Goal: Transaction & Acquisition: Purchase product/service

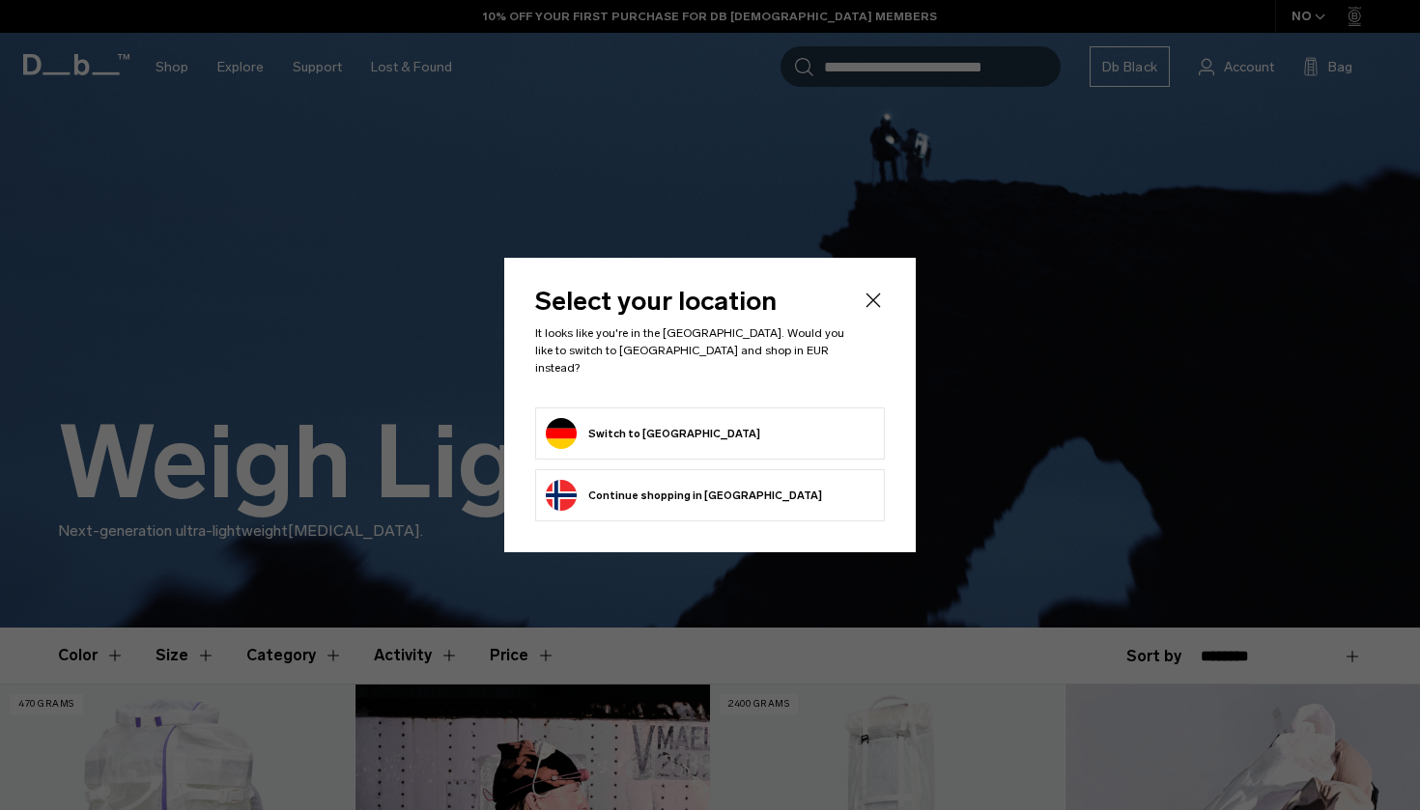
click at [724, 420] on body "Skip to content BUY NOW, PAY LATER WITH KLARNA 10% OFF YOUR FIRST PURCHASE FOR …" at bounding box center [710, 405] width 1420 height 810
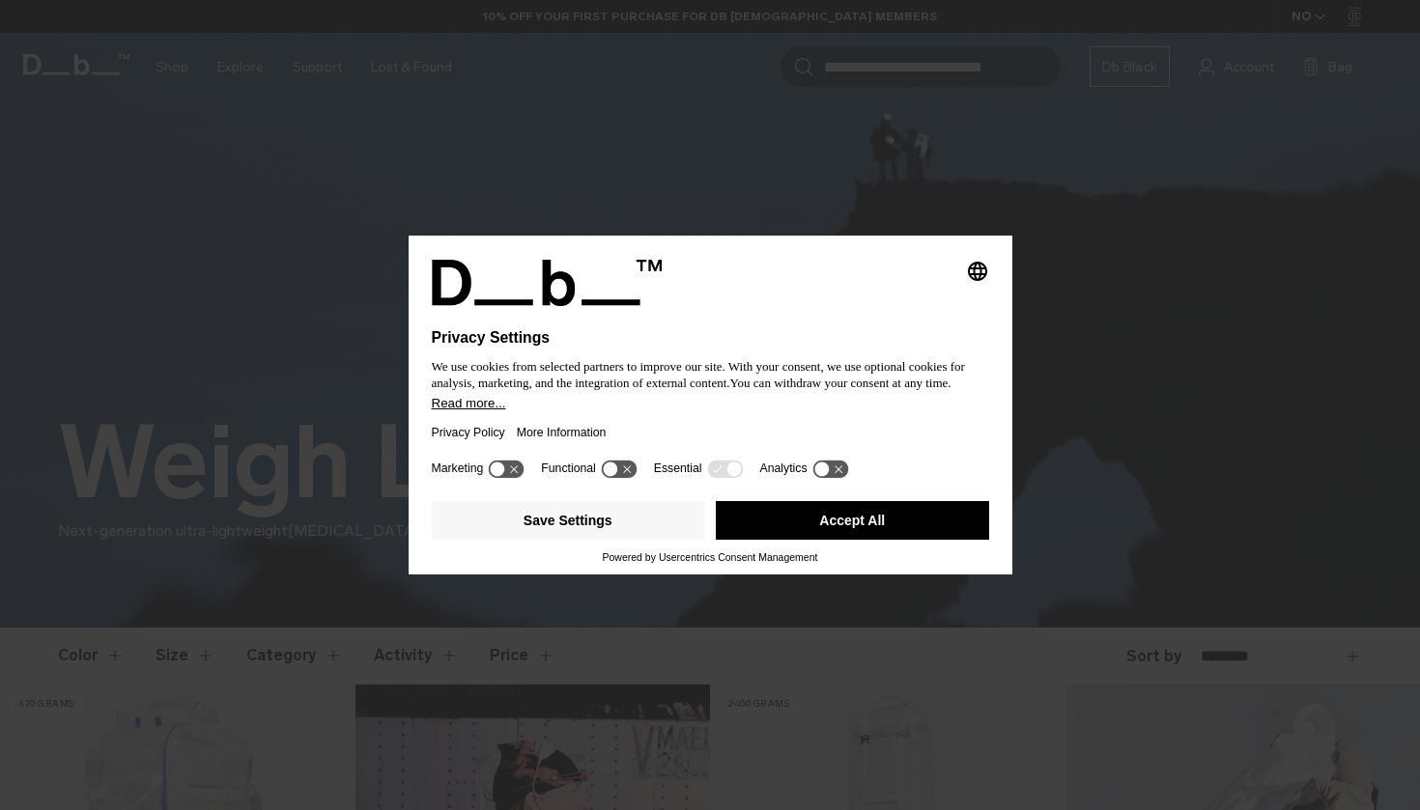
click at [822, 535] on button "Accept All" at bounding box center [852, 520] width 273 height 39
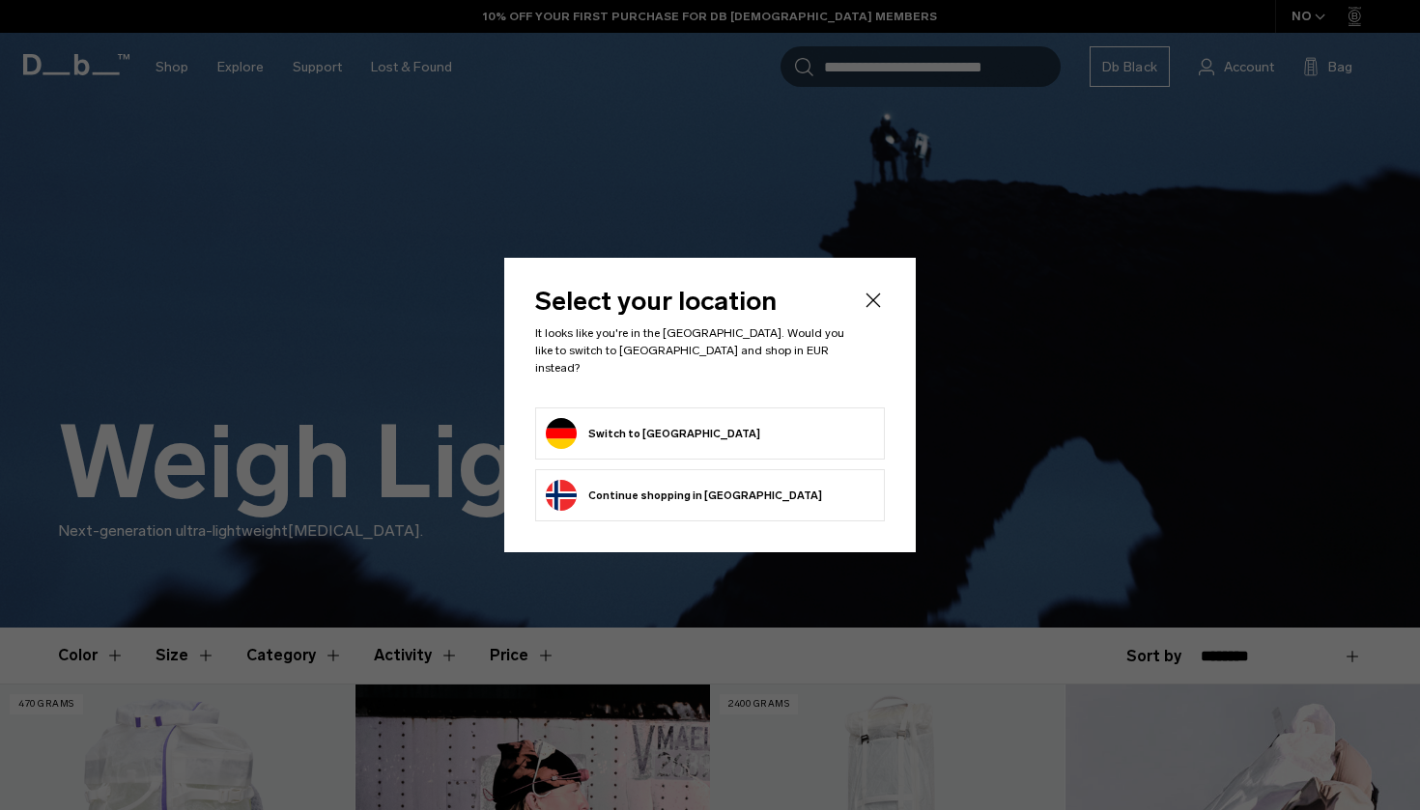
click at [693, 433] on form "Switch to Germany" at bounding box center [710, 433] width 328 height 31
click at [665, 431] on button "Switch to [GEOGRAPHIC_DATA]" at bounding box center [653, 433] width 214 height 31
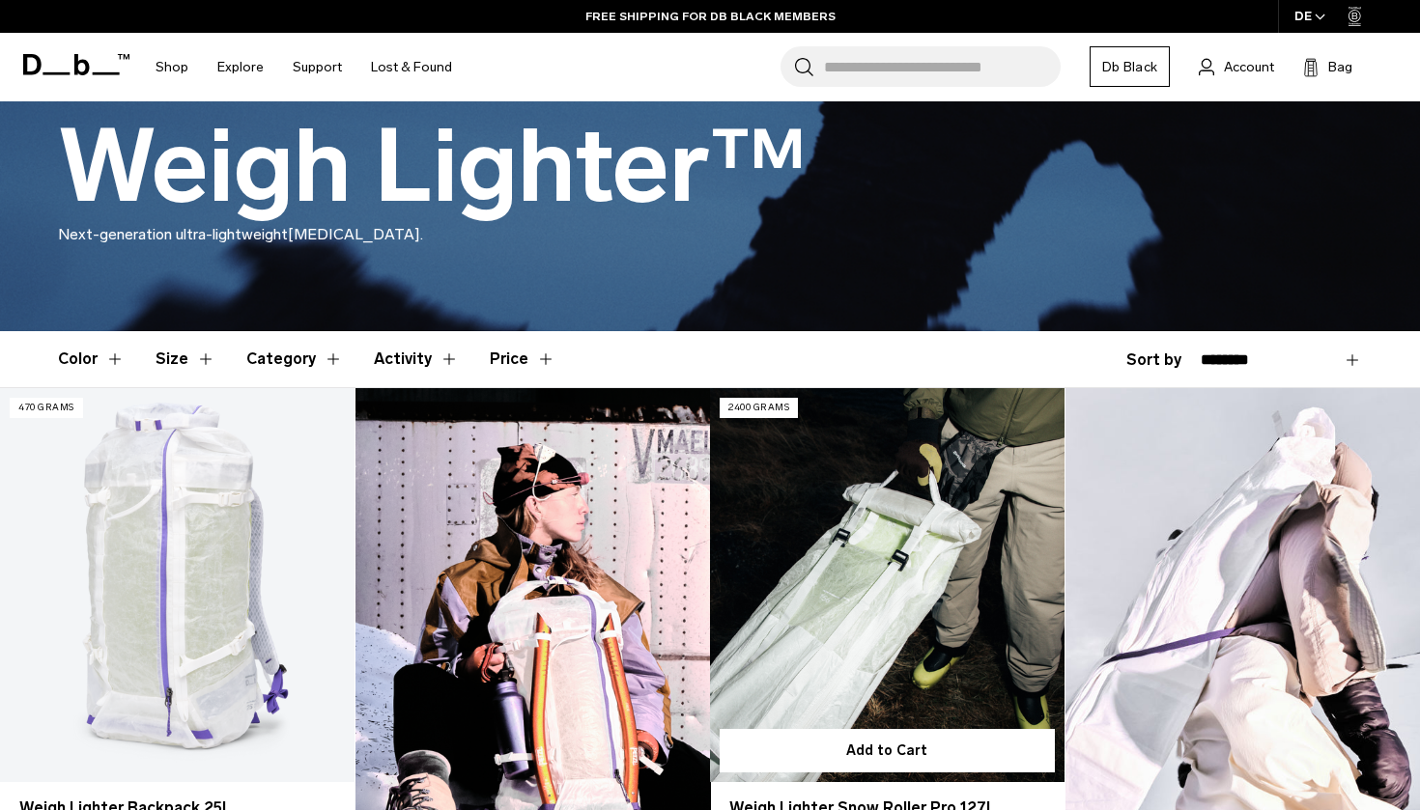
scroll to position [295, 0]
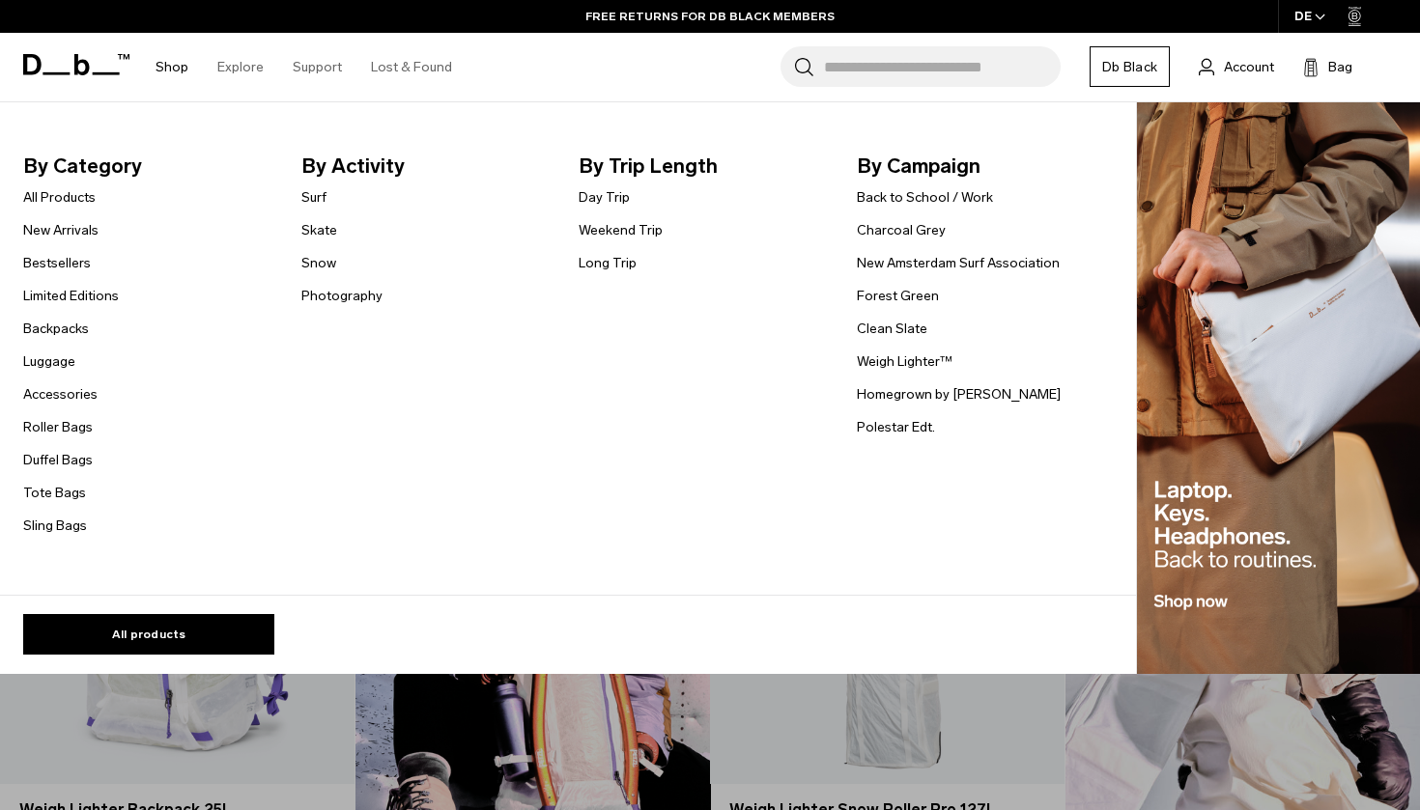
click at [165, 66] on link "Shop" at bounding box center [171, 67] width 33 height 69
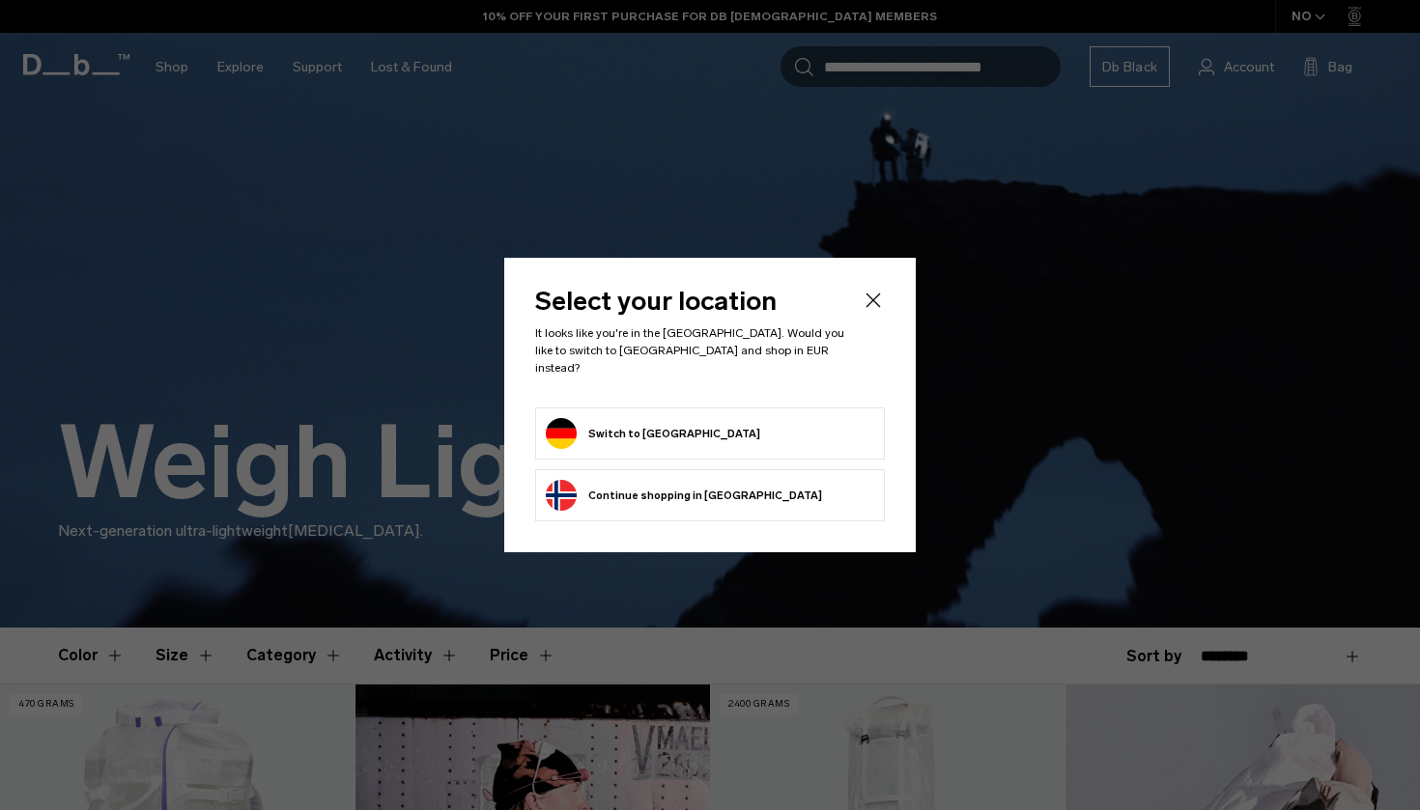
click at [626, 423] on button "Switch to Germany" at bounding box center [653, 433] width 214 height 31
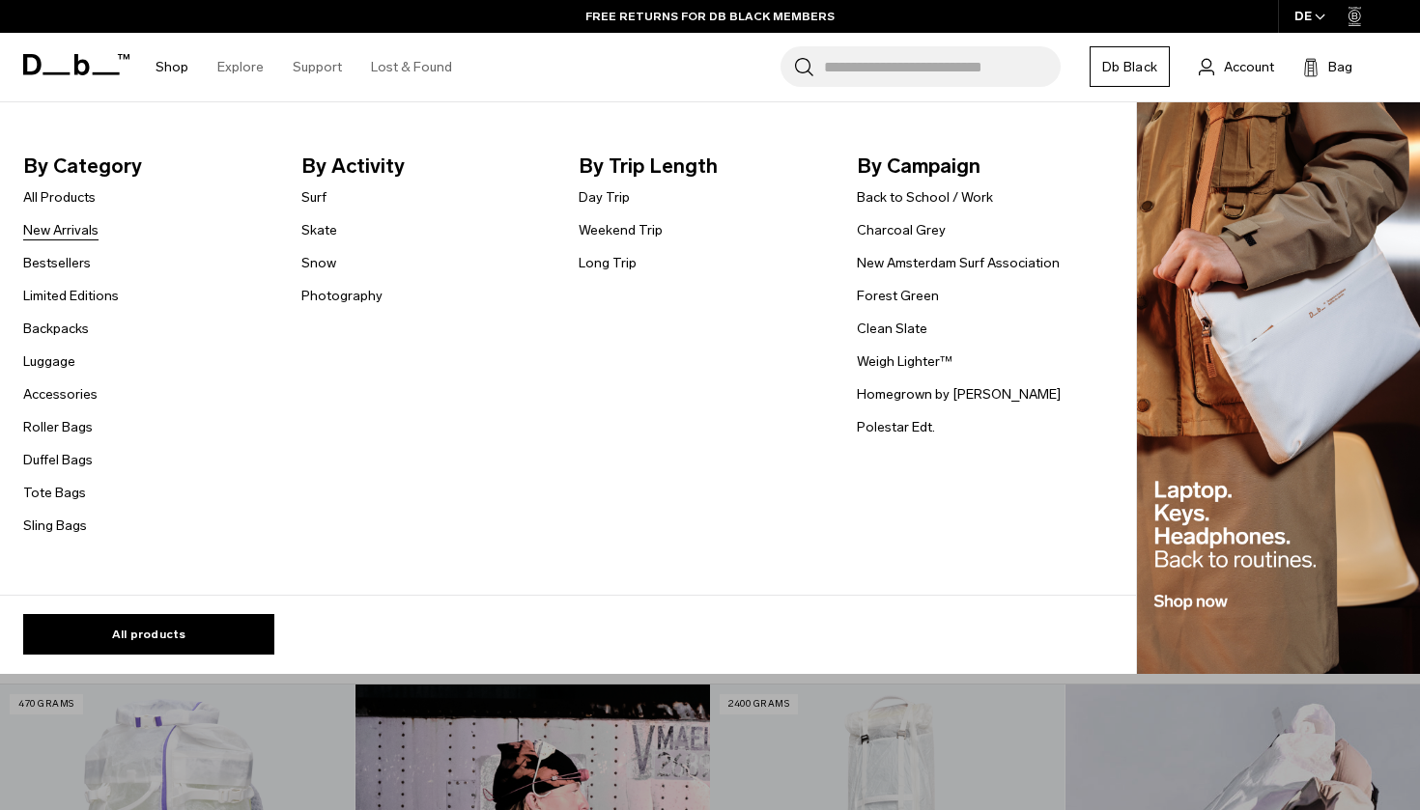
click at [61, 226] on link "New Arrivals" at bounding box center [60, 230] width 75 height 20
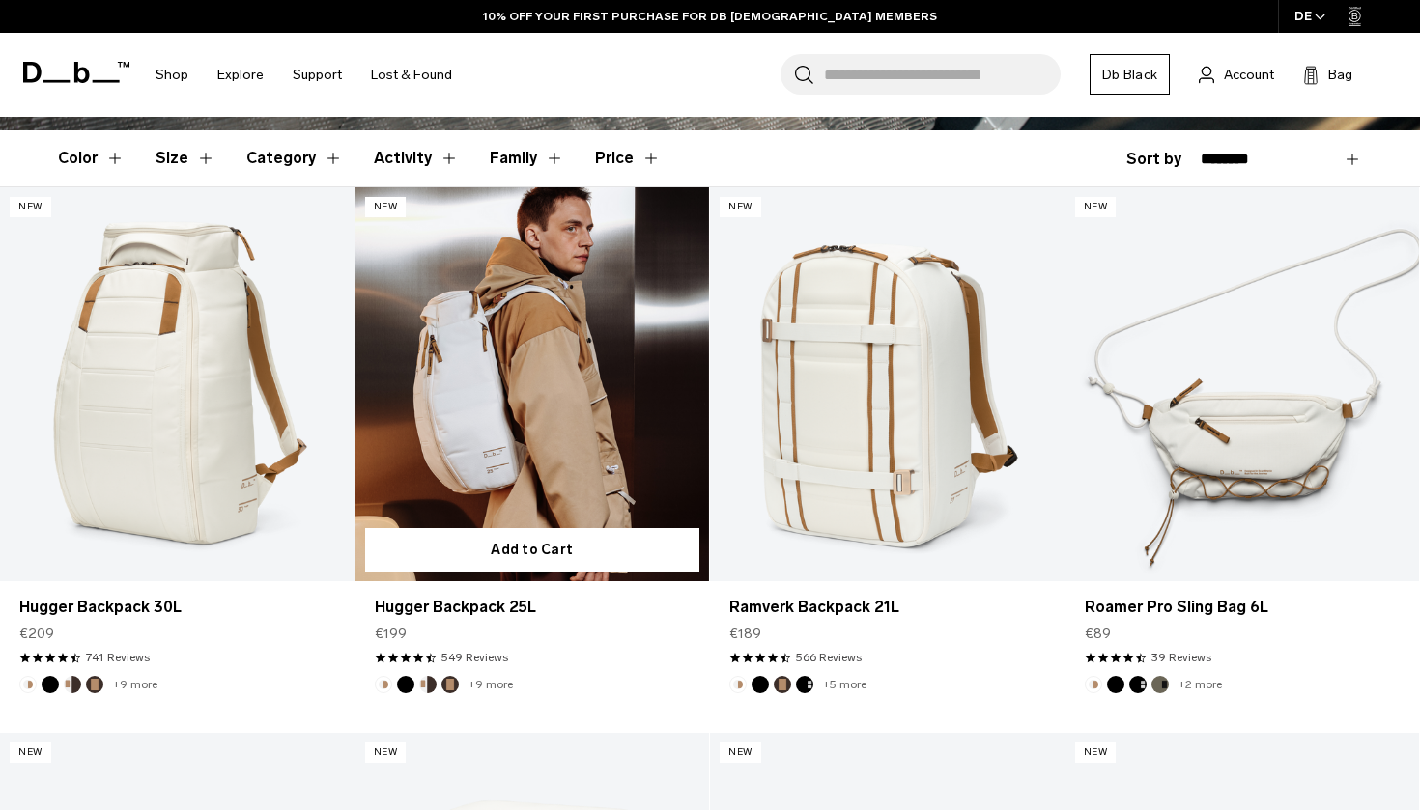
scroll to position [497, 0]
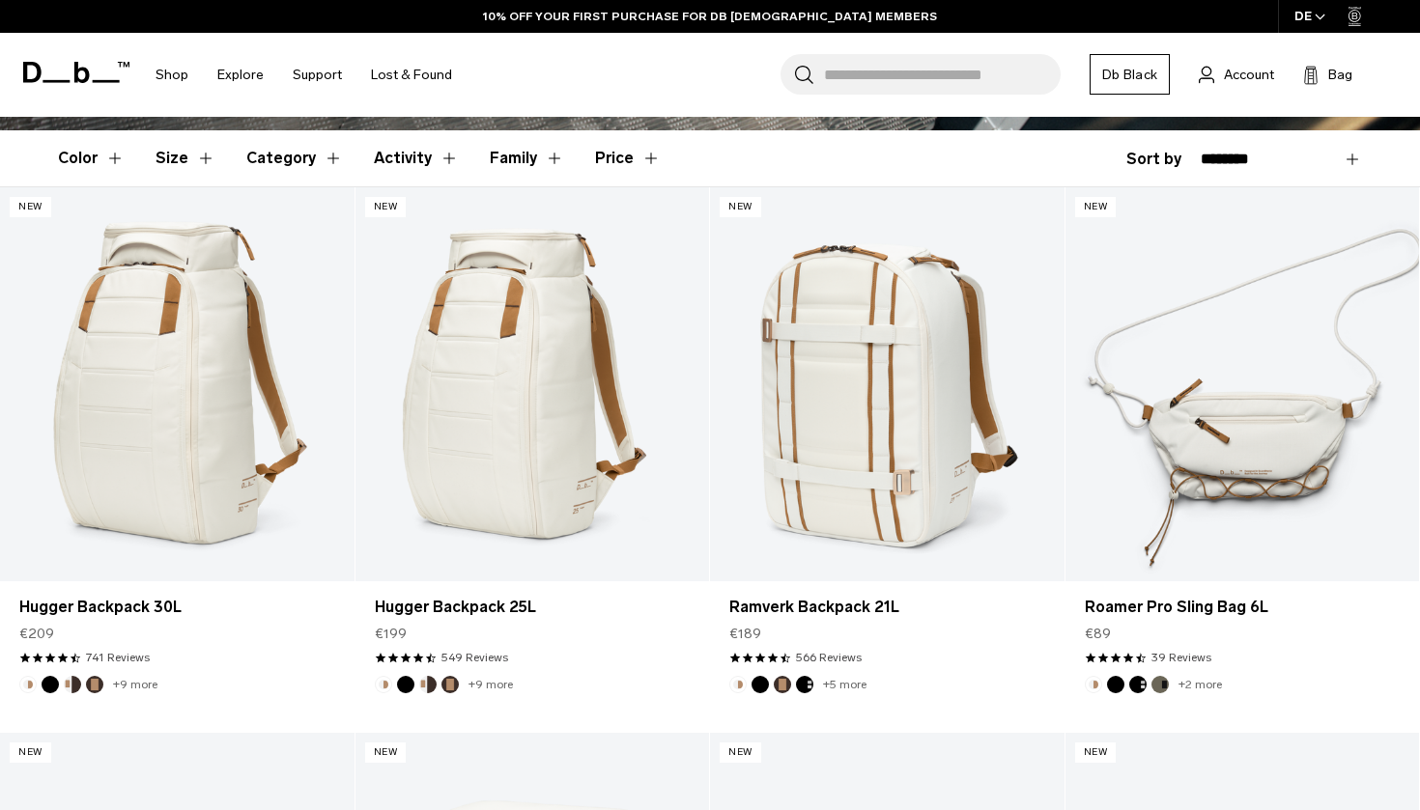
click at [544, 158] on button "Family" at bounding box center [527, 158] width 74 height 56
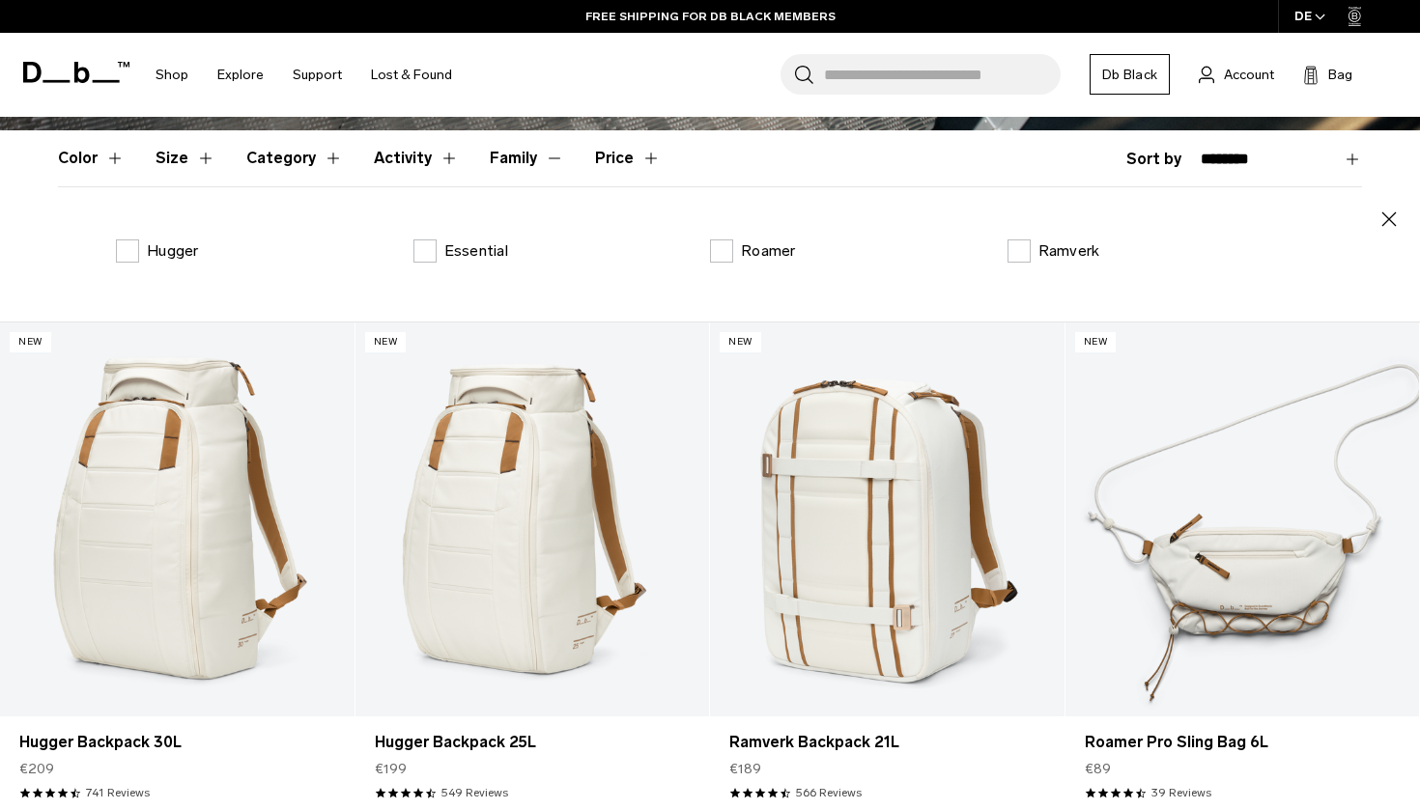
click at [544, 158] on button "Family" at bounding box center [527, 158] width 74 height 56
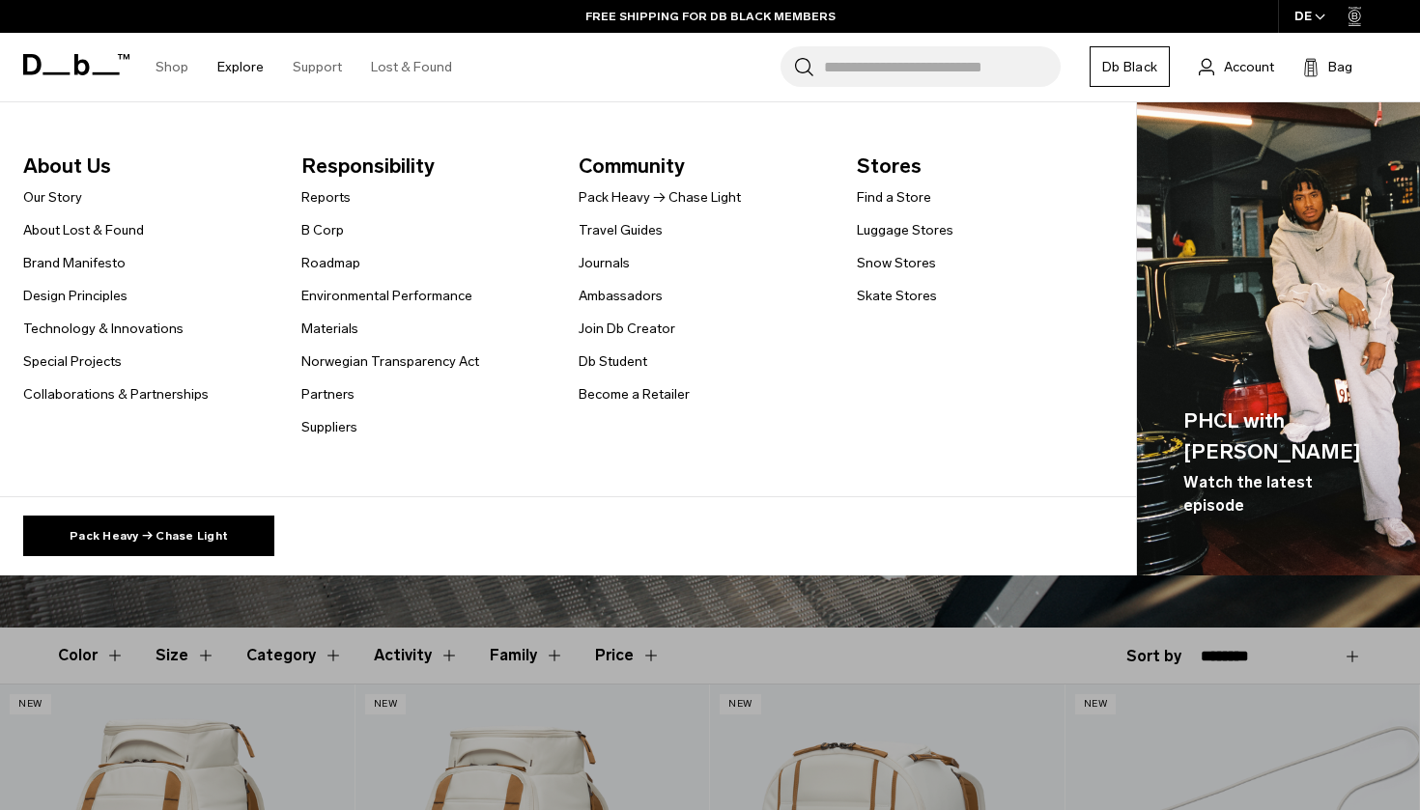
scroll to position [0, 0]
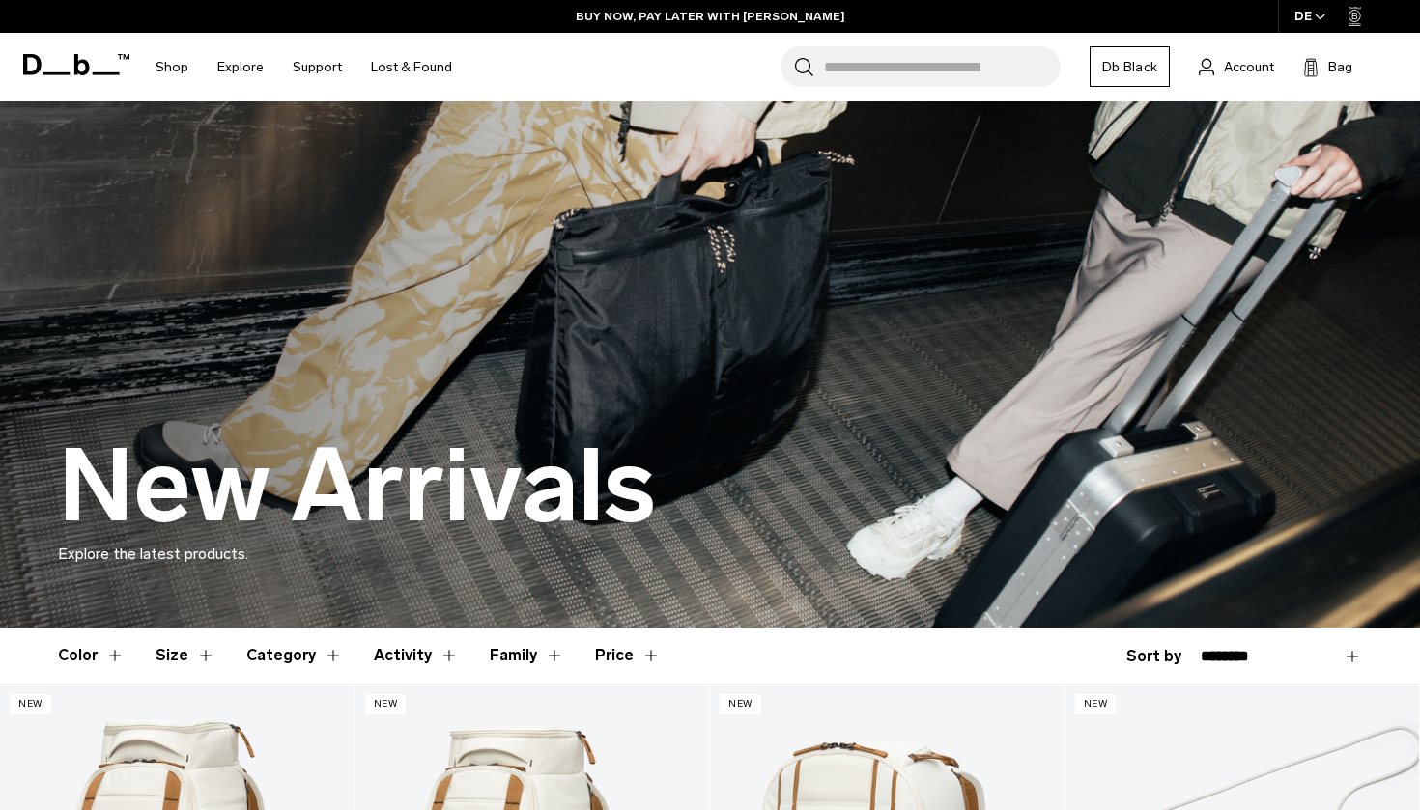
click at [903, 68] on input "Search for Bags, Luggage..." at bounding box center [942, 66] width 237 height 41
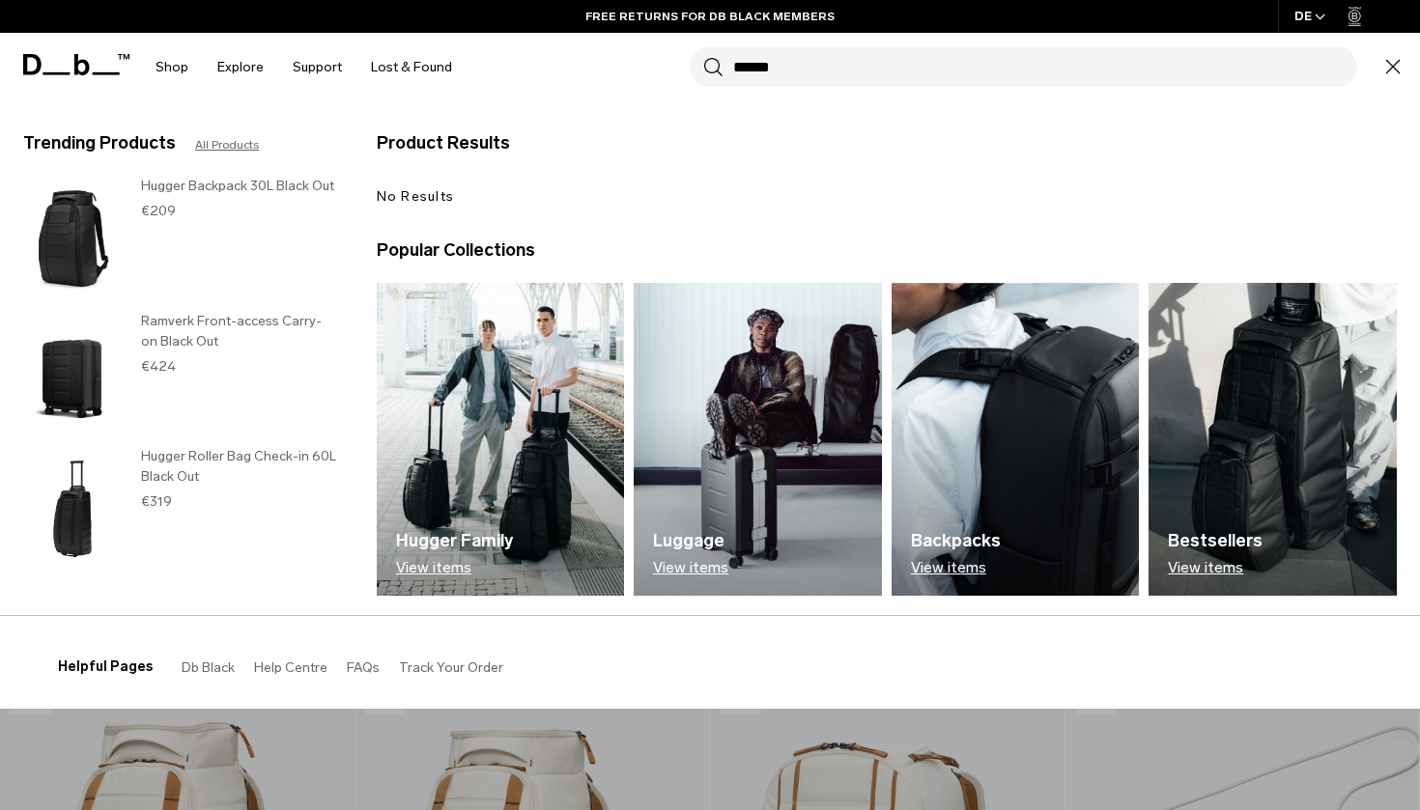
type input "******"
click at [713, 67] on button "Search" at bounding box center [713, 66] width 20 height 21
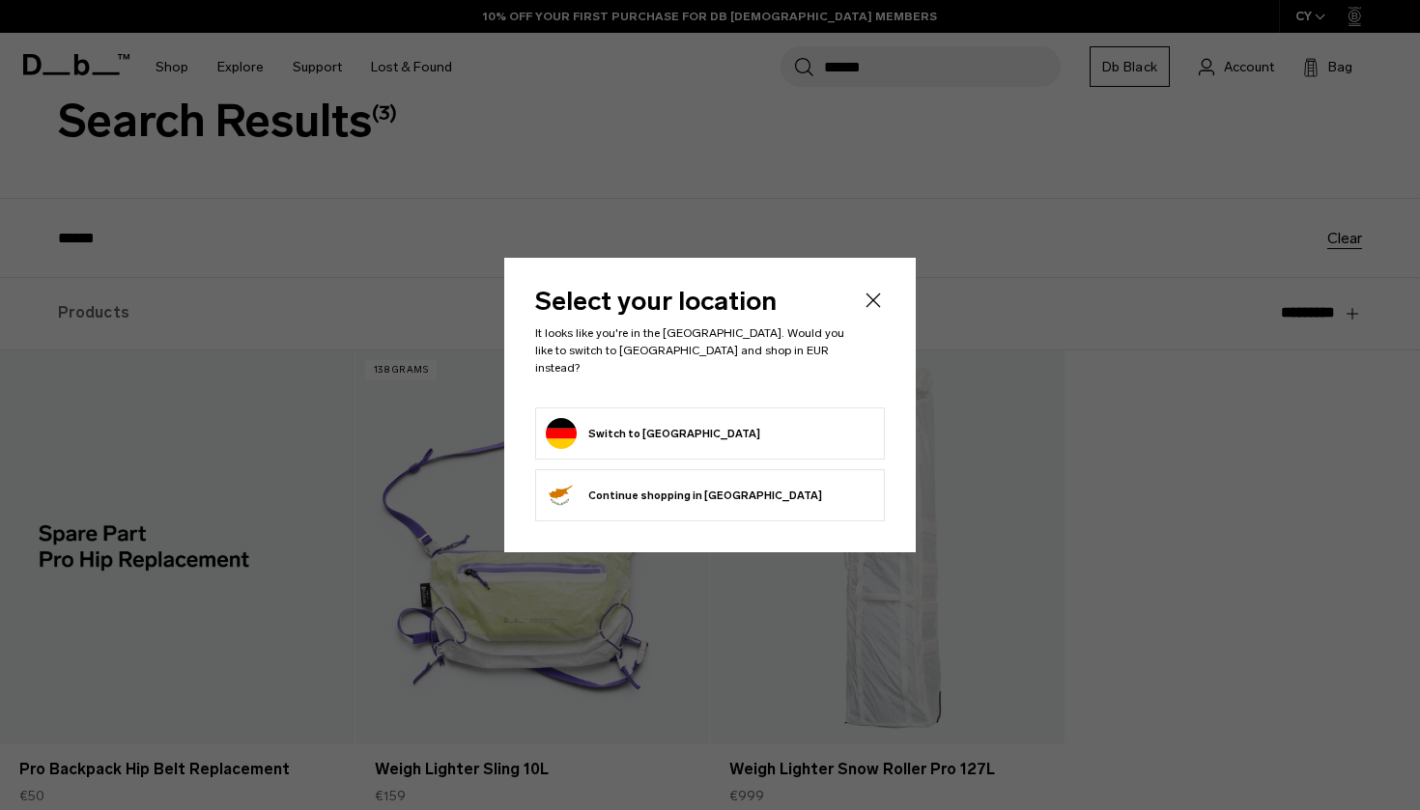
click at [645, 418] on button "Switch to Germany" at bounding box center [653, 433] width 214 height 31
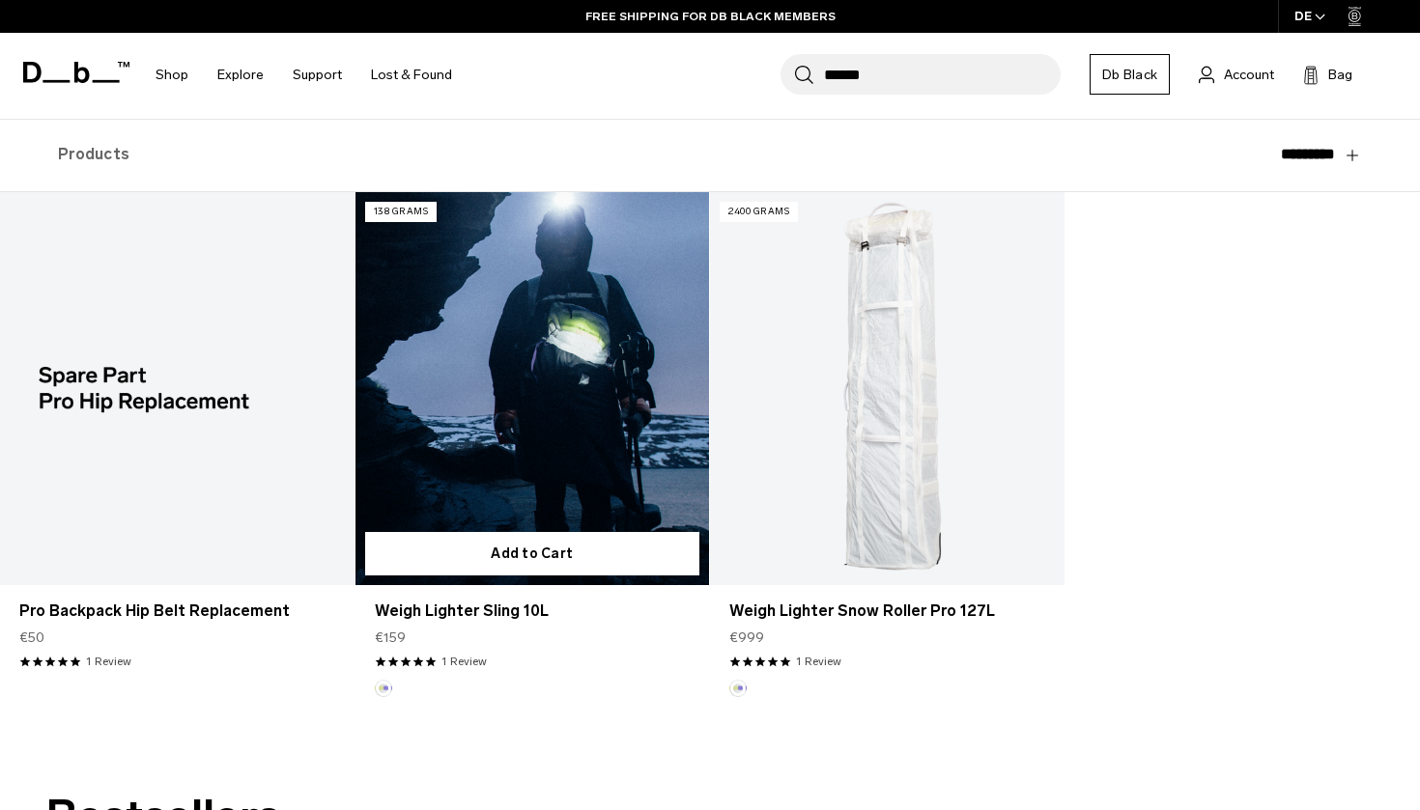
scroll to position [217, 0]
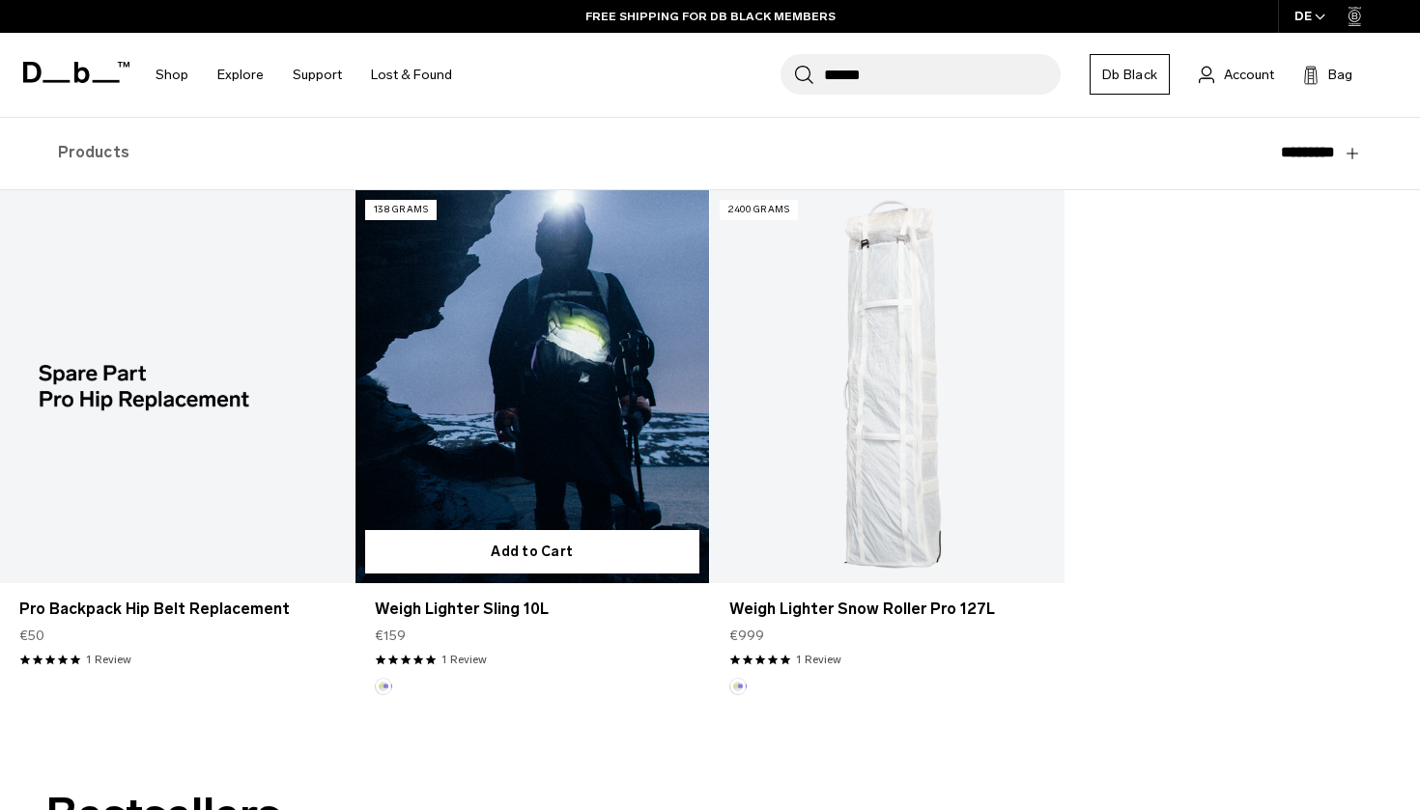
click at [547, 415] on link "Weigh Lighter Sling 10L" at bounding box center [532, 386] width 354 height 393
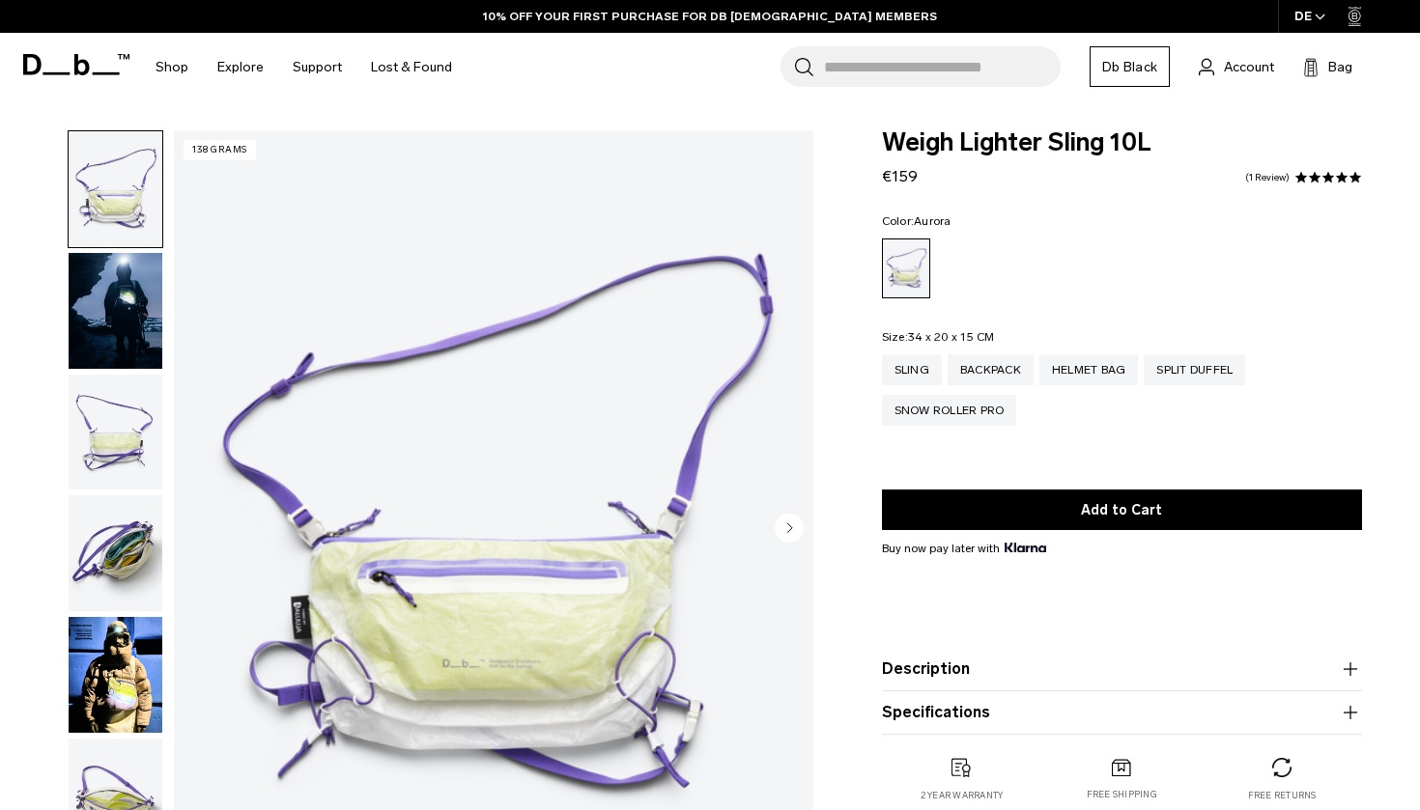
click at [100, 177] on img "button" at bounding box center [116, 189] width 94 height 116
click at [100, 449] on img "button" at bounding box center [116, 433] width 94 height 116
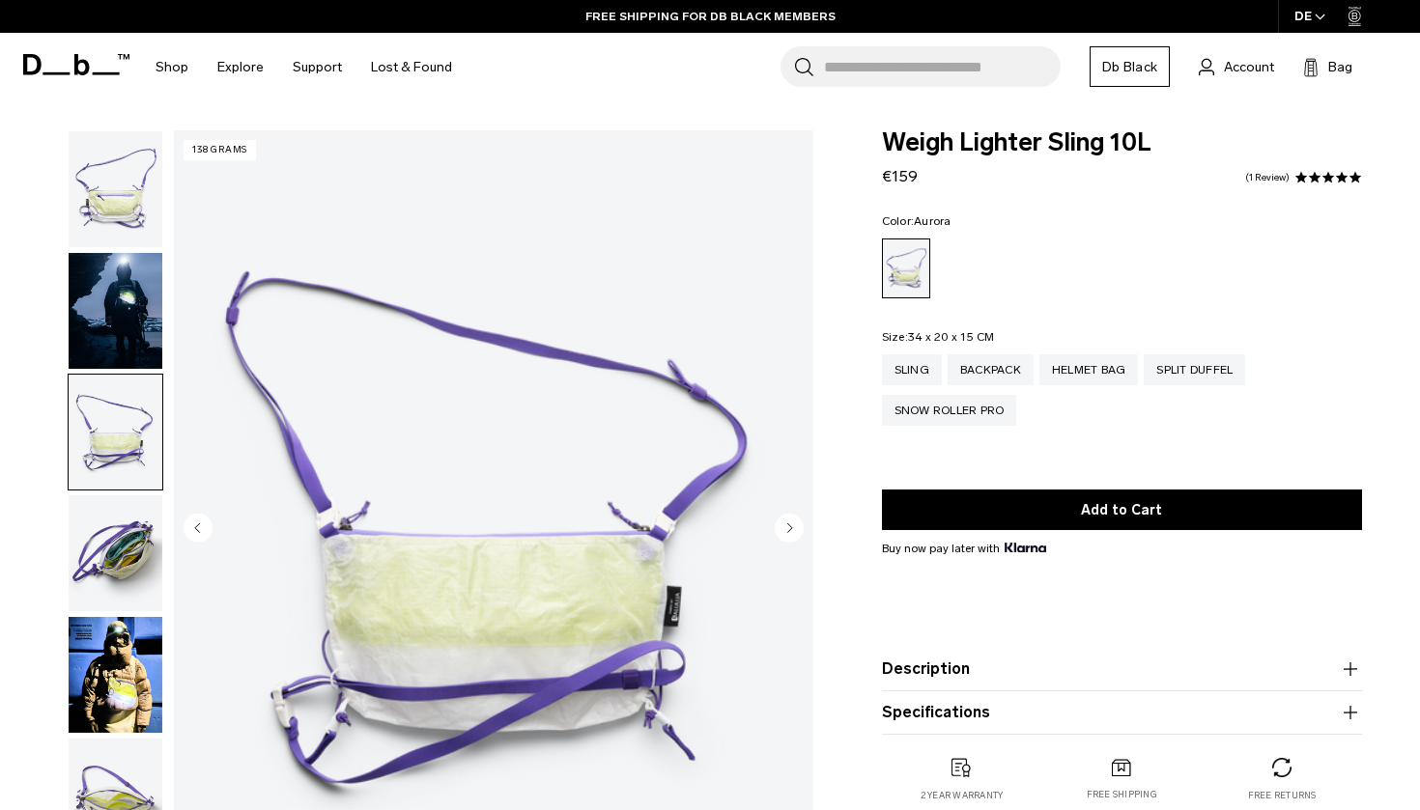
click at [784, 519] on circle "Next slide" at bounding box center [789, 527] width 29 height 29
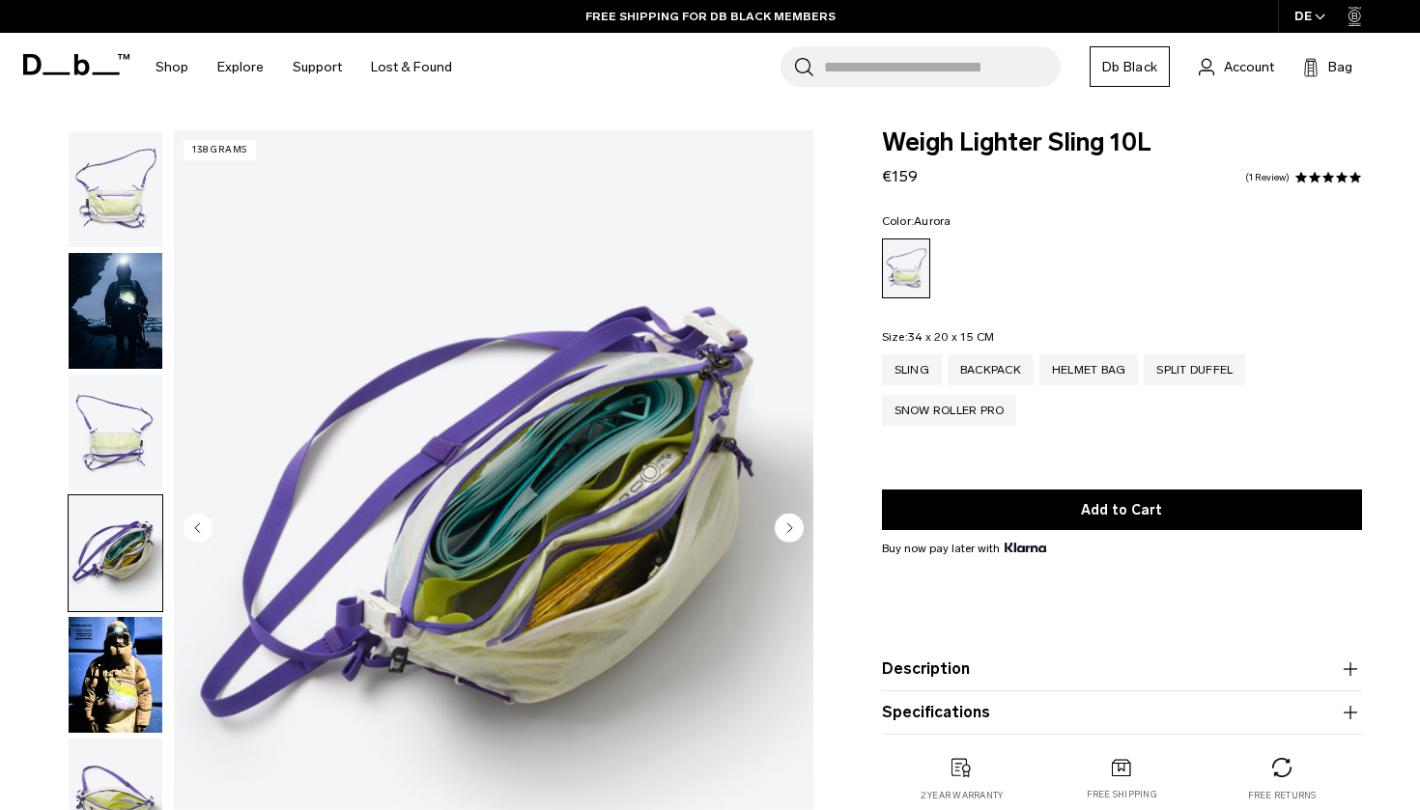
click at [784, 519] on circle "Next slide" at bounding box center [789, 527] width 29 height 29
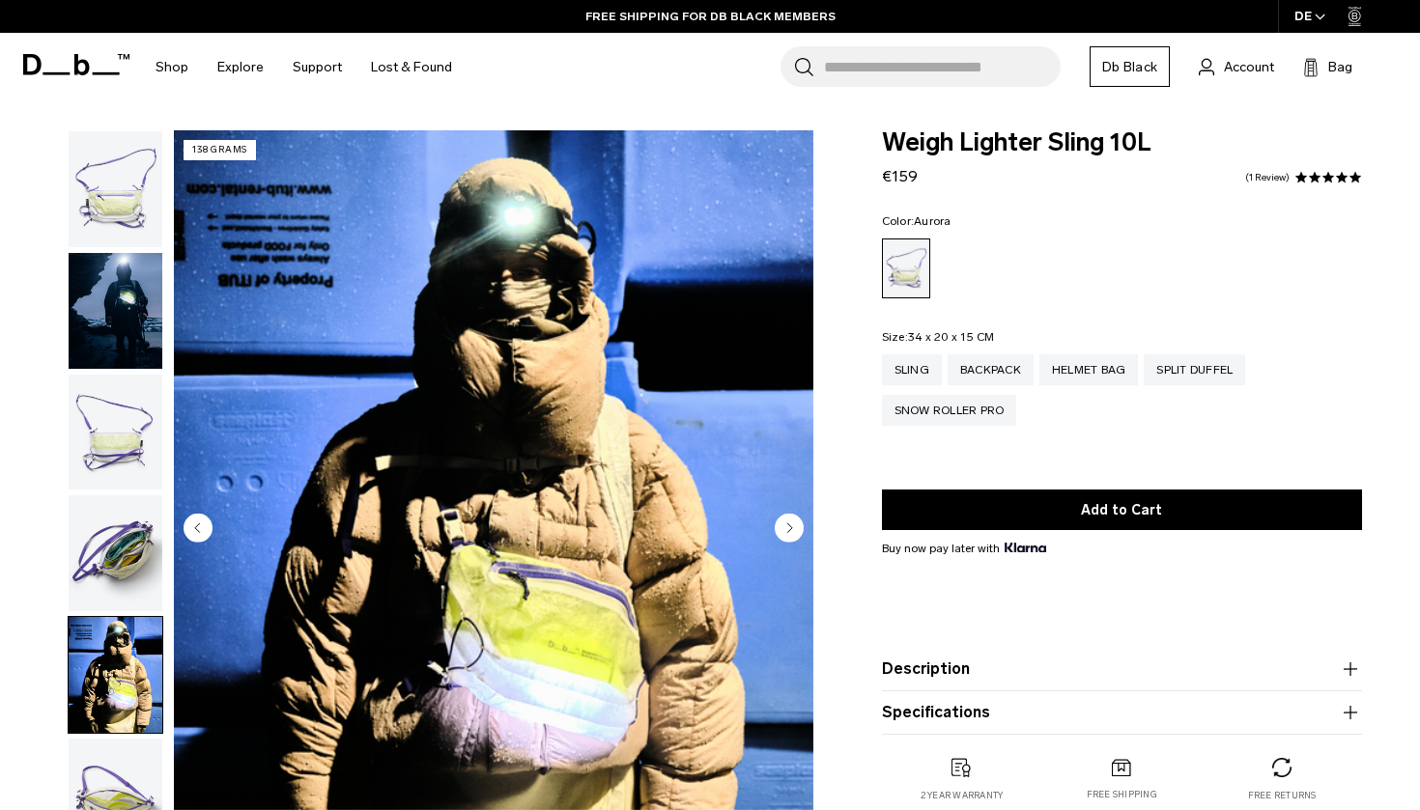
click at [784, 519] on circle "Next slide" at bounding box center [789, 527] width 29 height 29
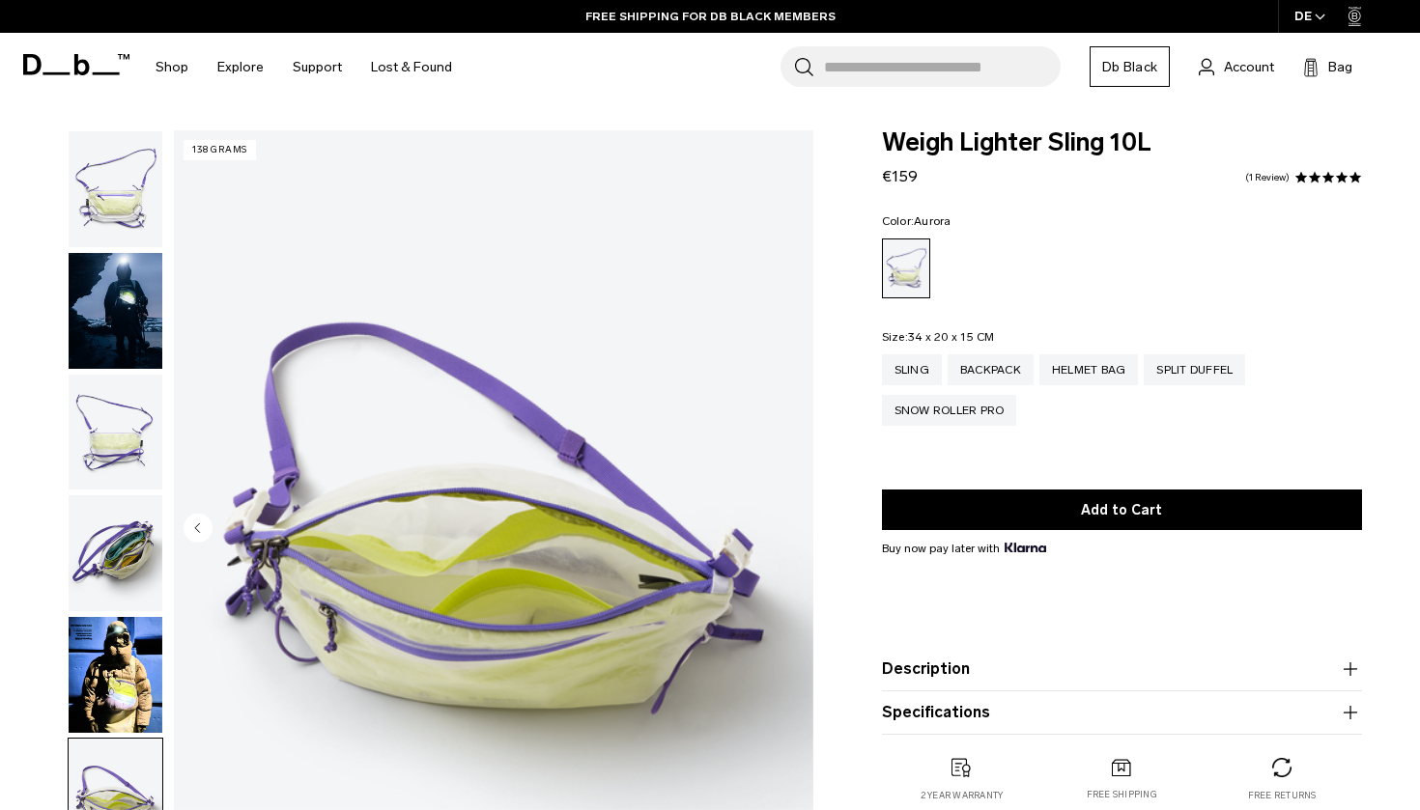
click at [784, 519] on img "6 / 6" at bounding box center [493, 529] width 639 height 799
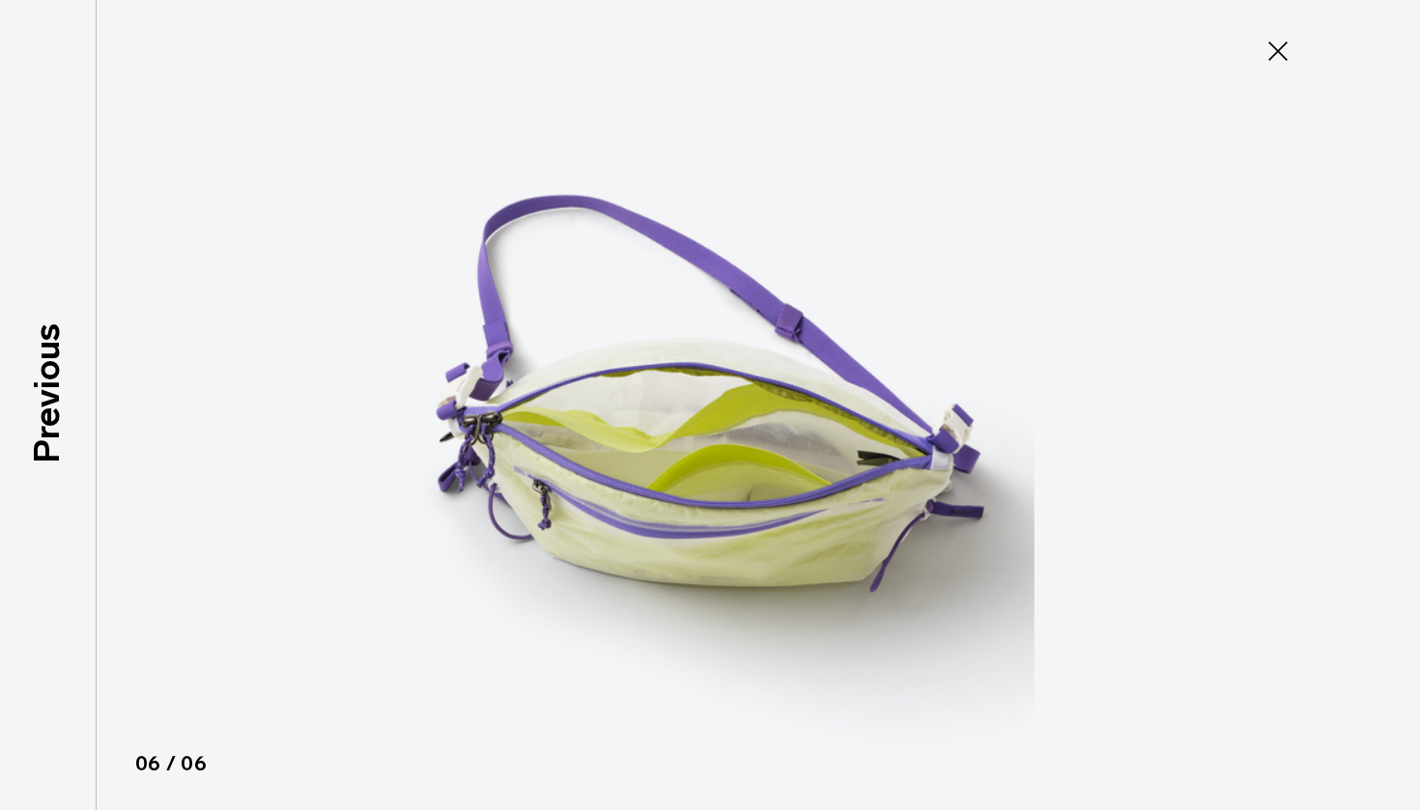
click at [1309, 57] on div "Close 06 / 06 Previous Next" at bounding box center [710, 405] width 1420 height 810
click at [1271, 56] on icon at bounding box center [1277, 51] width 31 height 31
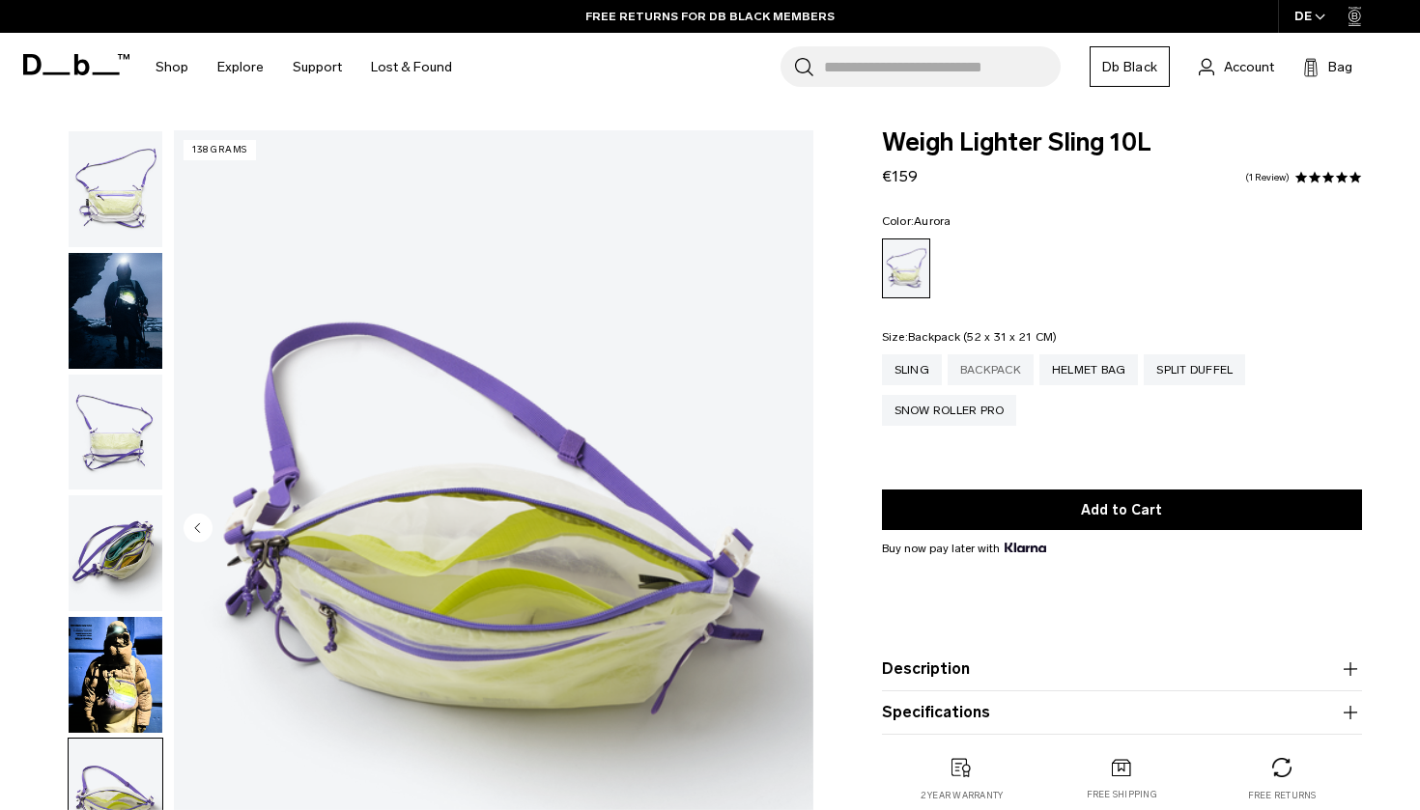
click at [984, 375] on div "Backpack" at bounding box center [990, 369] width 86 height 31
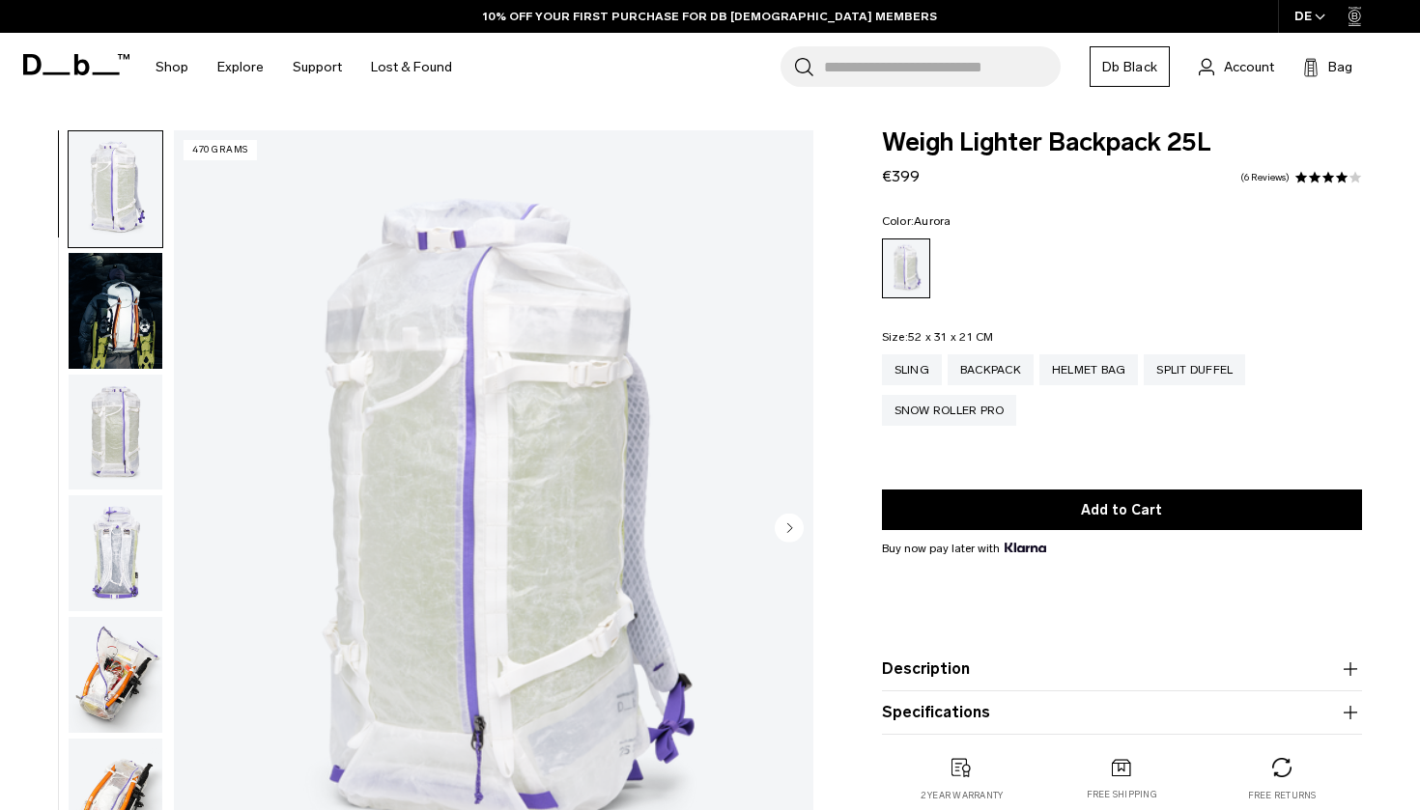
click at [788, 529] on icon "Next slide" at bounding box center [789, 527] width 5 height 9
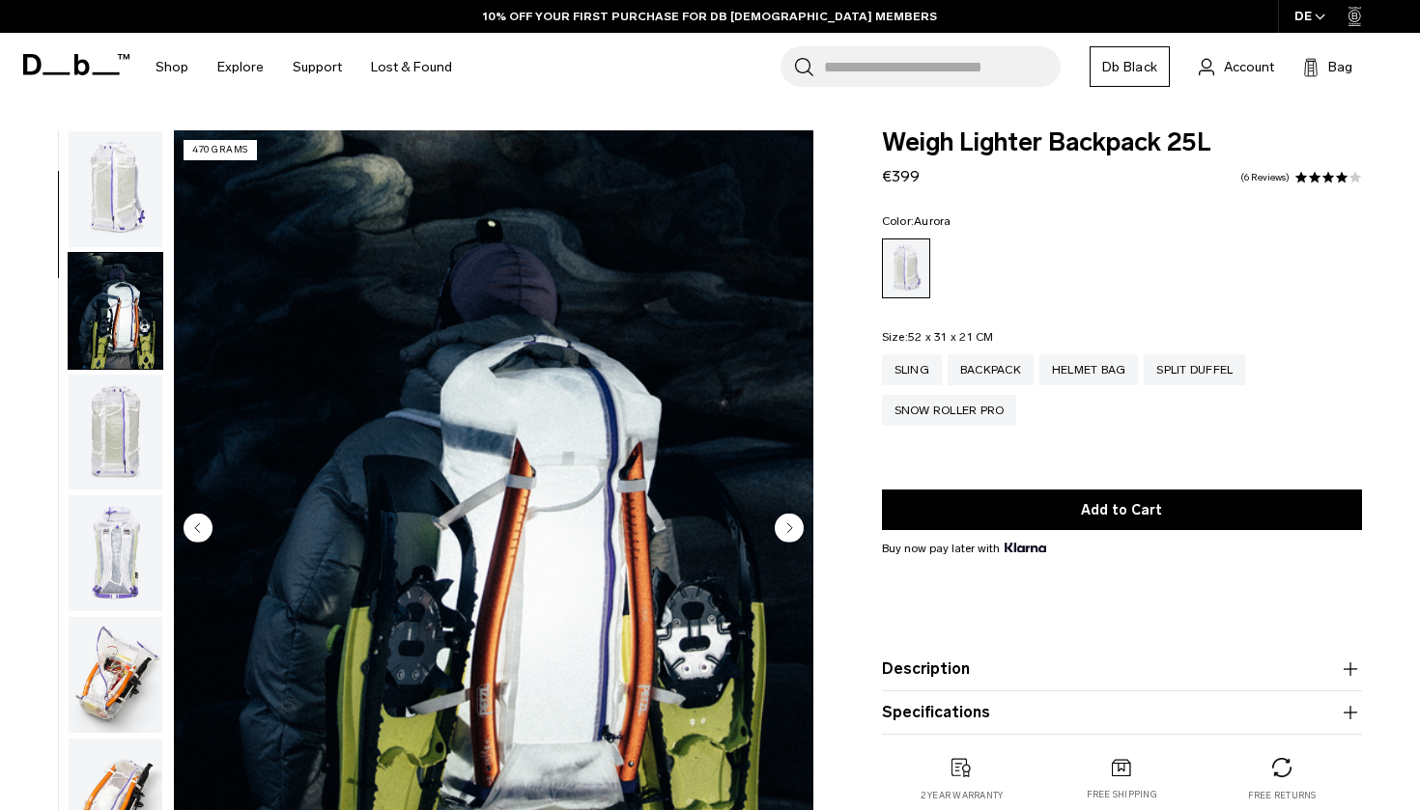
scroll to position [123, 0]
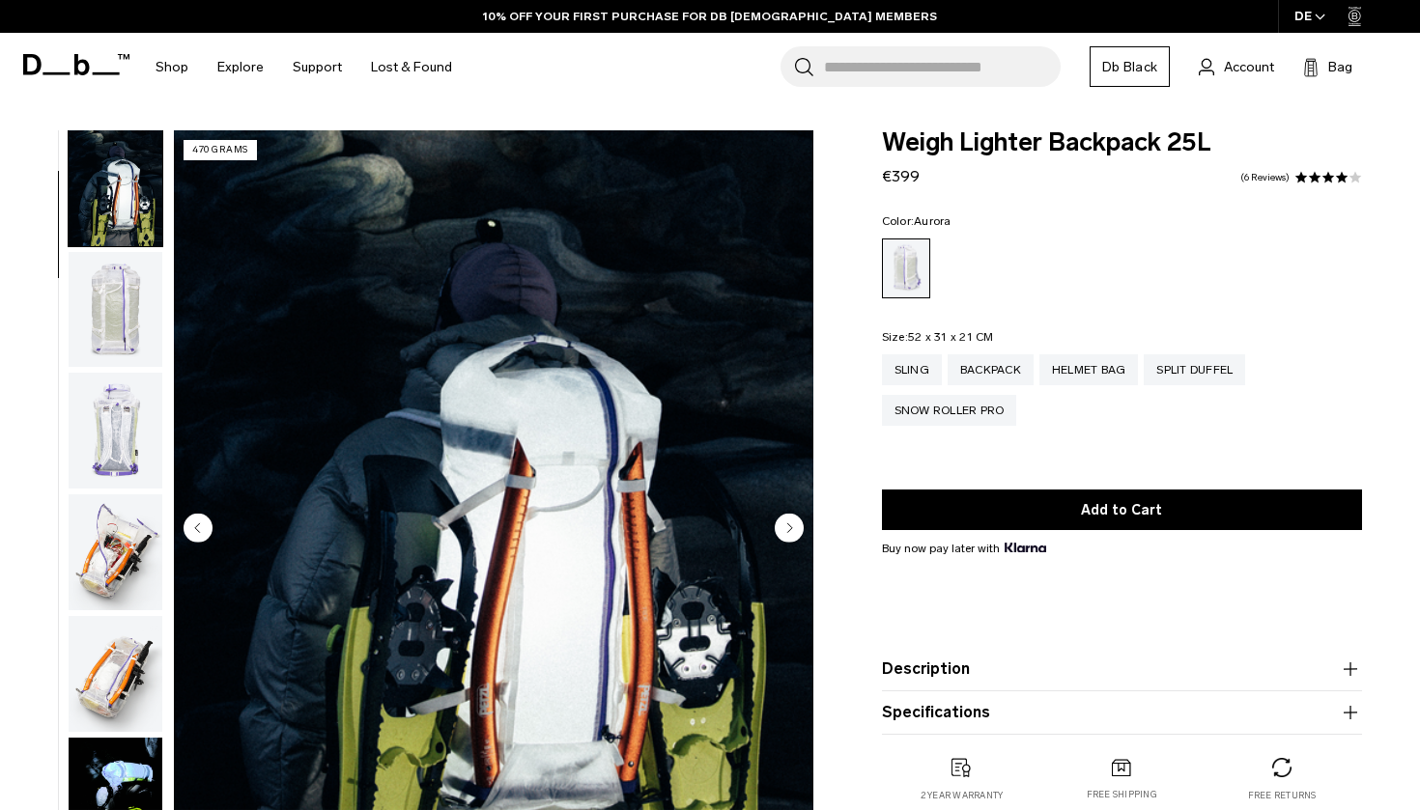
click at [788, 529] on icon "Next slide" at bounding box center [789, 527] width 5 height 9
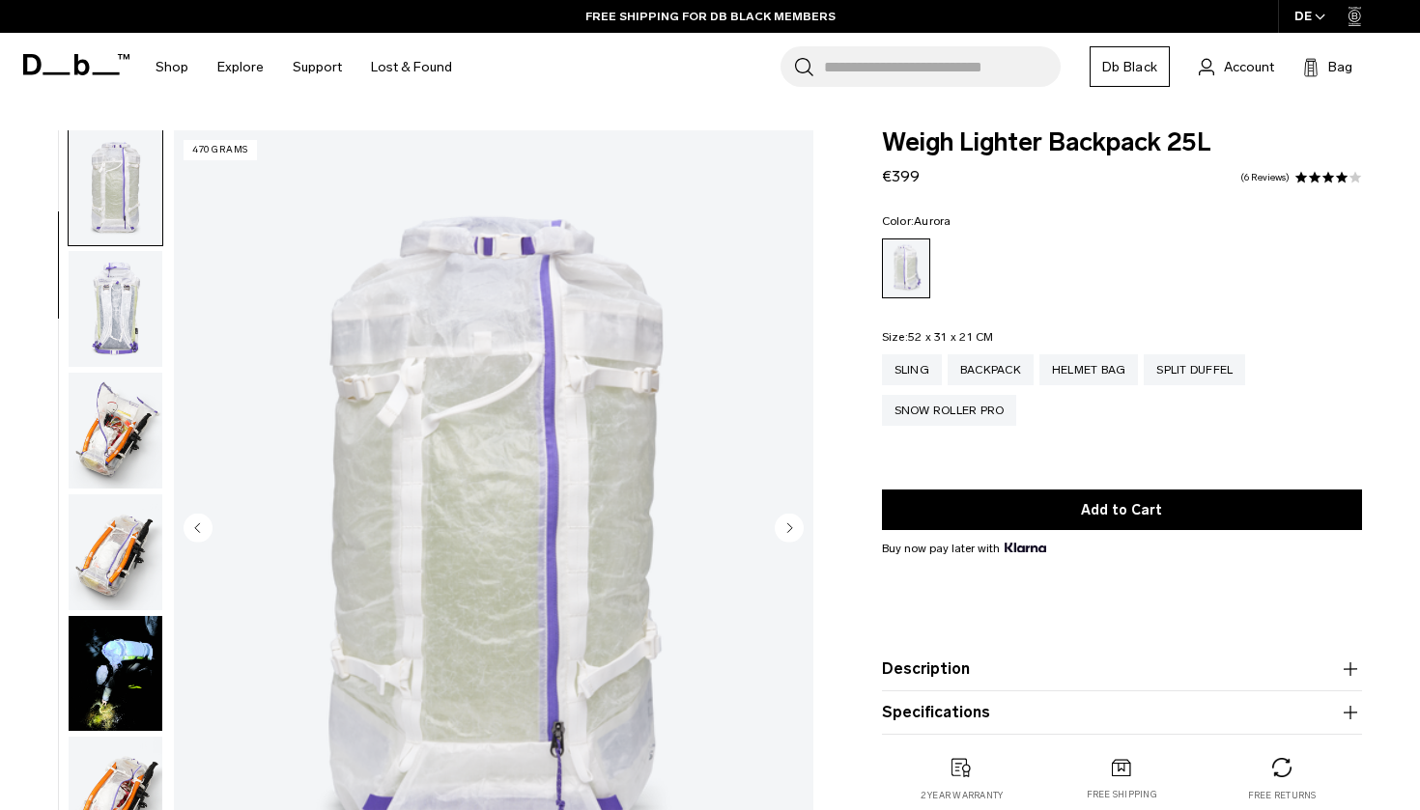
click at [788, 529] on icon "Next slide" at bounding box center [789, 527] width 5 height 9
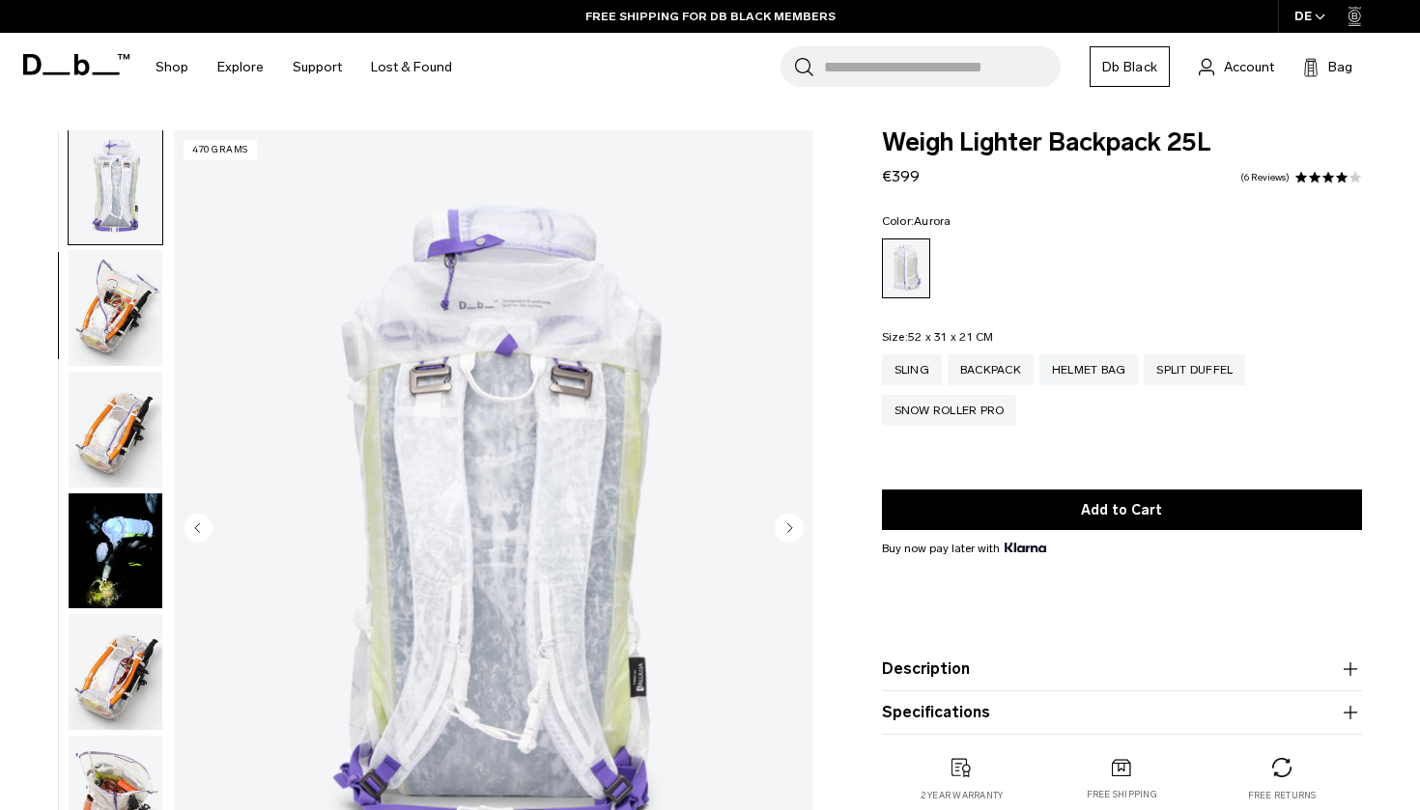
click at [788, 529] on icon "Next slide" at bounding box center [789, 527] width 5 height 9
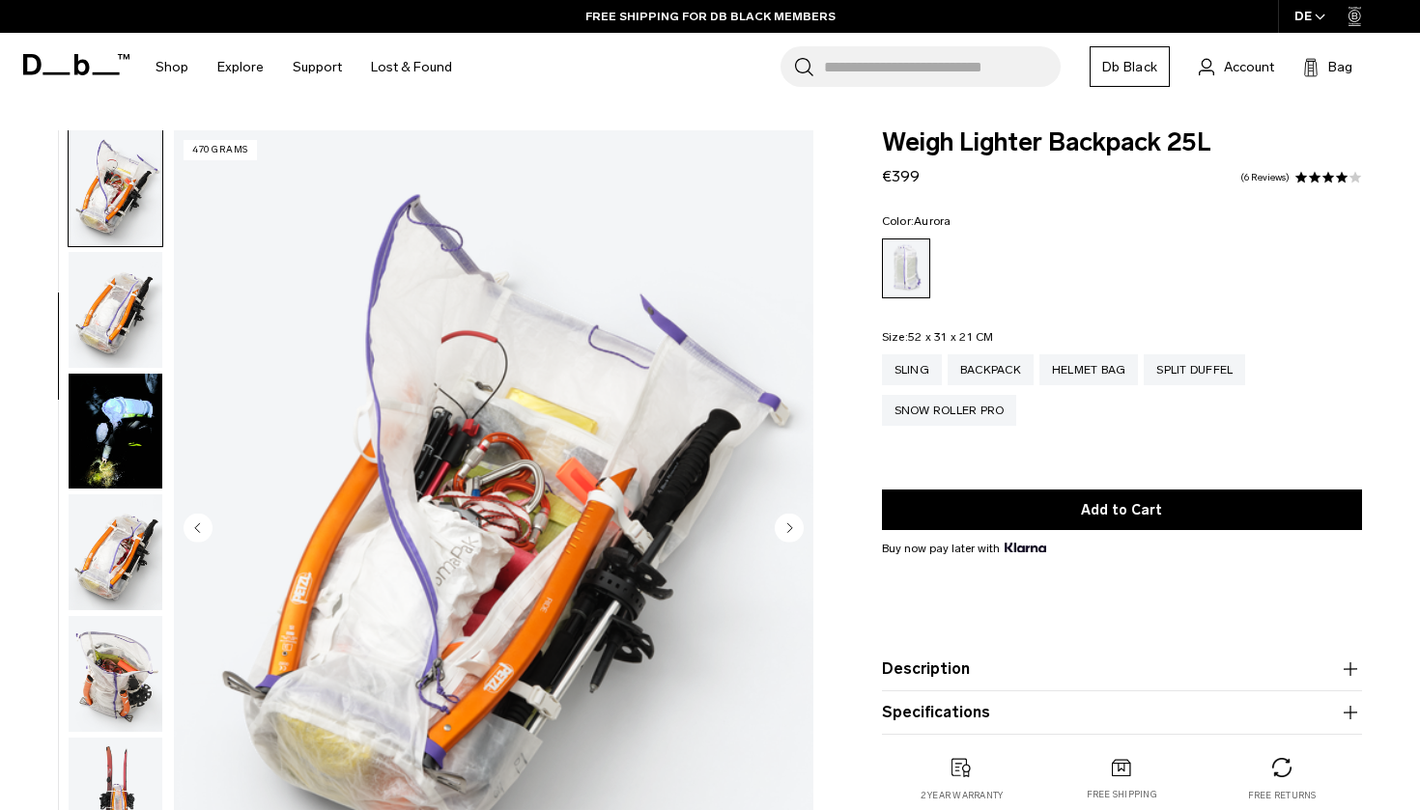
scroll to position [490, 0]
click at [788, 529] on icon "Next slide" at bounding box center [789, 527] width 5 height 9
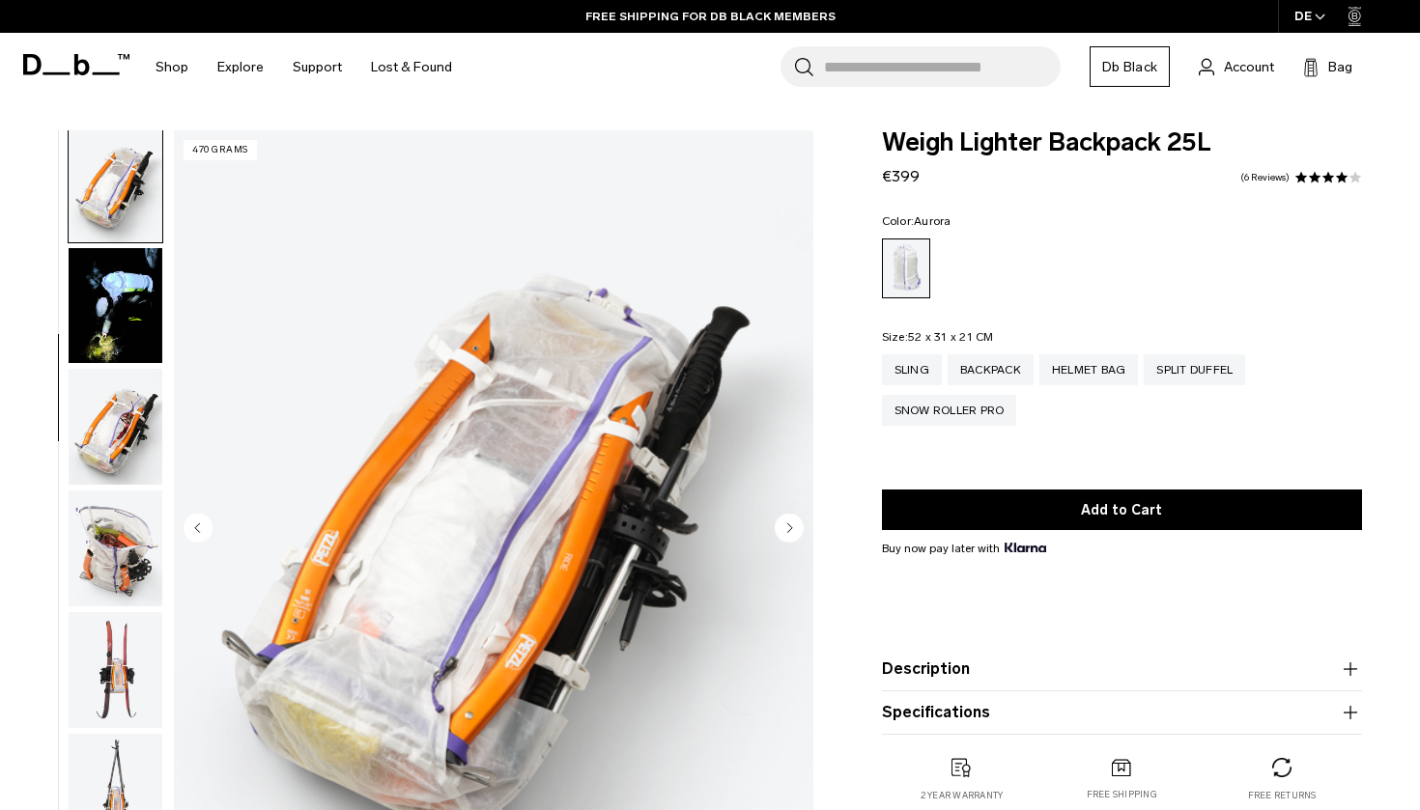
click at [788, 529] on icon "Next slide" at bounding box center [789, 527] width 5 height 9
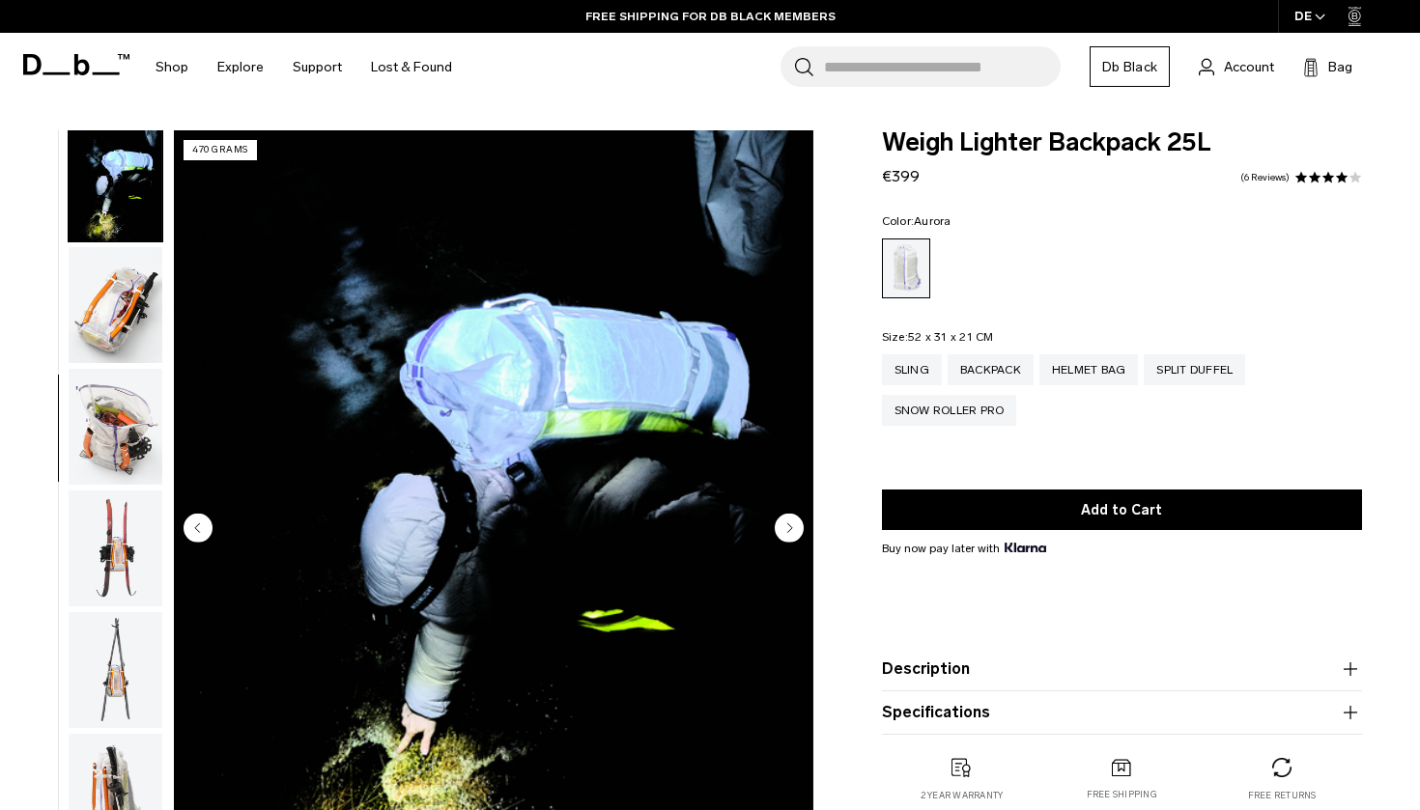
click at [788, 529] on icon "Next slide" at bounding box center [789, 527] width 5 height 9
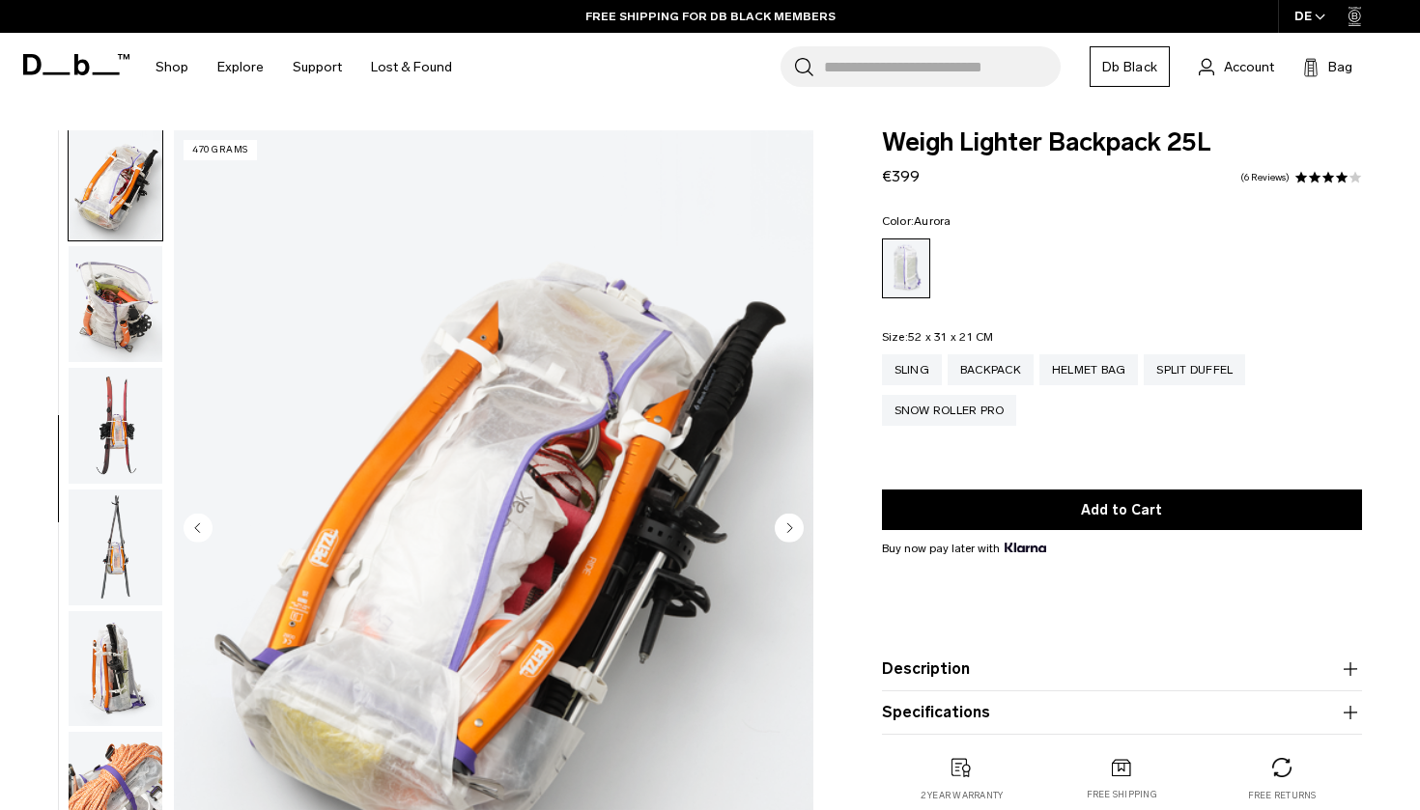
click at [788, 529] on icon "Next slide" at bounding box center [789, 527] width 5 height 9
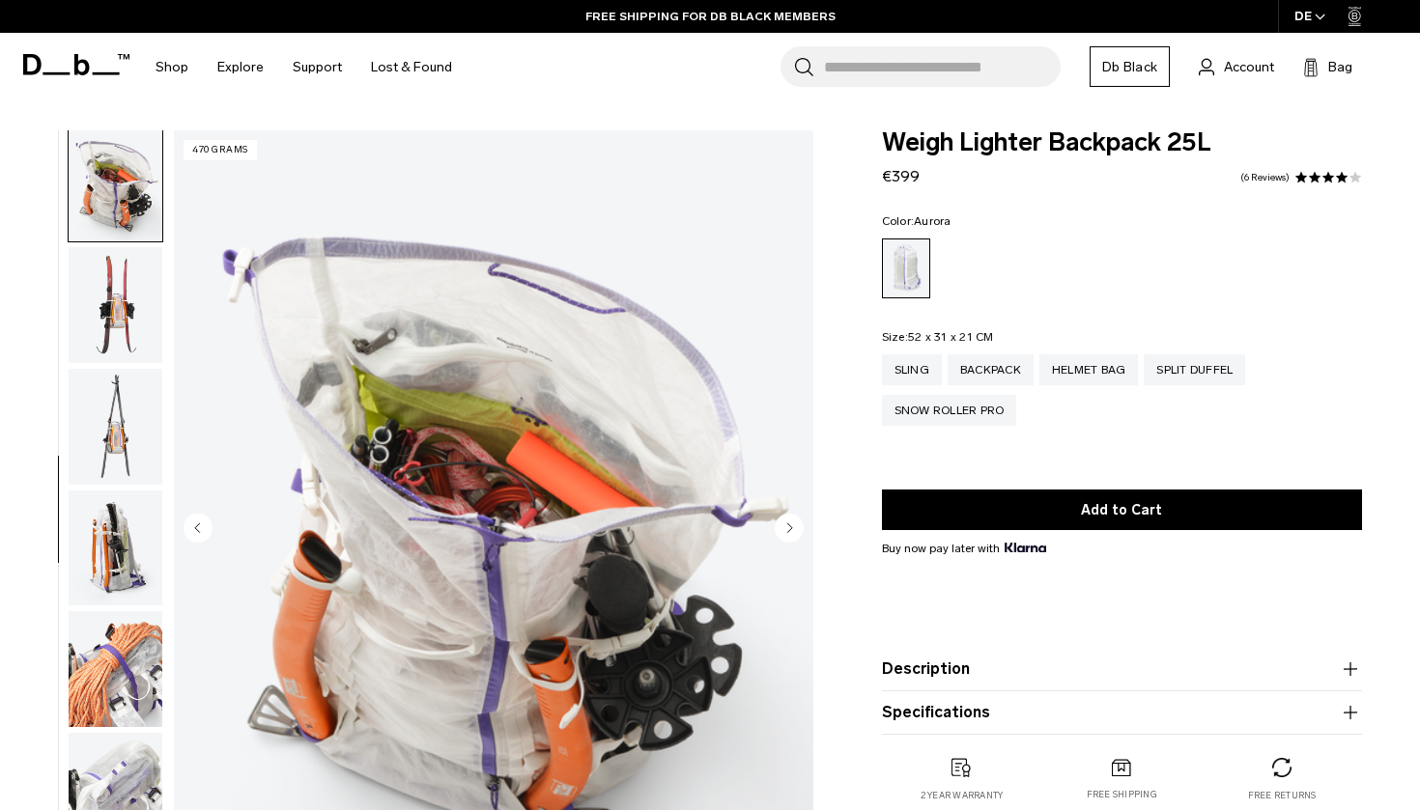
scroll to position [979, 0]
click at [788, 529] on icon "Next slide" at bounding box center [789, 527] width 5 height 9
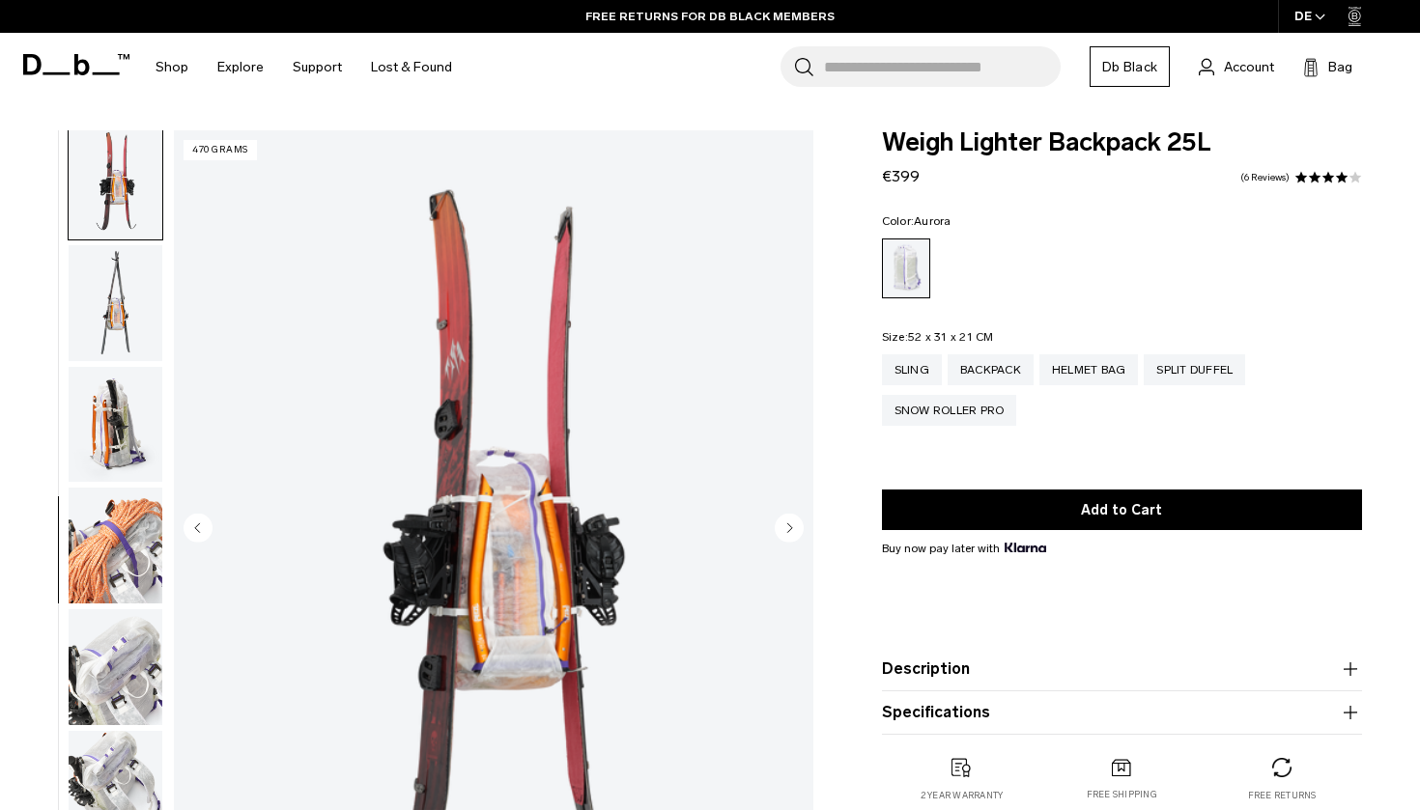
click at [788, 529] on icon "Next slide" at bounding box center [789, 527] width 5 height 9
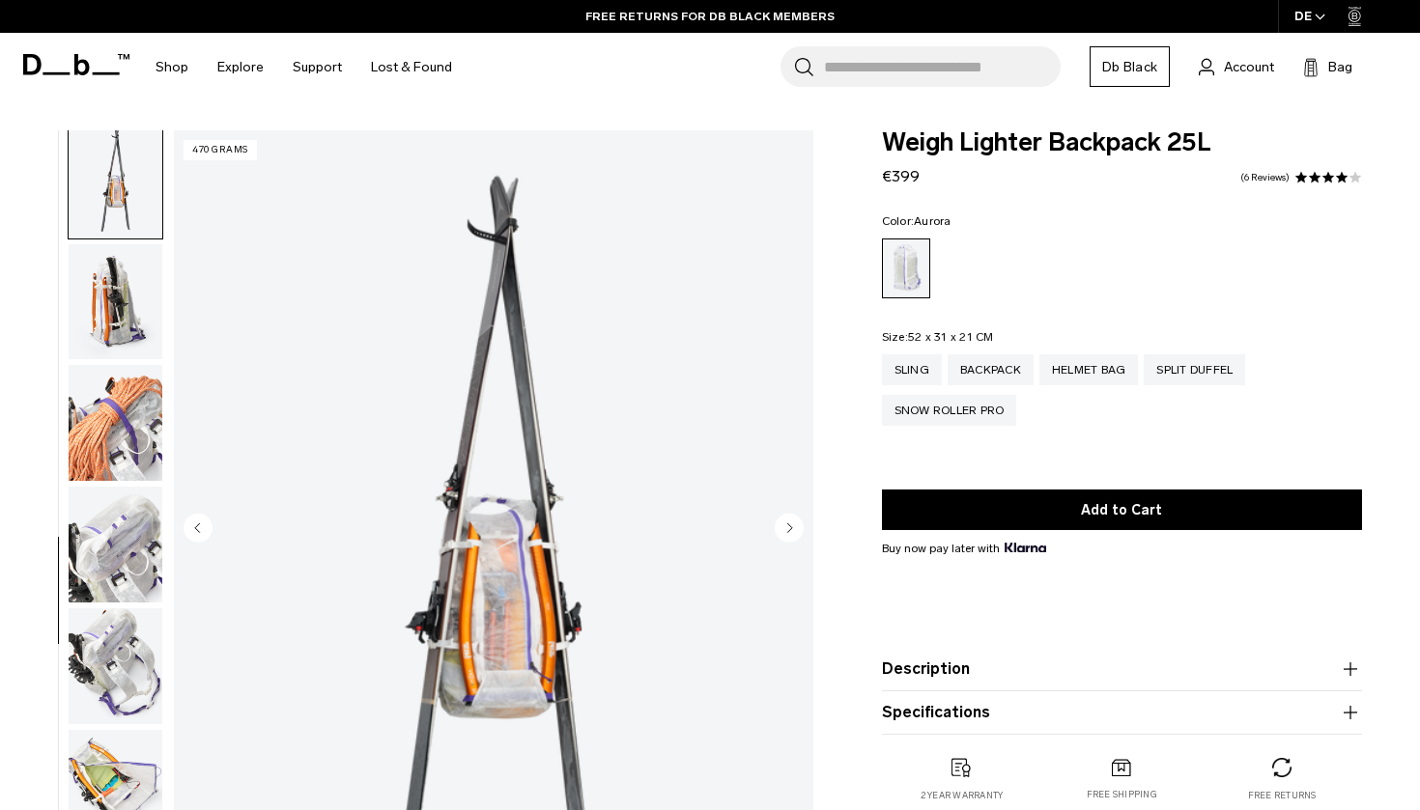
click at [788, 529] on icon "Next slide" at bounding box center [789, 527] width 5 height 9
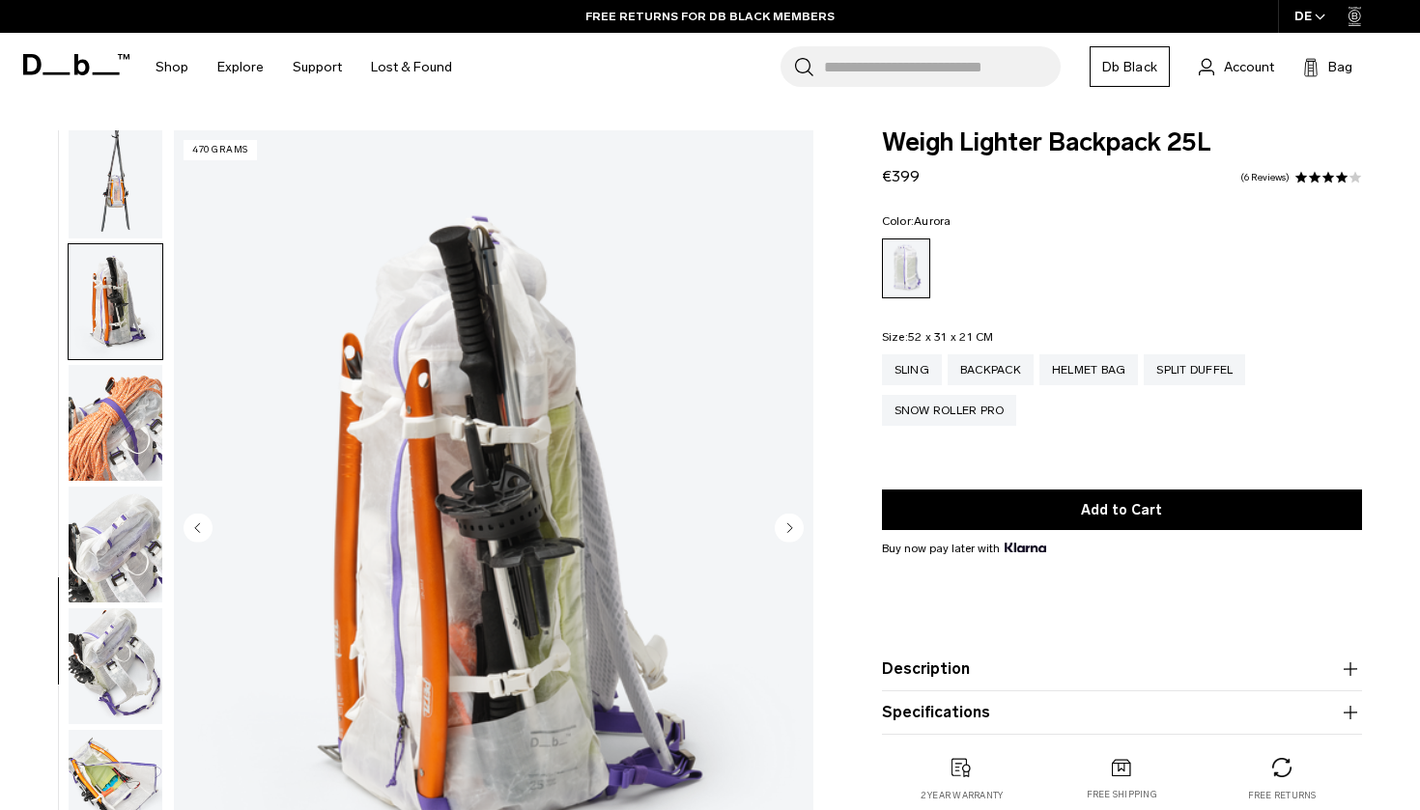
scroll to position [1346, 0]
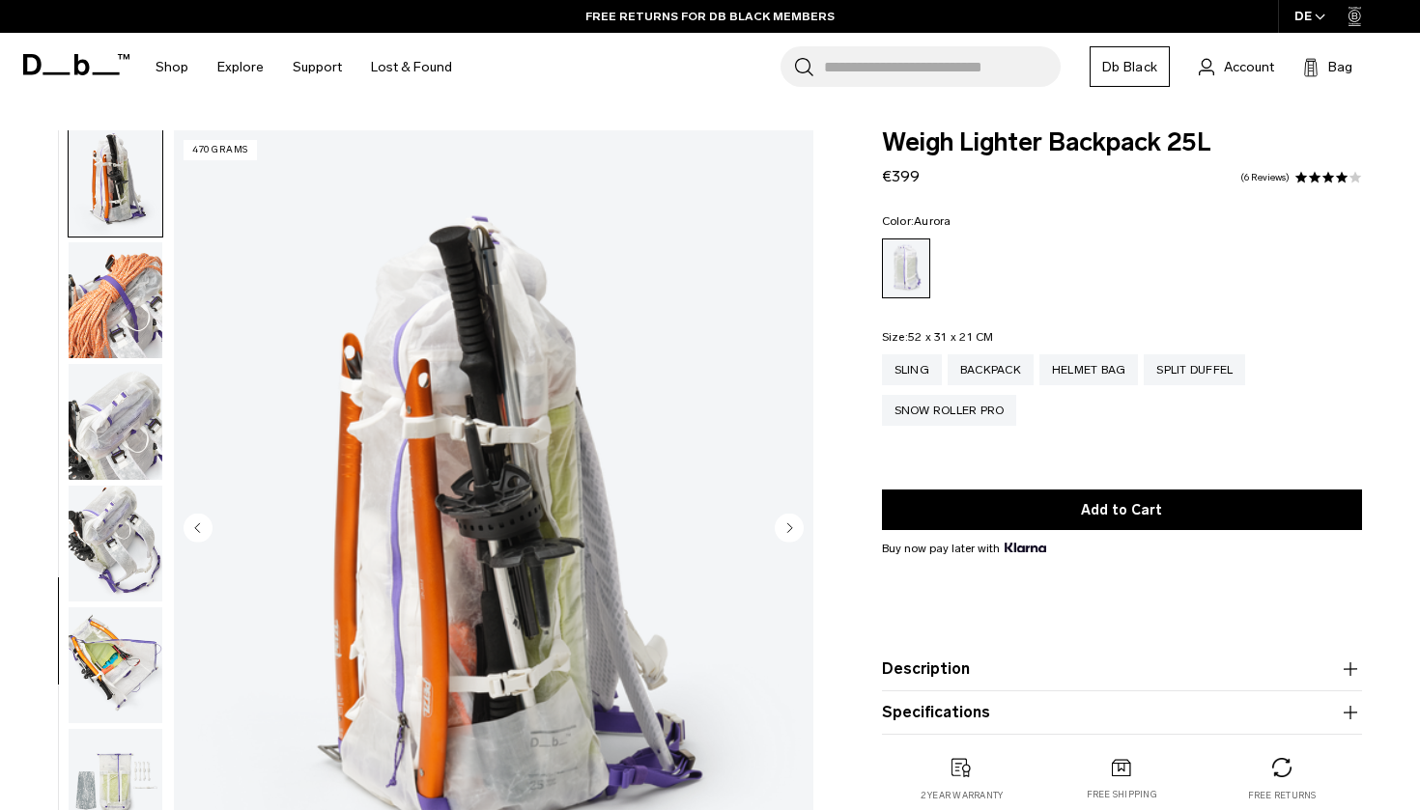
click at [788, 529] on icon "Next slide" at bounding box center [789, 527] width 5 height 9
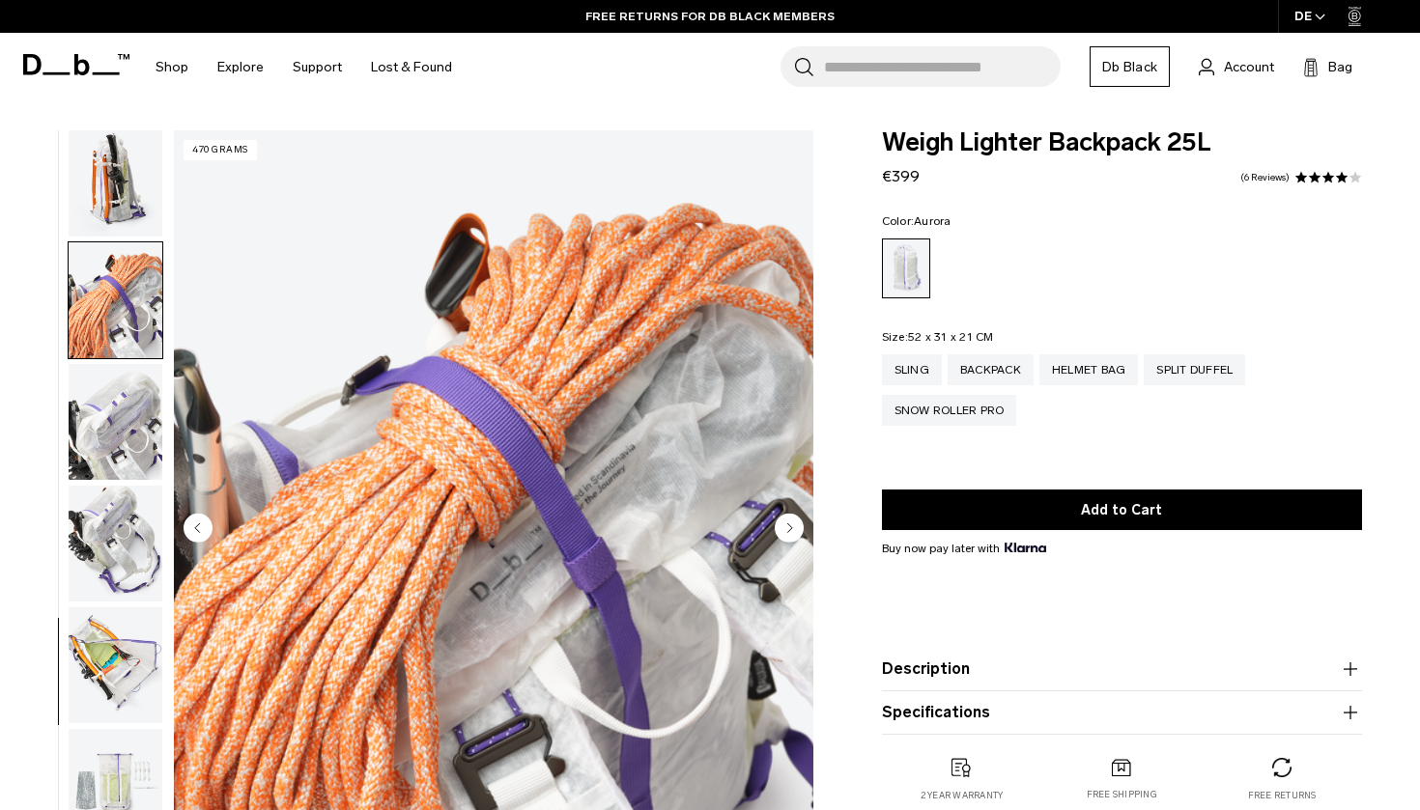
scroll to position [1400, 0]
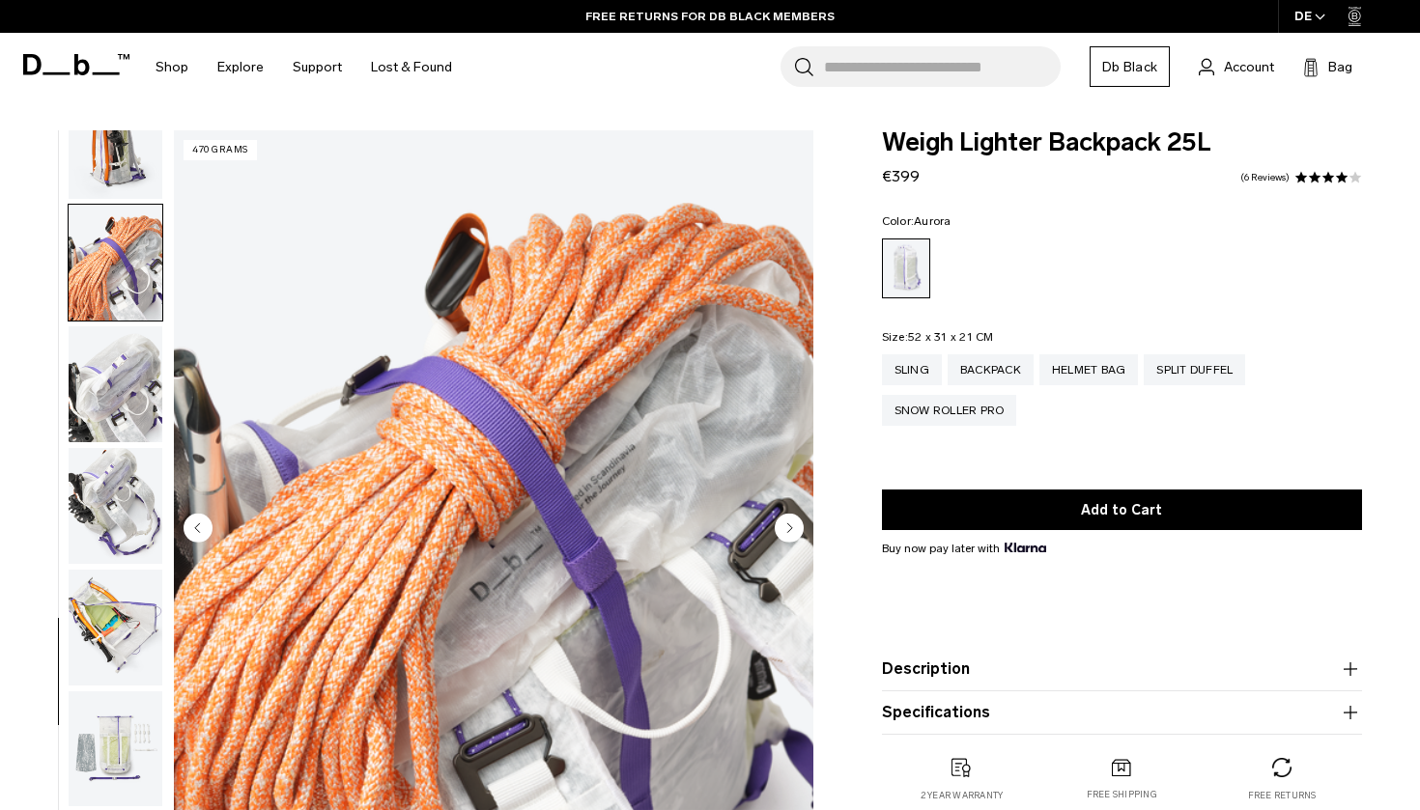
click at [788, 529] on icon "Next slide" at bounding box center [789, 527] width 5 height 9
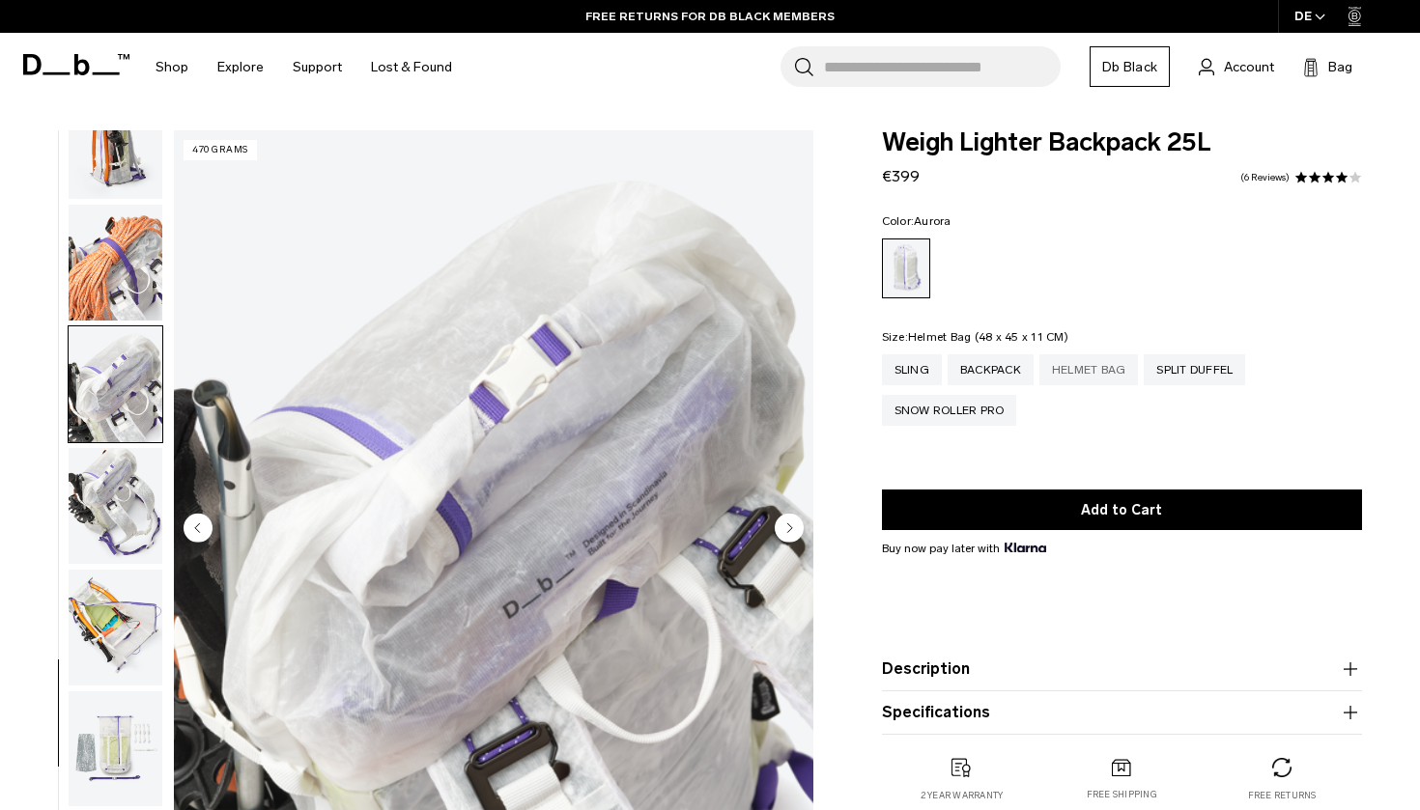
click at [1090, 368] on div "Helmet Bag" at bounding box center [1088, 369] width 99 height 31
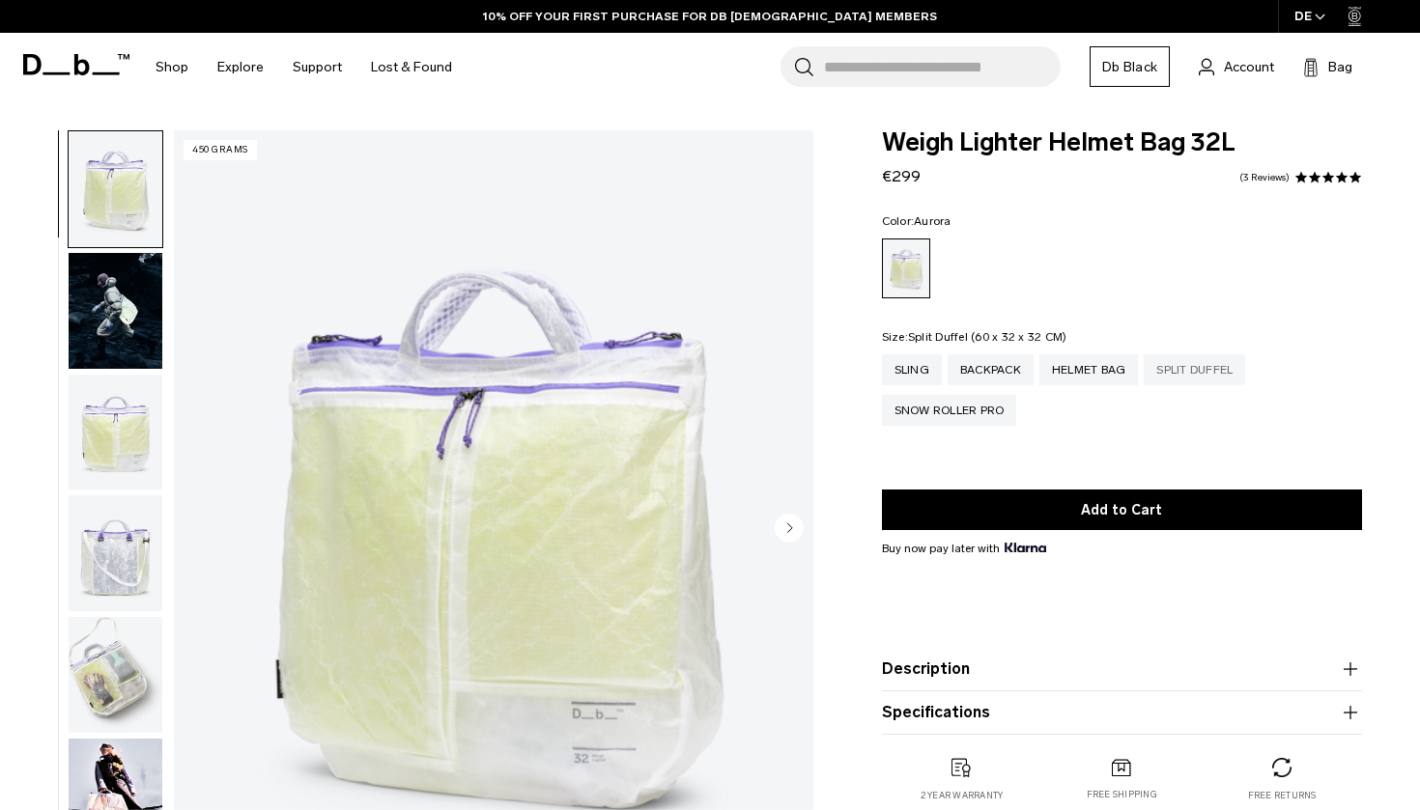
click at [1239, 377] on div "Split Duffel" at bounding box center [1193, 369] width 101 height 31
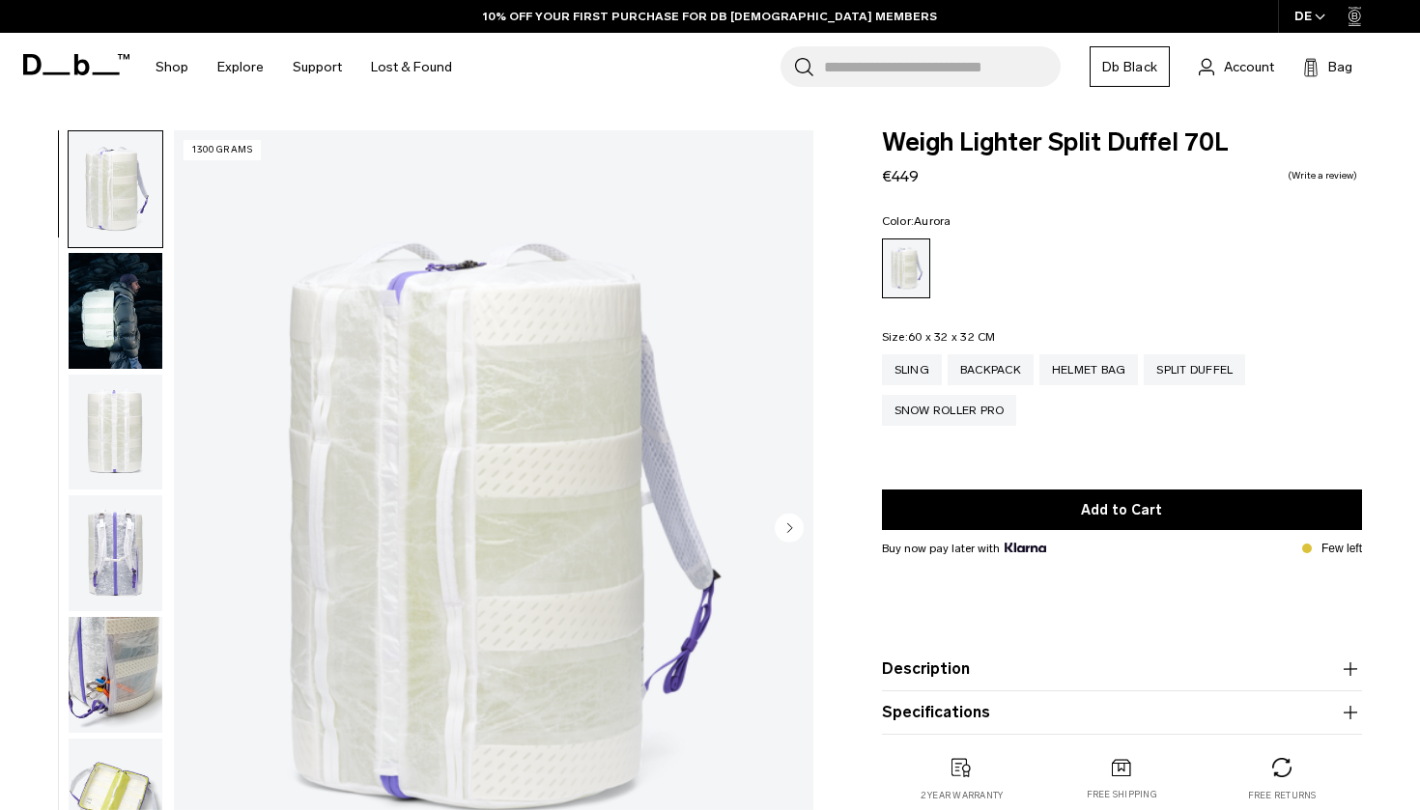
click at [795, 532] on circle "Next slide" at bounding box center [789, 527] width 29 height 29
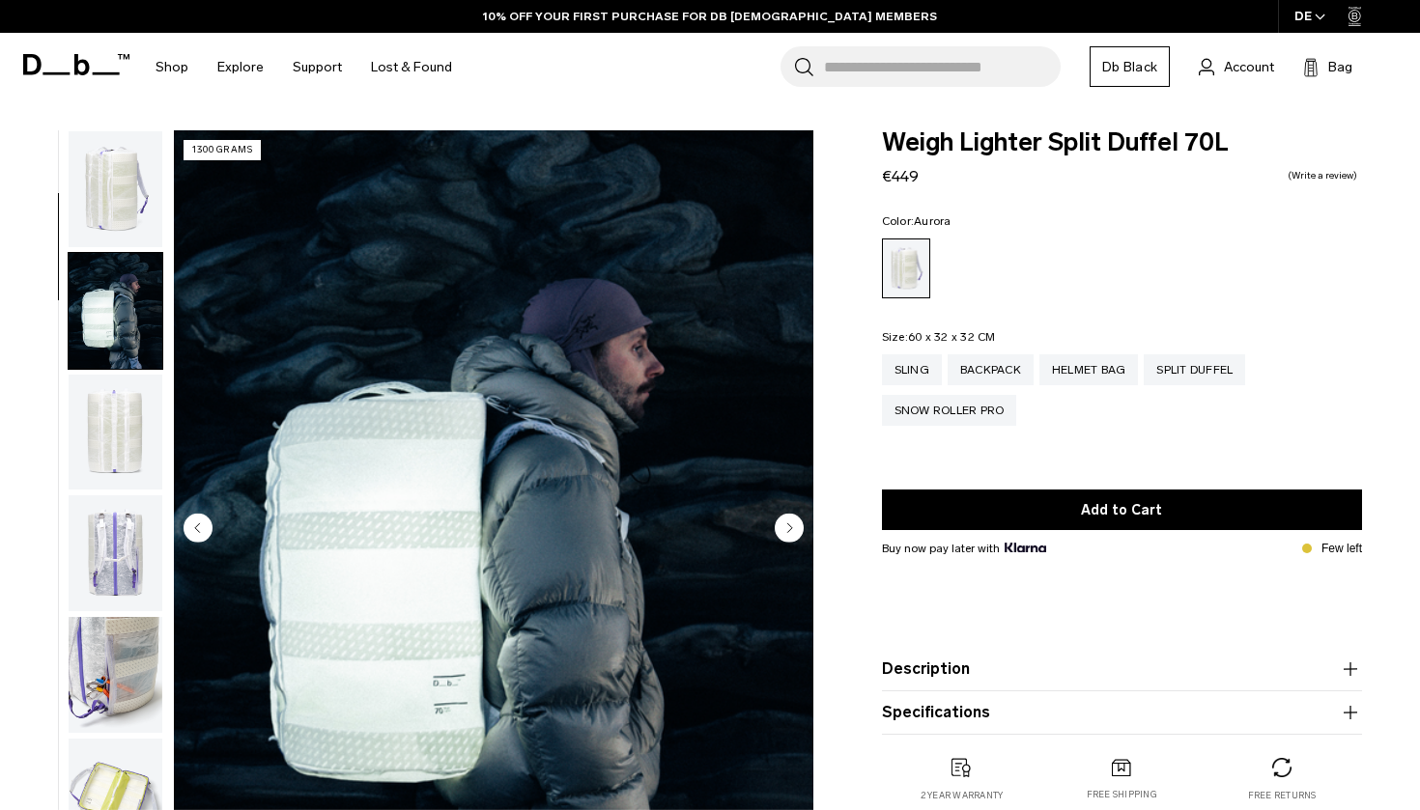
scroll to position [123, 0]
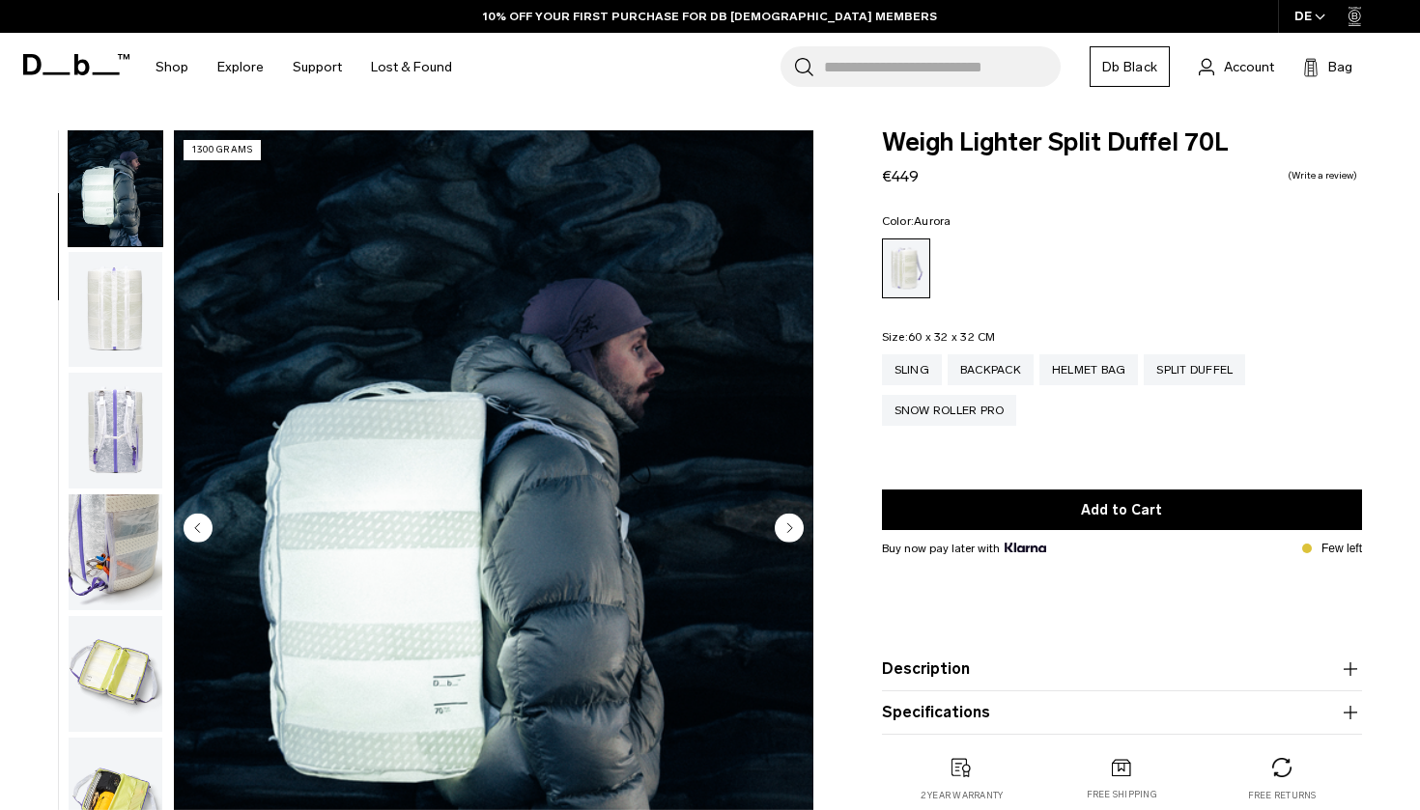
click at [795, 532] on circle "Next slide" at bounding box center [789, 527] width 29 height 29
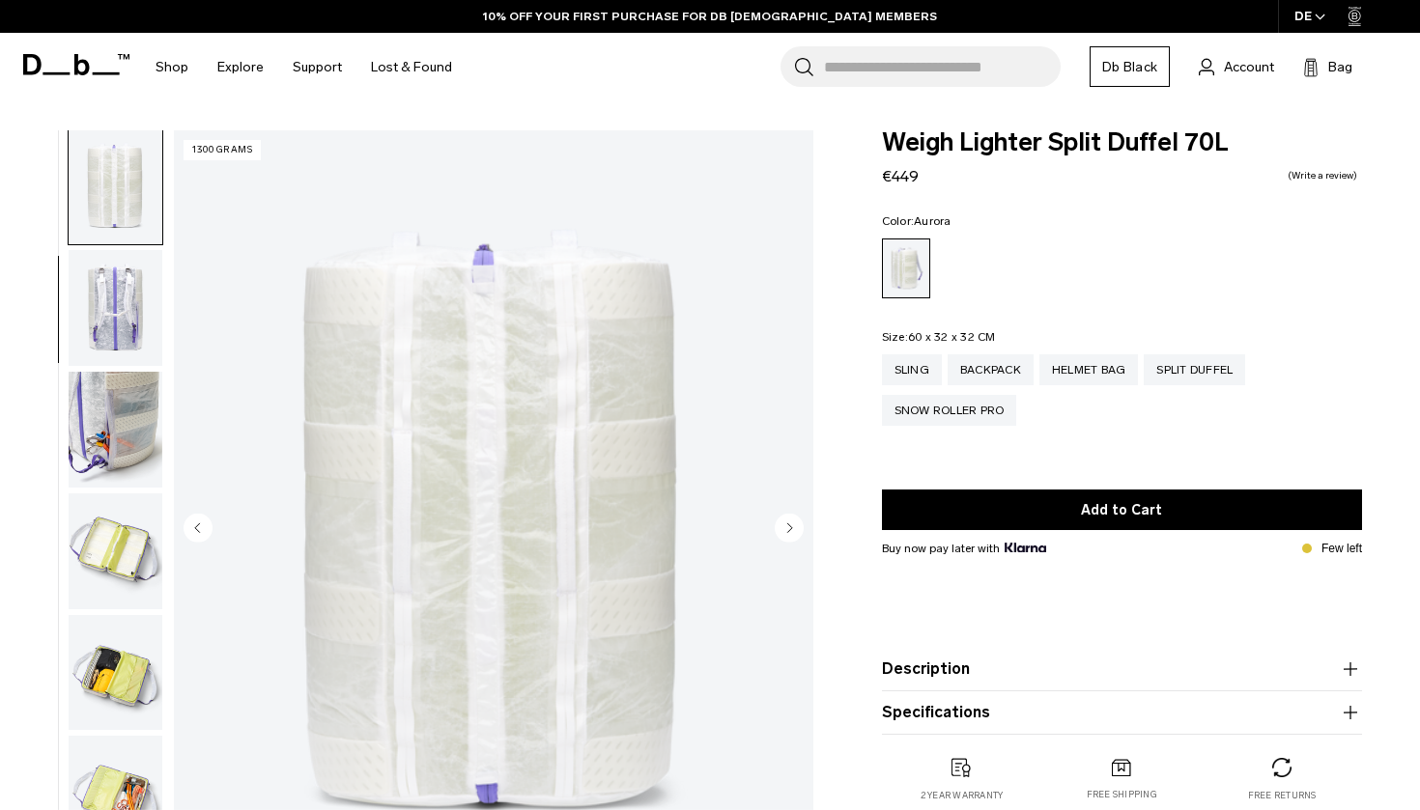
click at [795, 532] on circle "Next slide" at bounding box center [789, 527] width 29 height 29
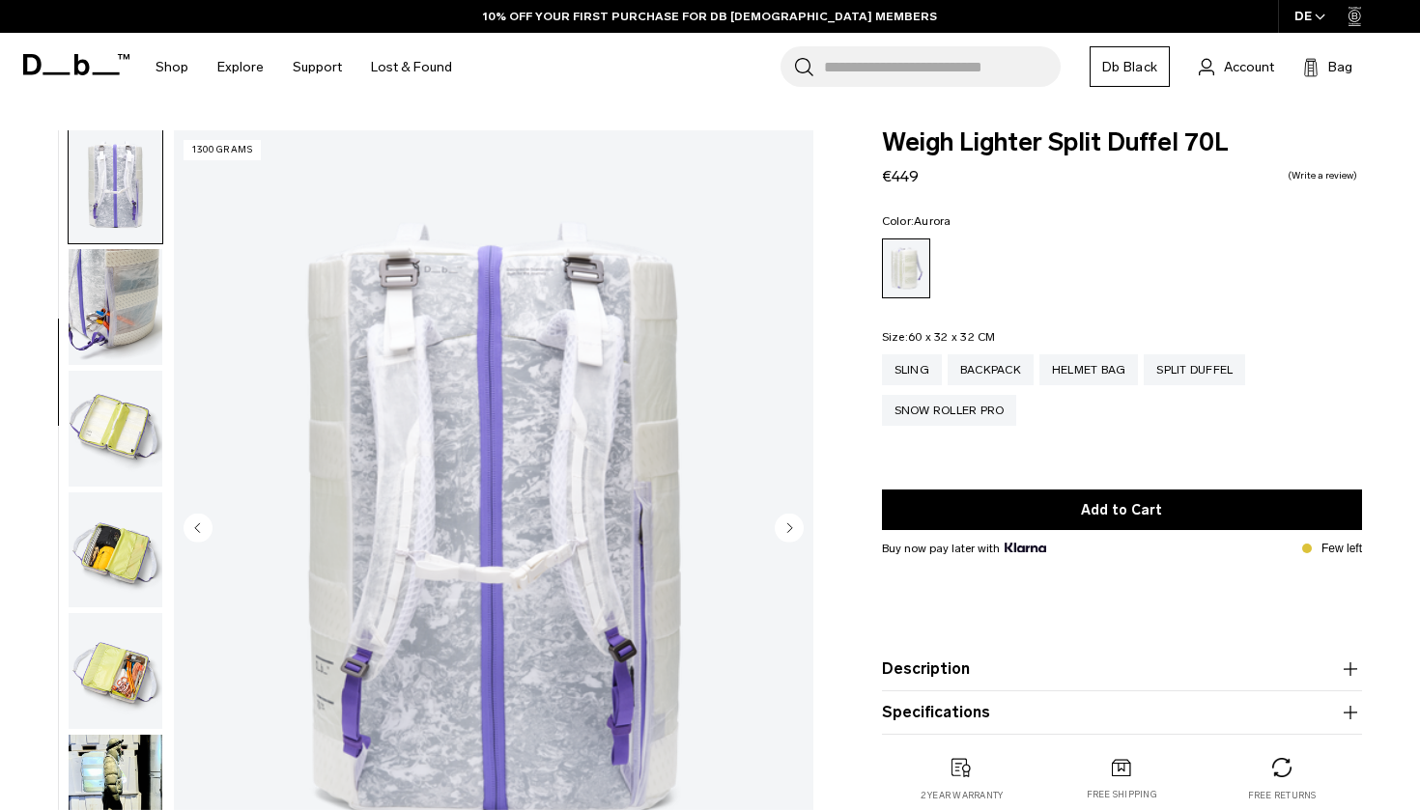
click at [795, 532] on circle "Next slide" at bounding box center [789, 527] width 29 height 29
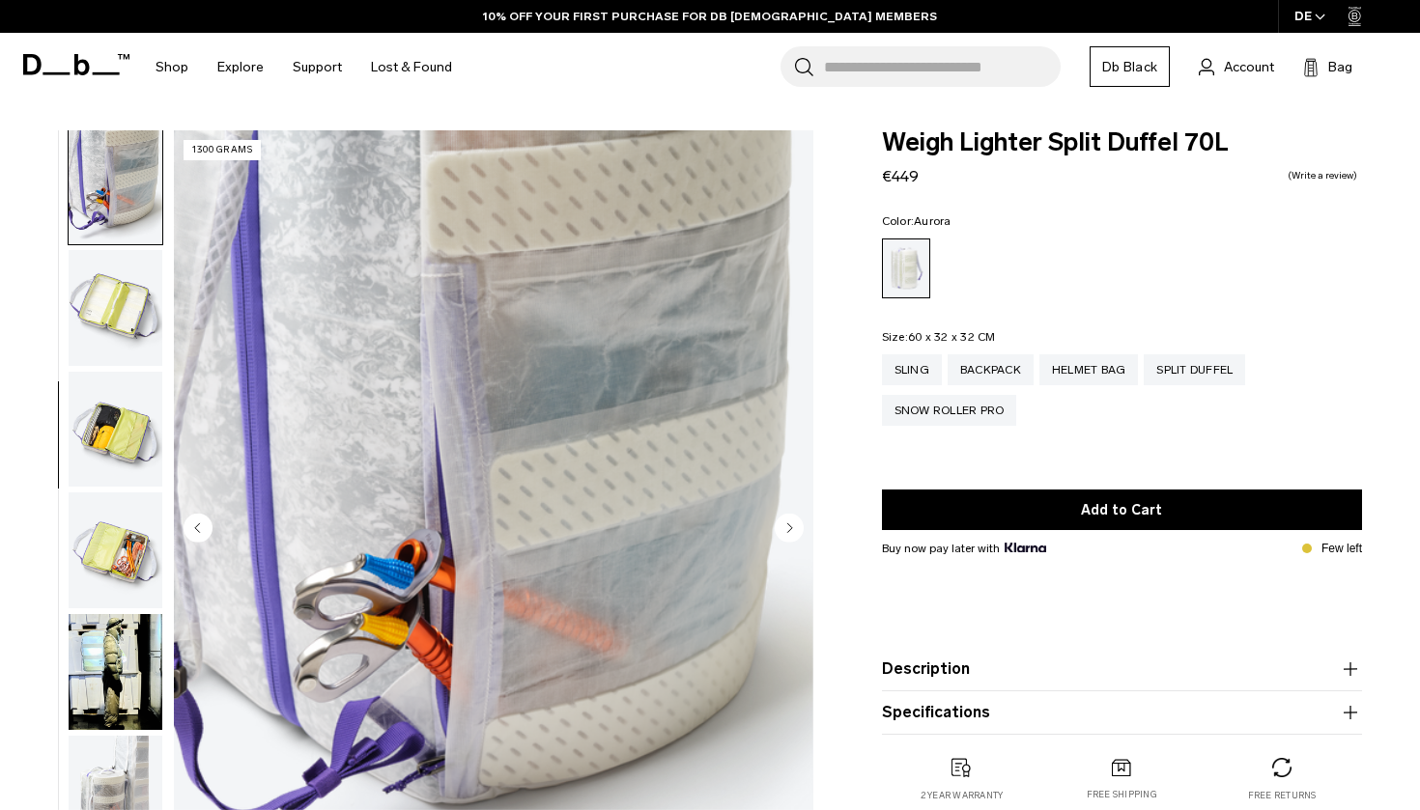
scroll to position [491, 0]
click at [795, 532] on circle "Next slide" at bounding box center [789, 527] width 29 height 29
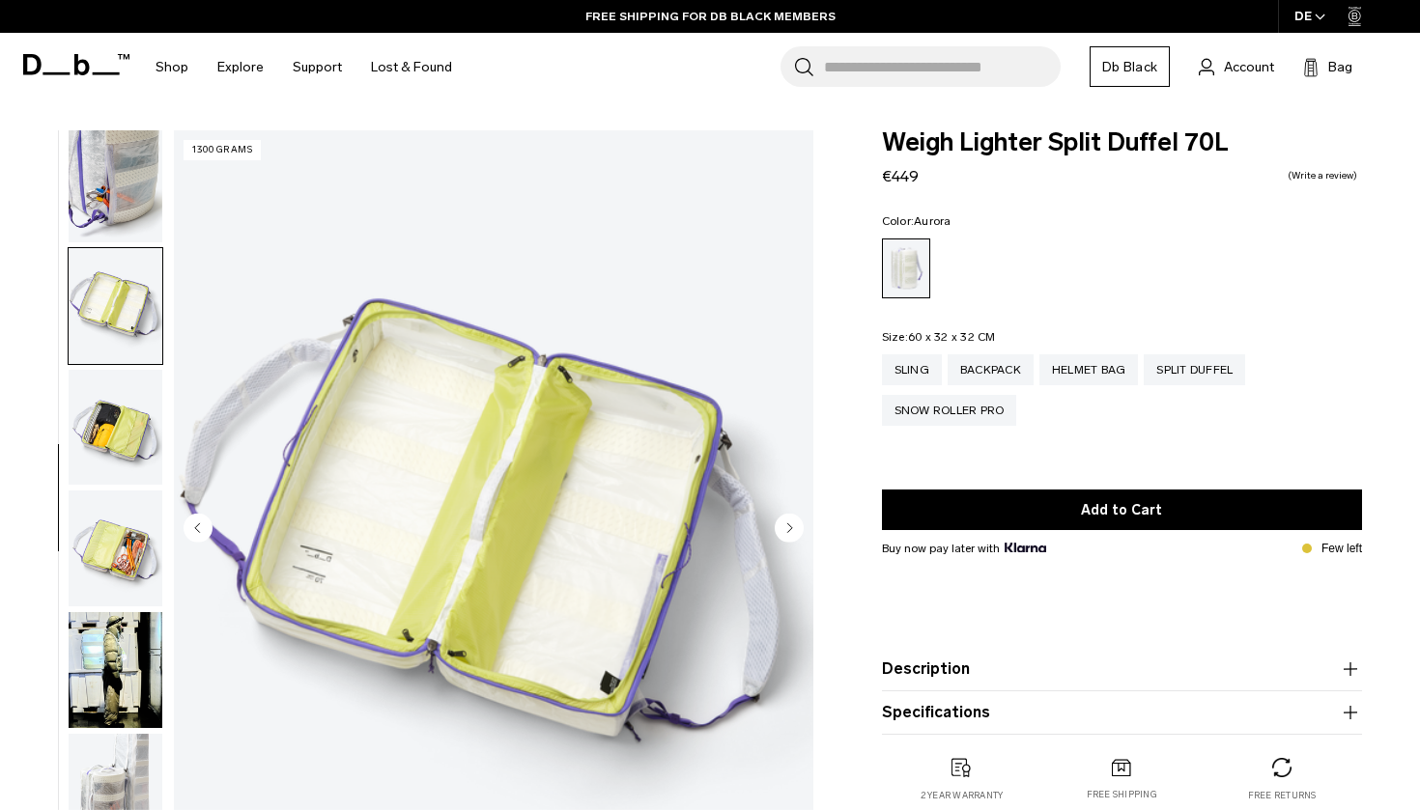
scroll to position [614, 0]
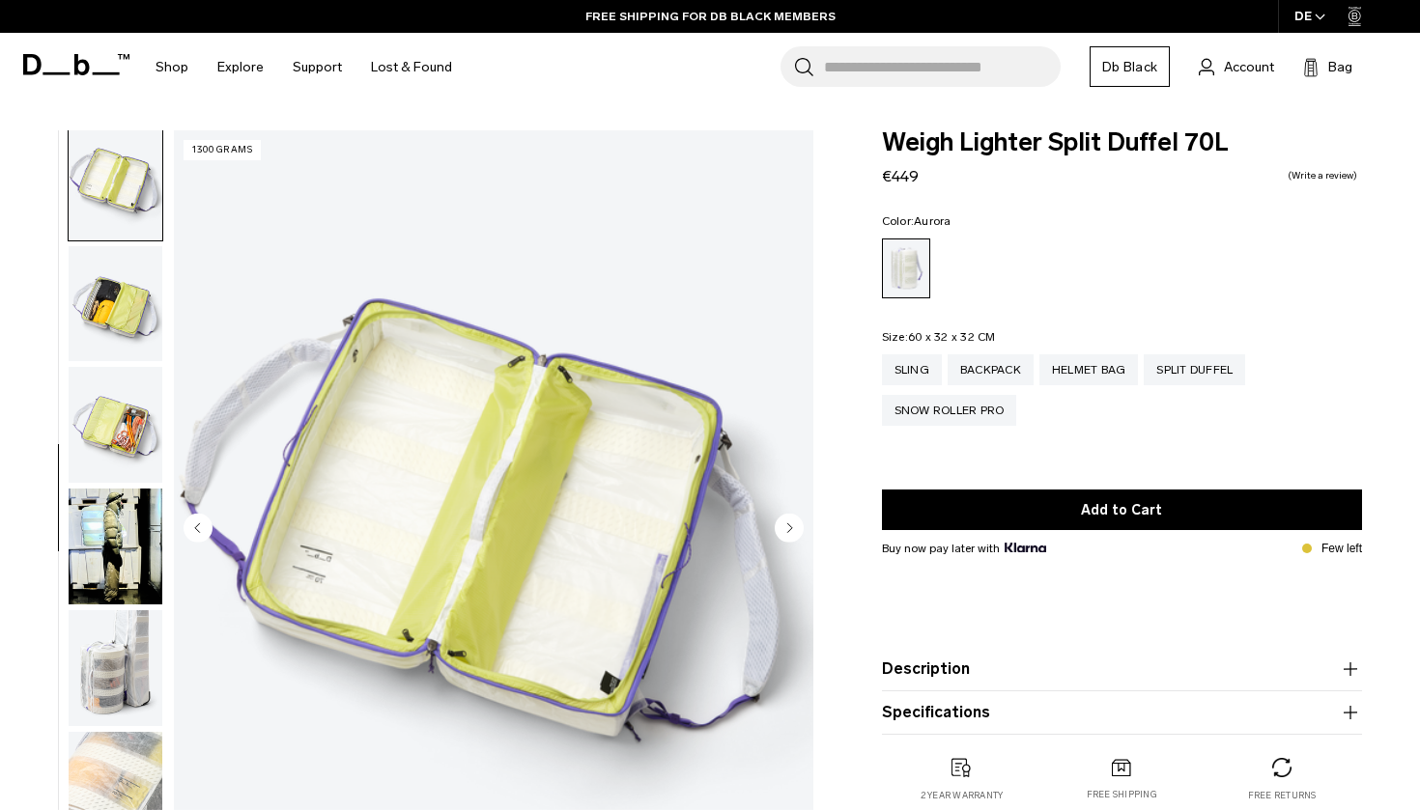
click at [795, 532] on circle "Next slide" at bounding box center [789, 527] width 29 height 29
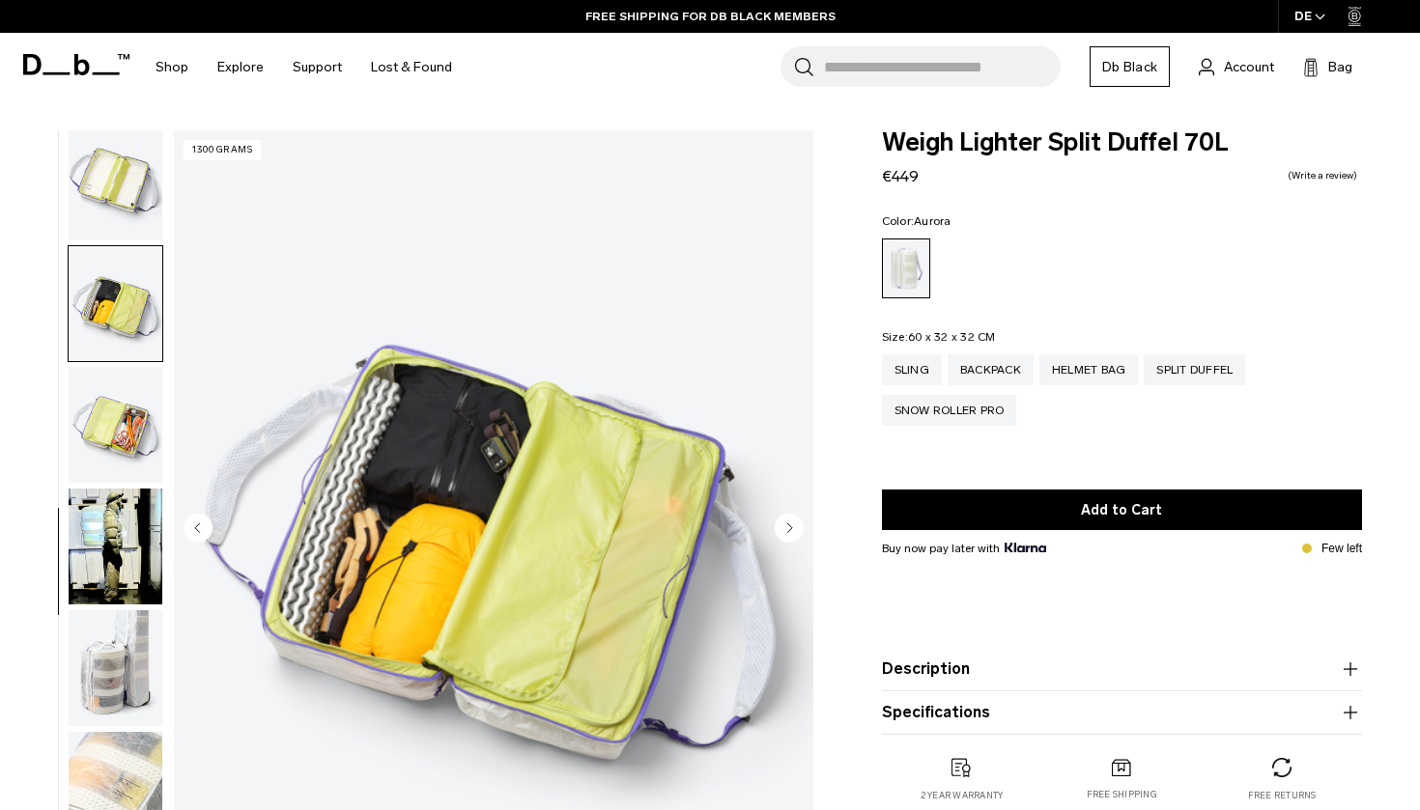
scroll to position [671, 0]
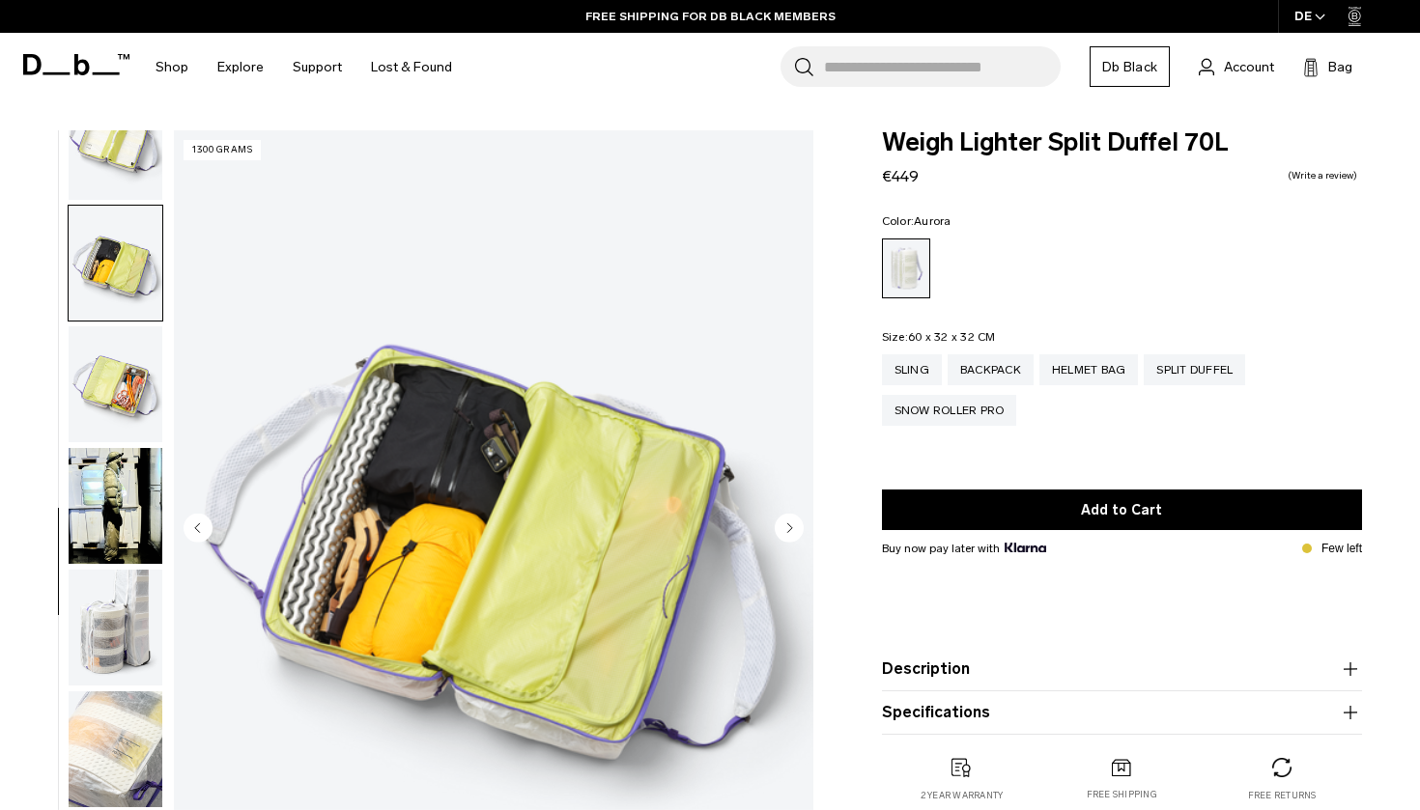
click at [795, 532] on circle "Next slide" at bounding box center [789, 527] width 29 height 29
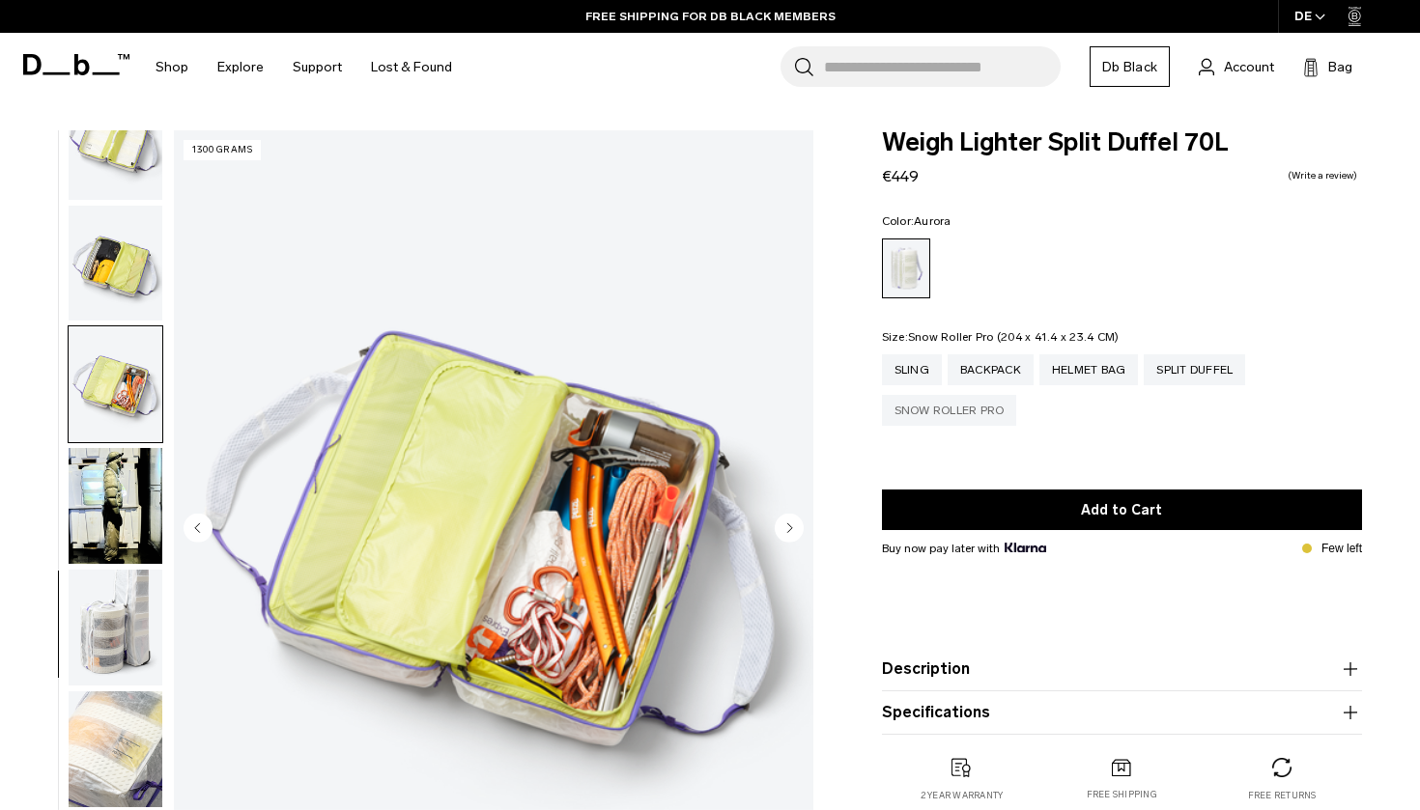
click at [982, 416] on div "Snow Roller Pro" at bounding box center [949, 410] width 135 height 31
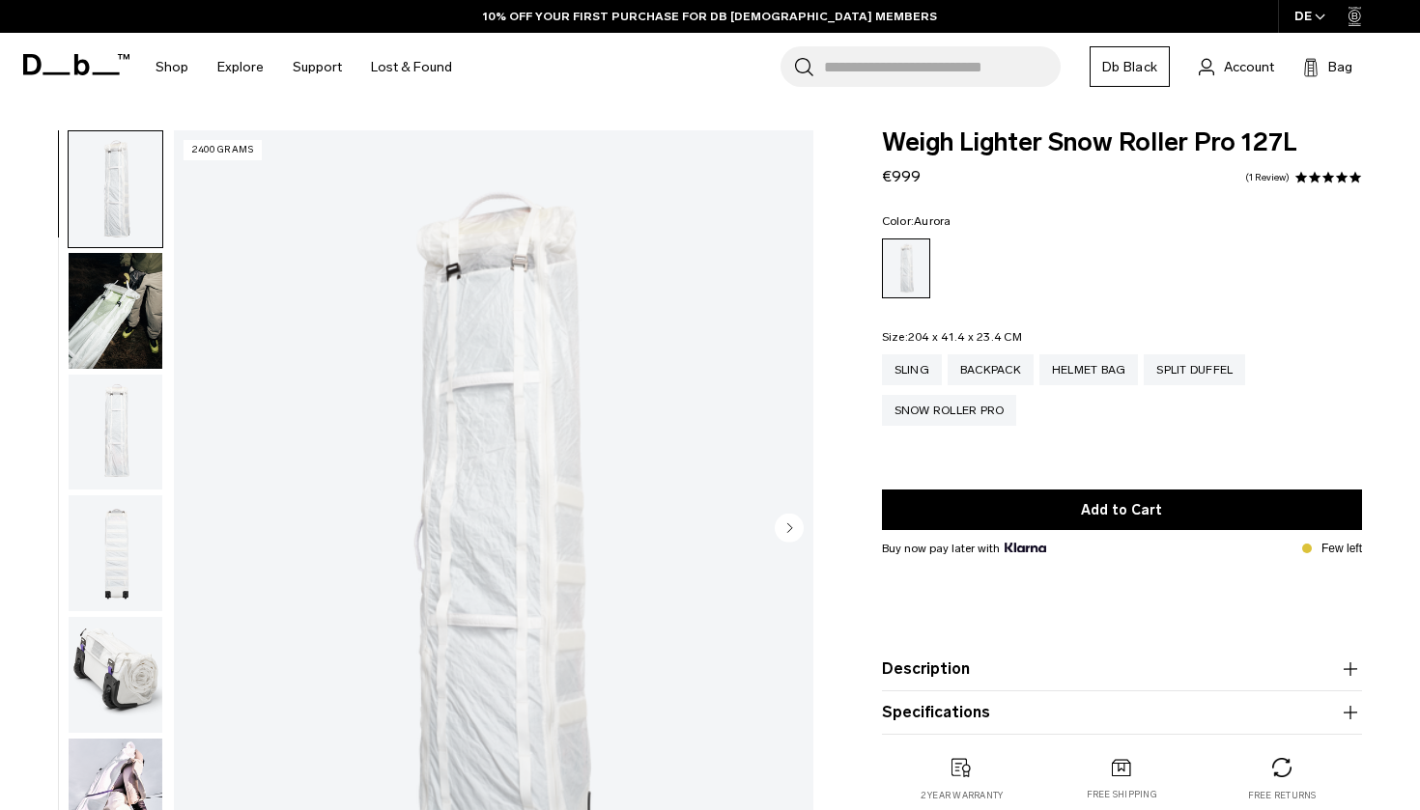
click at [798, 524] on circle "Next slide" at bounding box center [789, 527] width 29 height 29
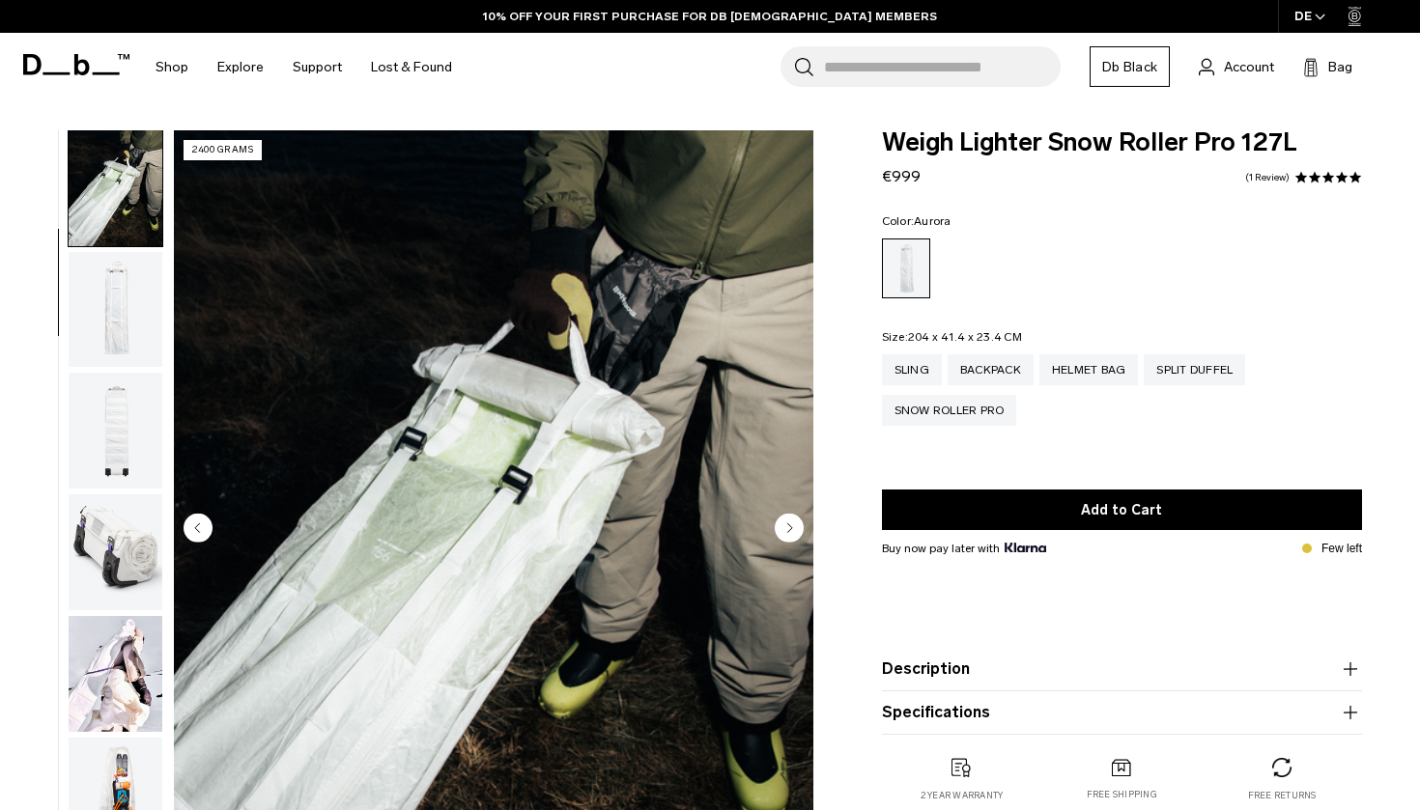
click at [798, 524] on circle "Next slide" at bounding box center [789, 527] width 29 height 29
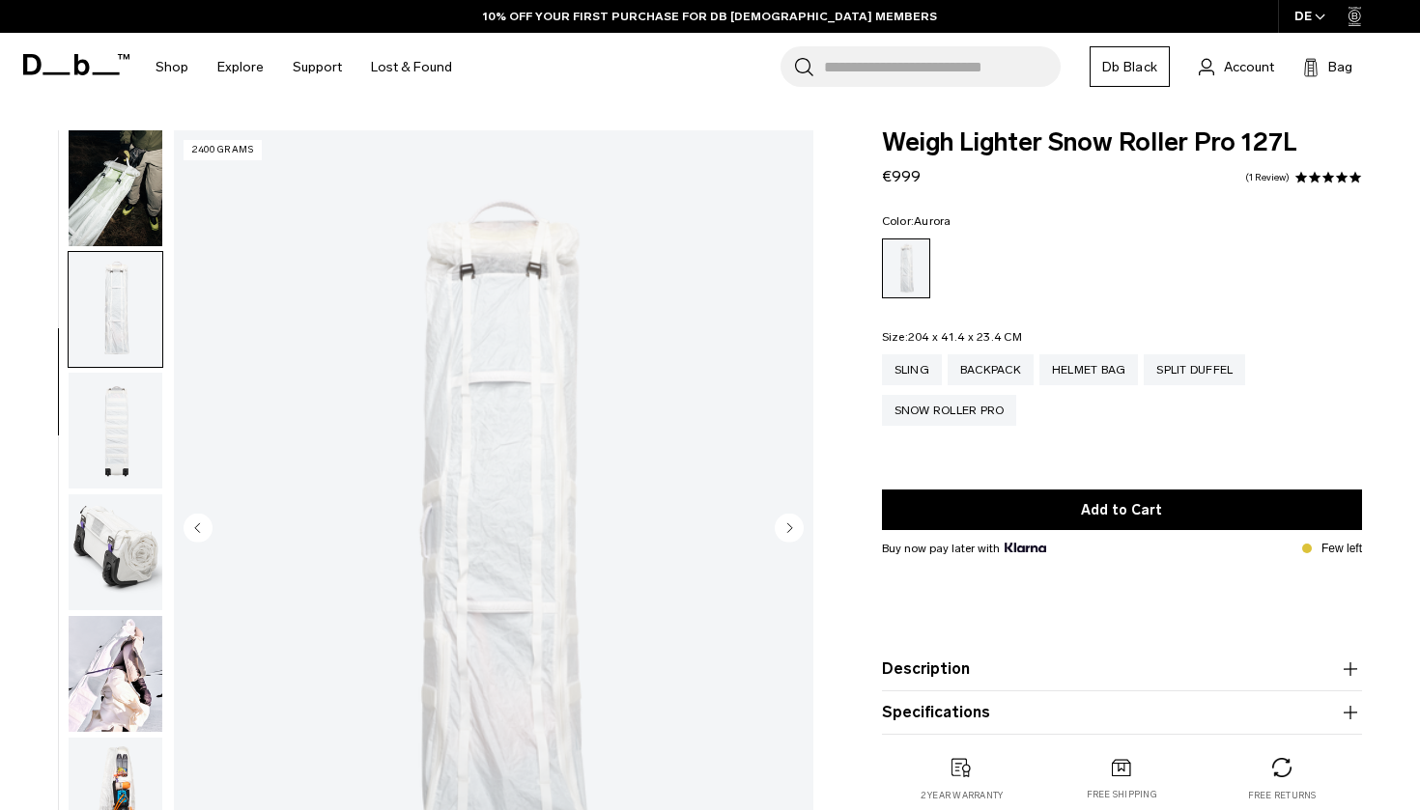
scroll to position [177, 0]
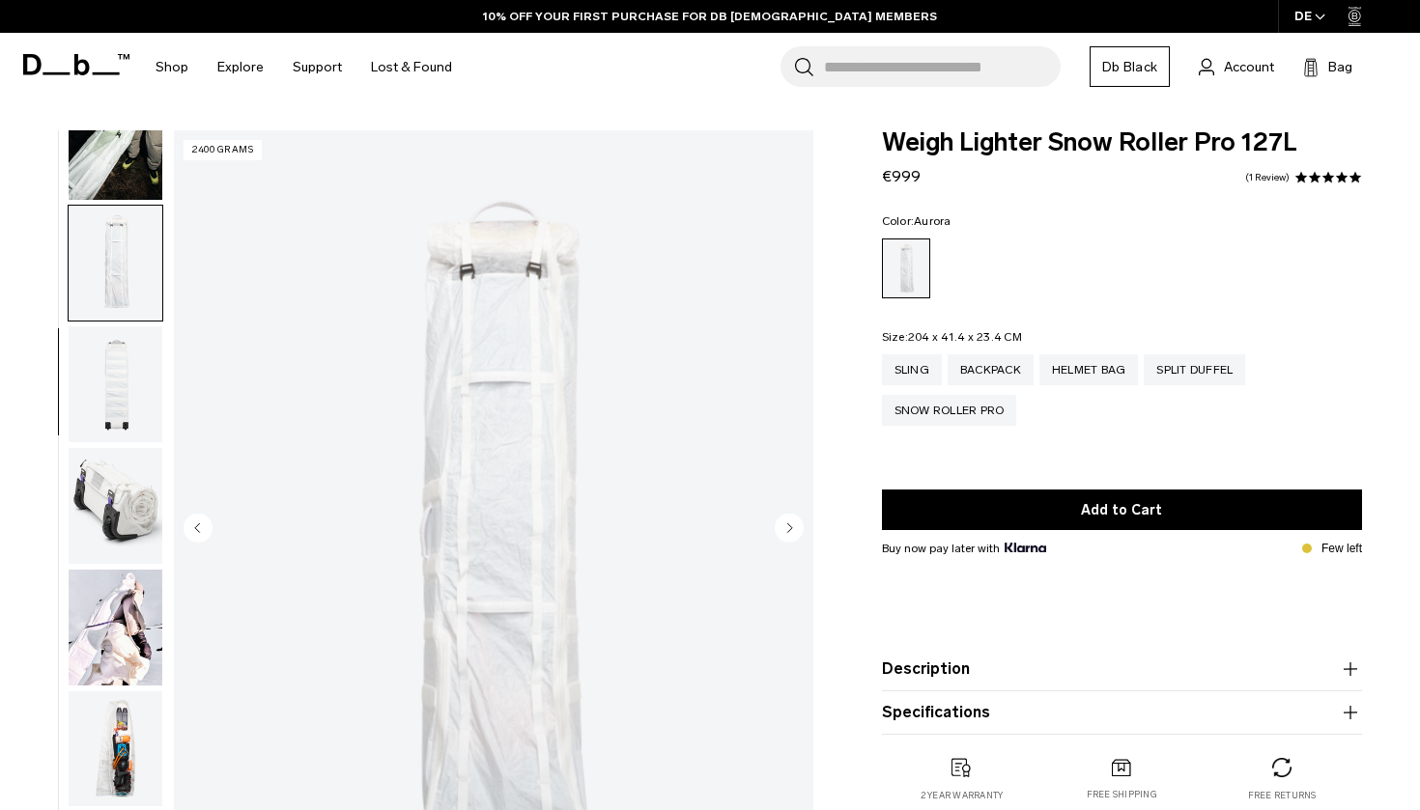
click at [798, 524] on circle "Next slide" at bounding box center [789, 527] width 29 height 29
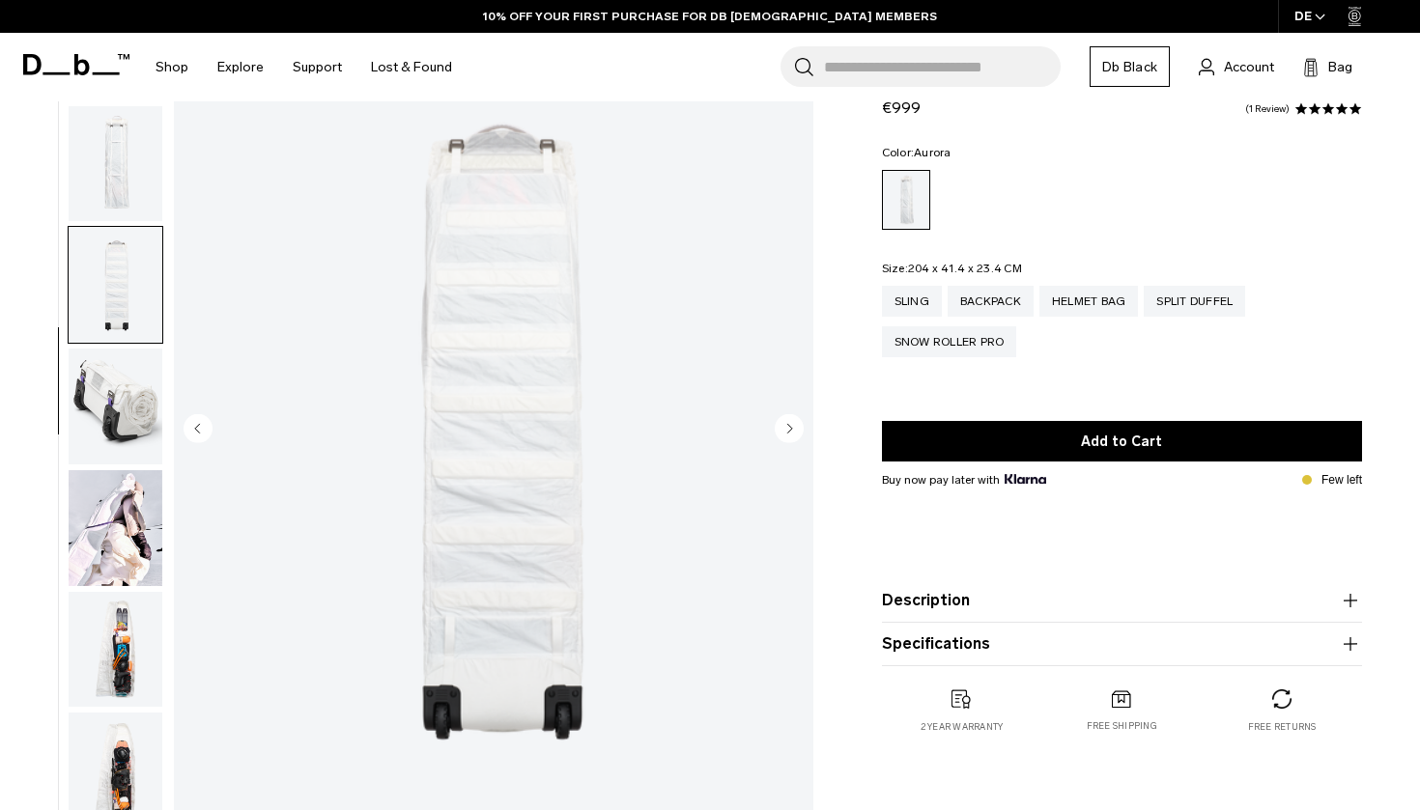
scroll to position [100, 0]
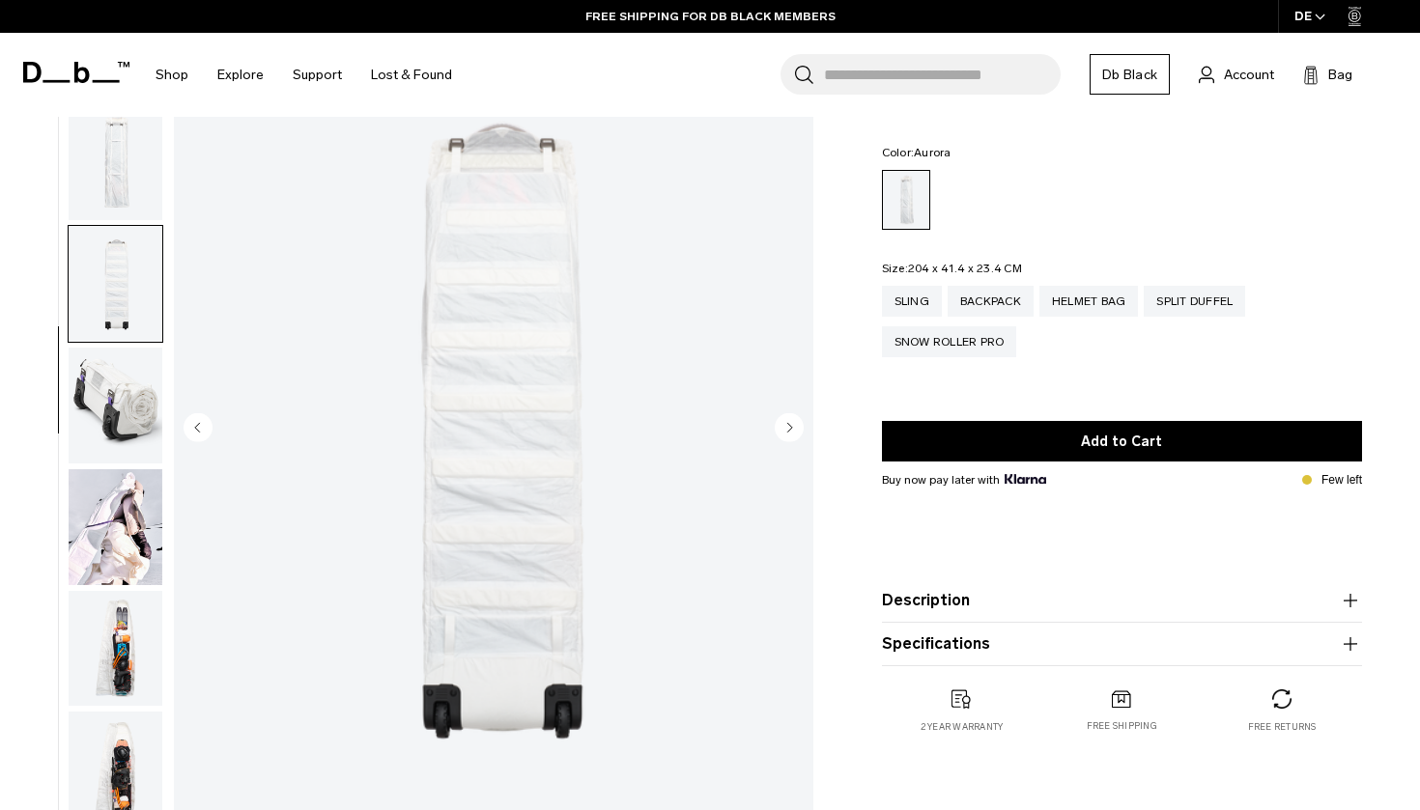
click at [792, 430] on circle "Next slide" at bounding box center [789, 426] width 29 height 29
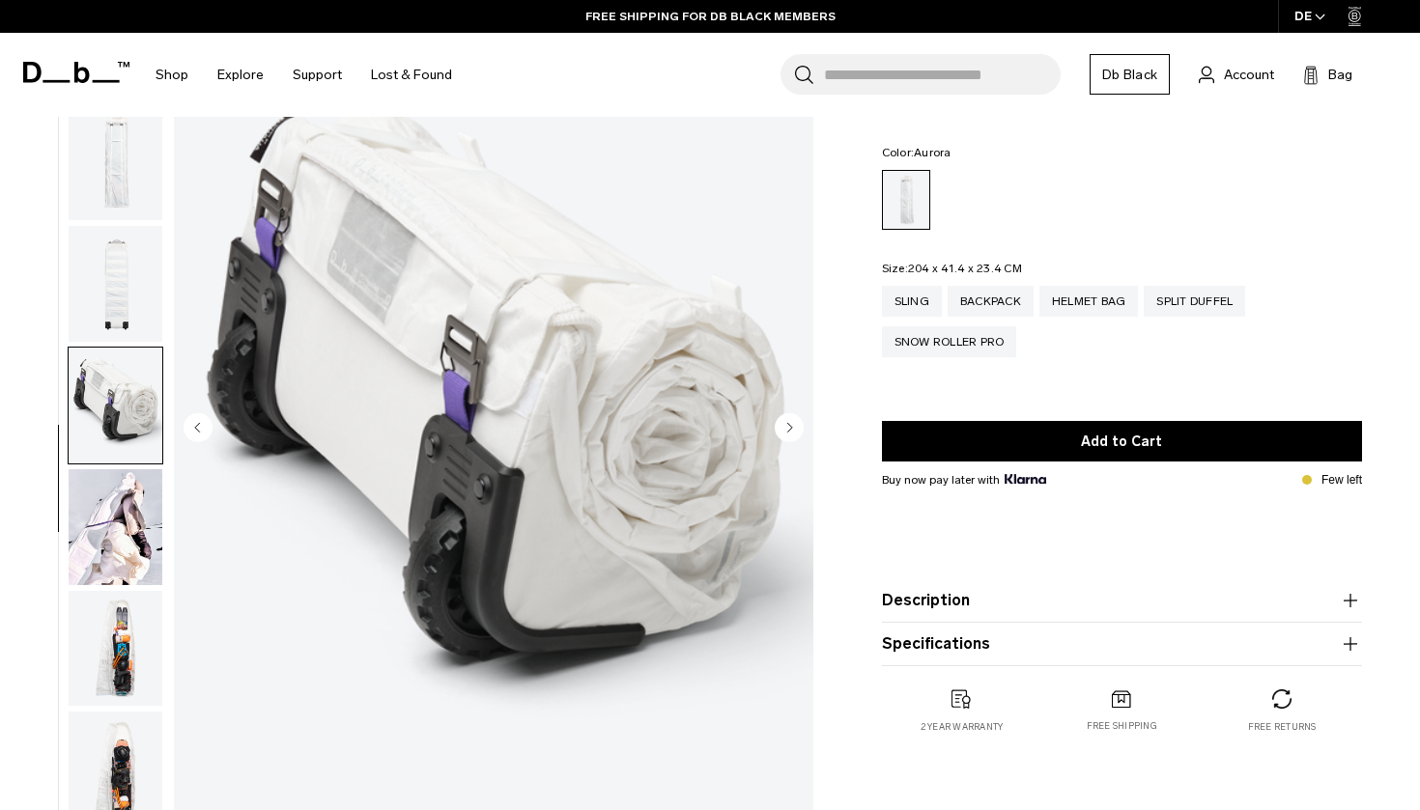
click at [792, 430] on circle "Next slide" at bounding box center [789, 426] width 29 height 29
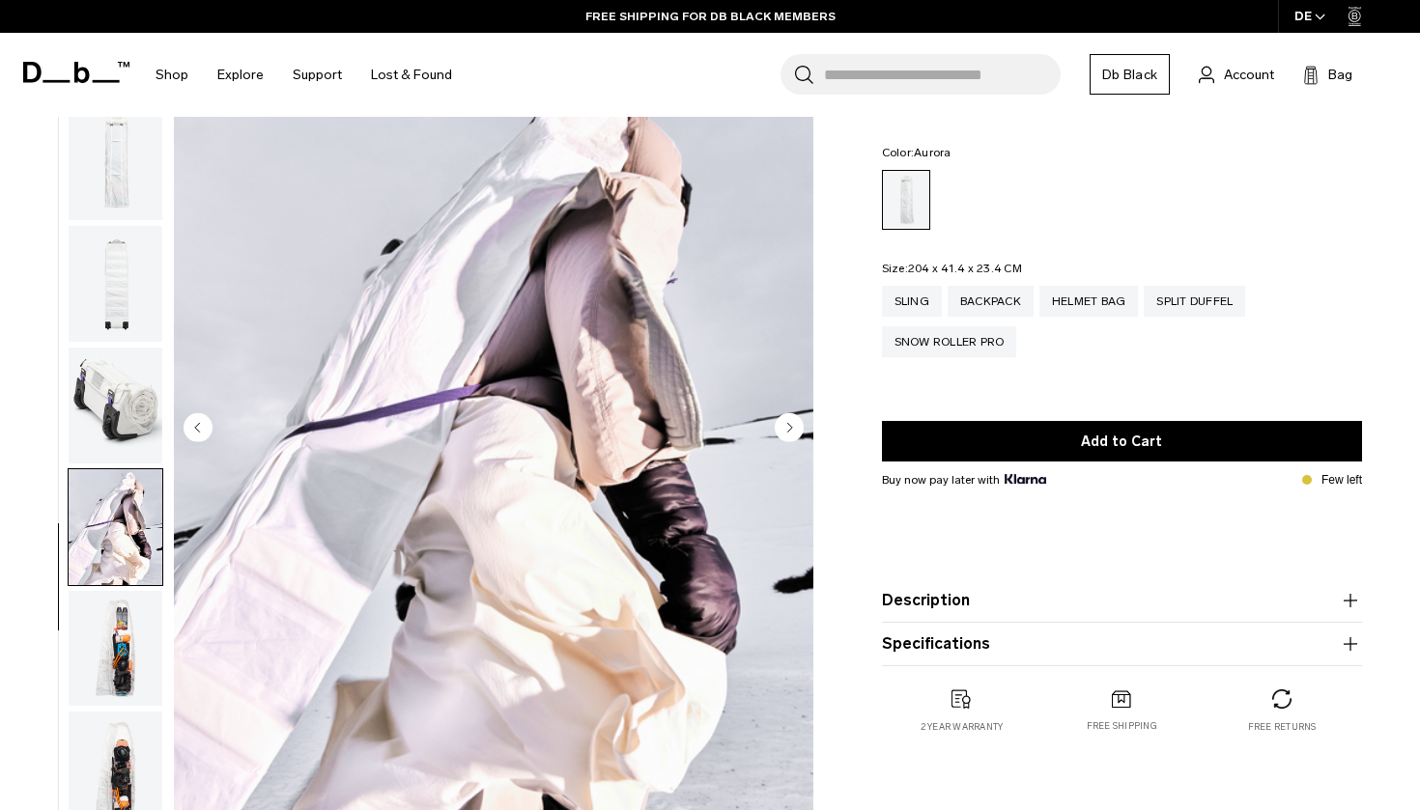
click at [792, 430] on circle "Next slide" at bounding box center [789, 426] width 29 height 29
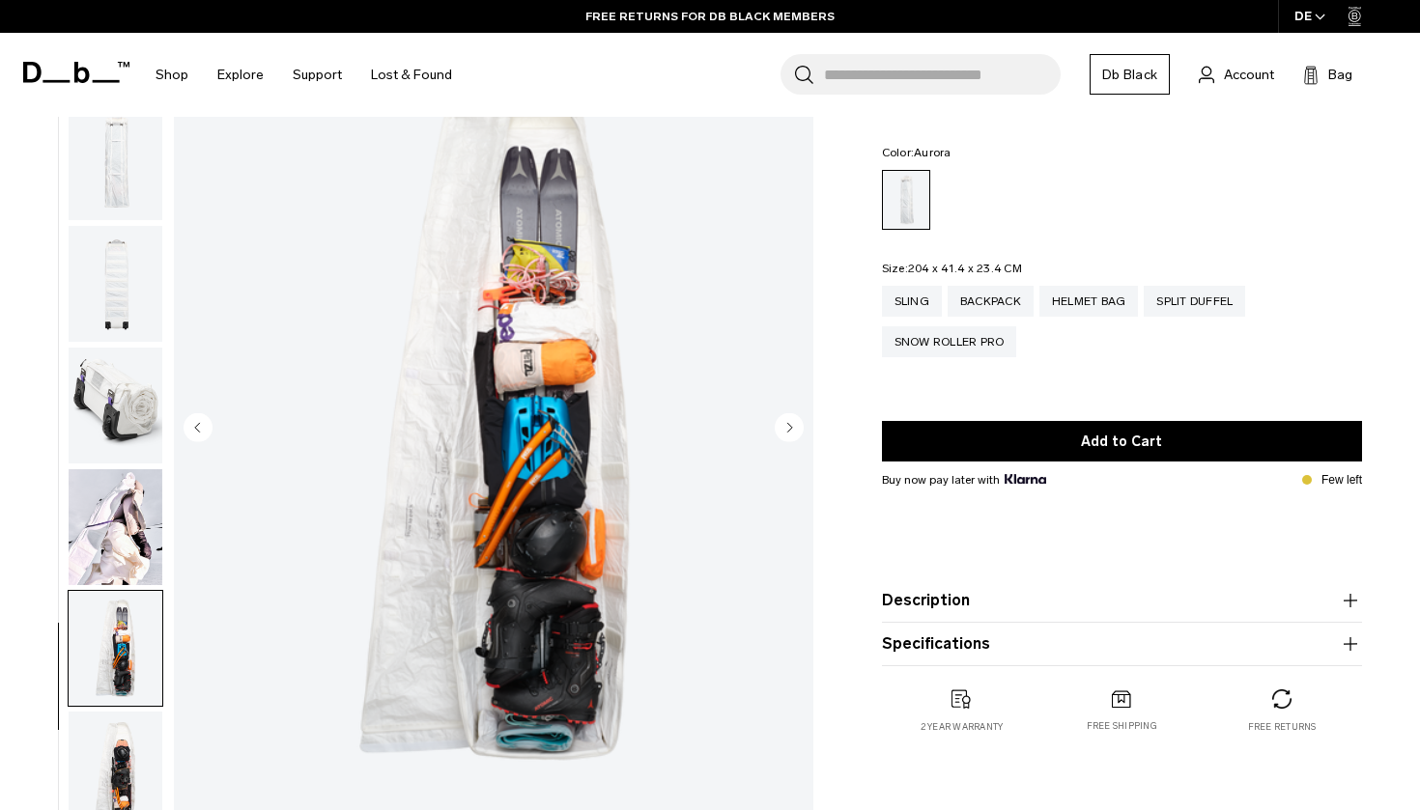
click at [792, 430] on circle "Next slide" at bounding box center [789, 426] width 29 height 29
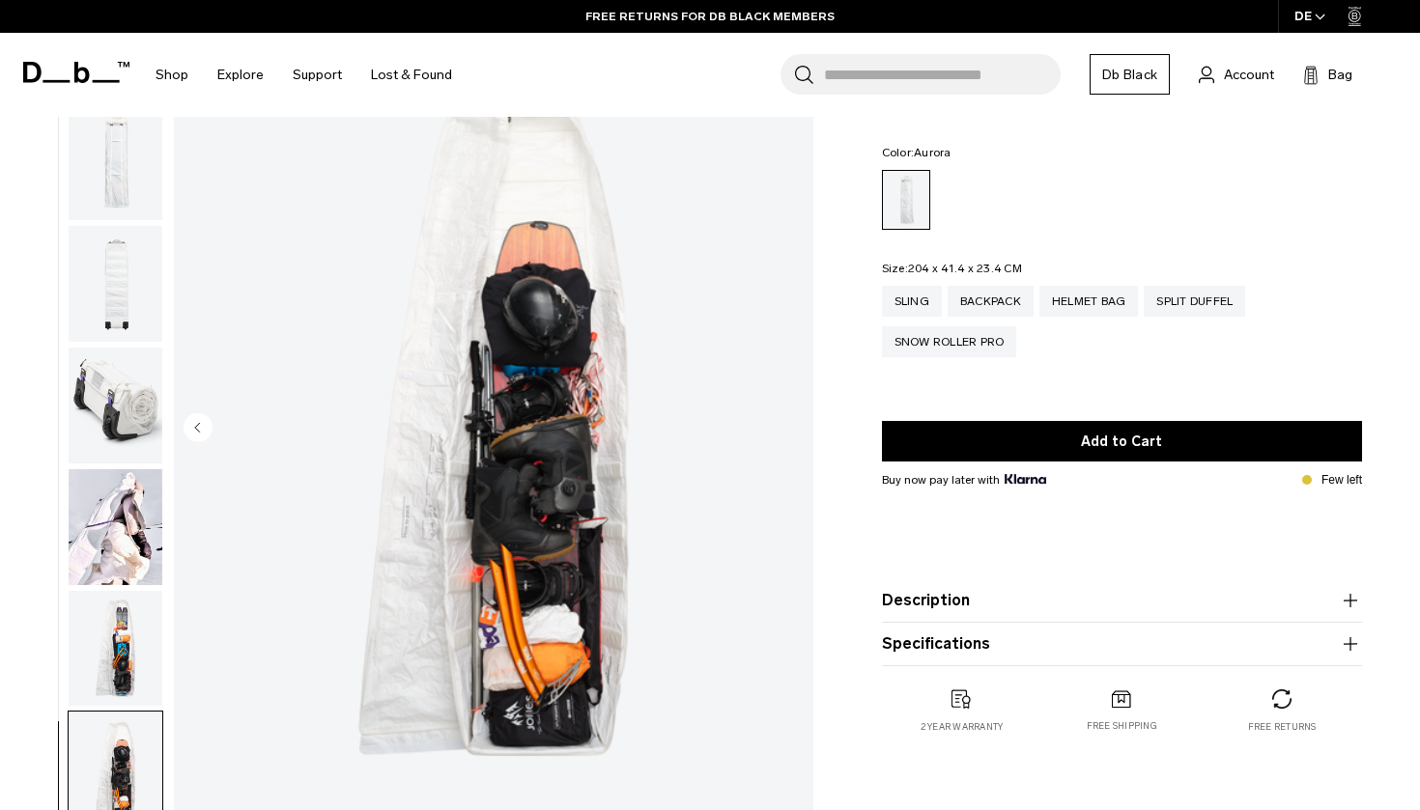
scroll to position [107, 0]
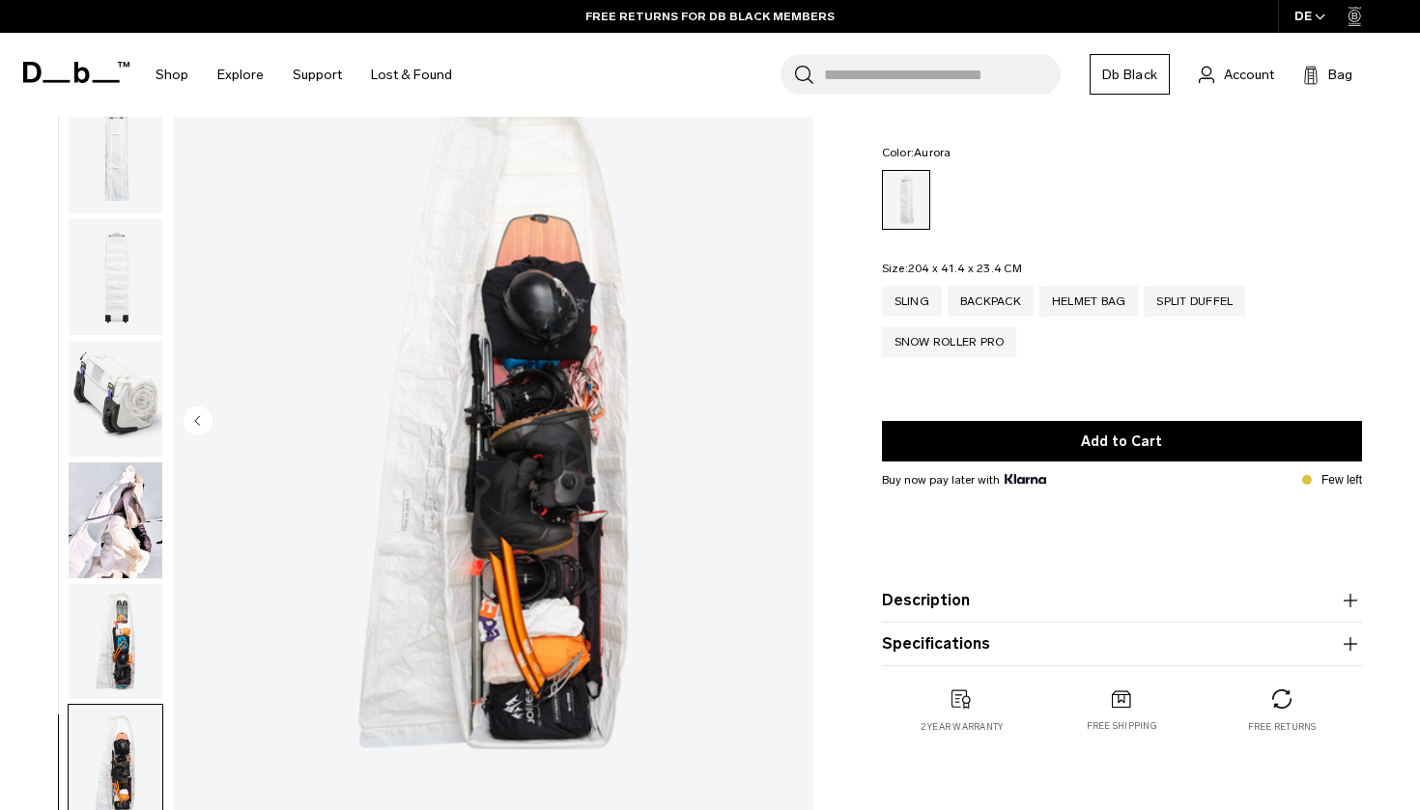
click at [792, 430] on img "8 / 8" at bounding box center [493, 422] width 639 height 799
